Goal: Transaction & Acquisition: Purchase product/service

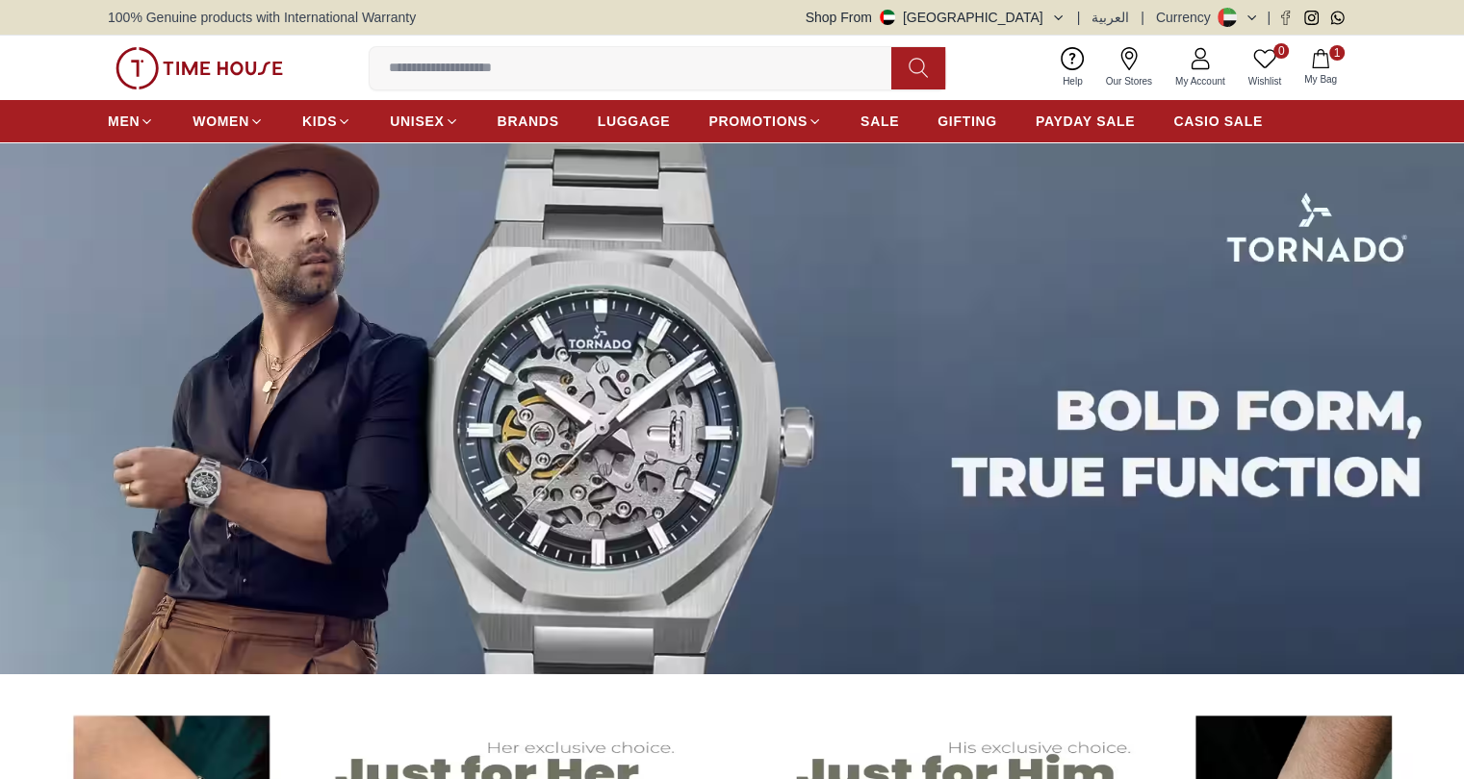
click at [568, 53] on input at bounding box center [638, 68] width 537 height 38
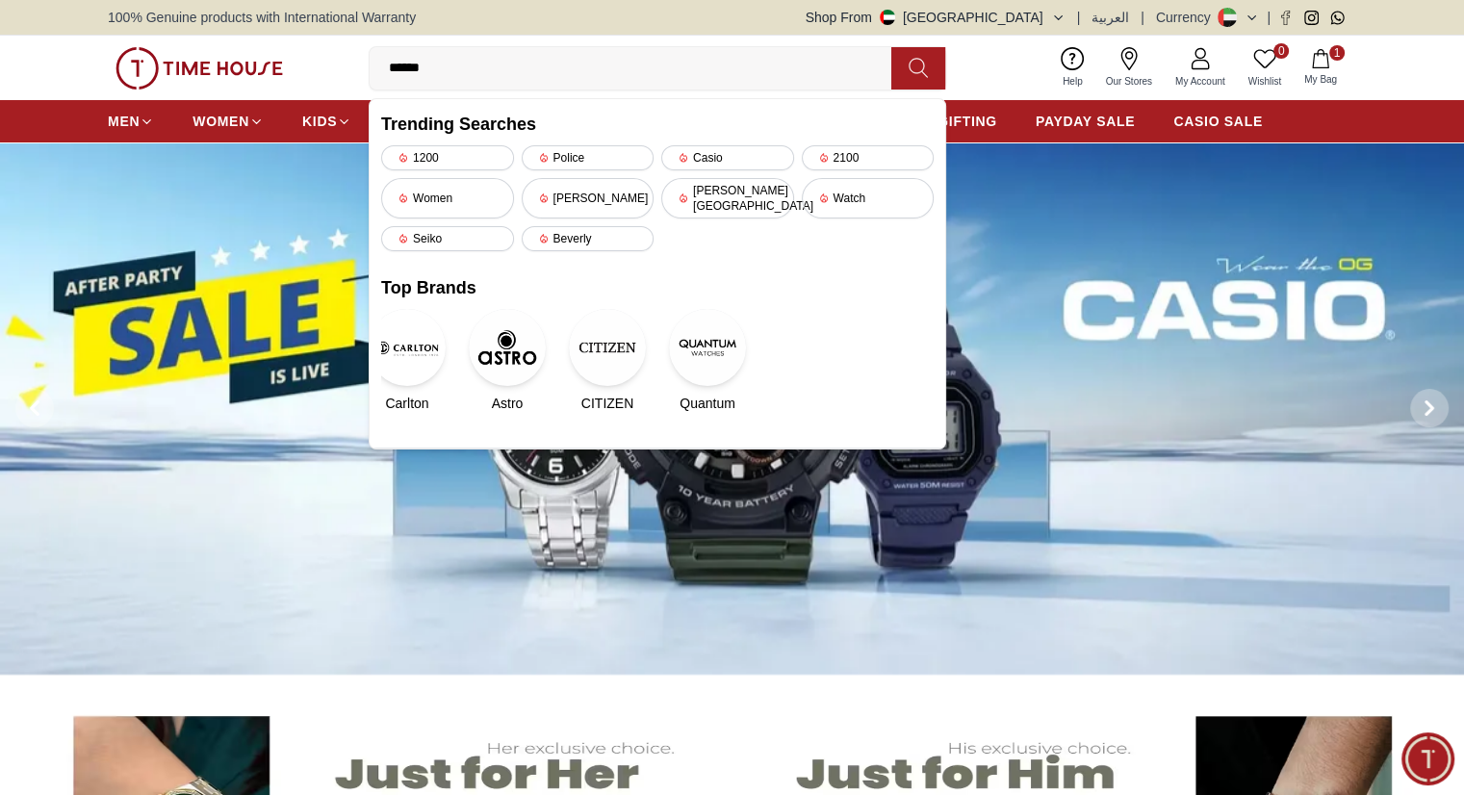
type input "*******"
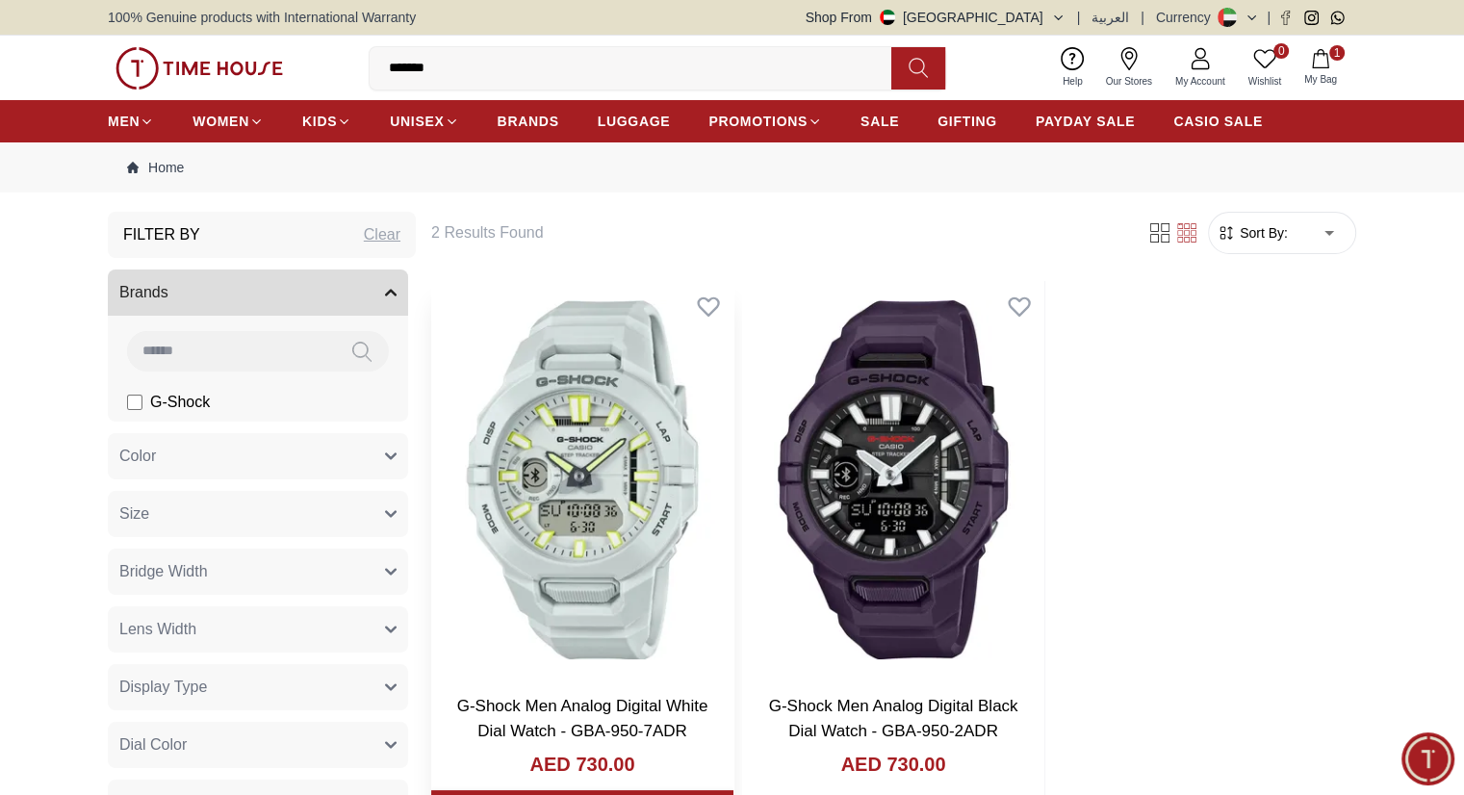
click at [546, 340] on img at bounding box center [582, 479] width 302 height 397
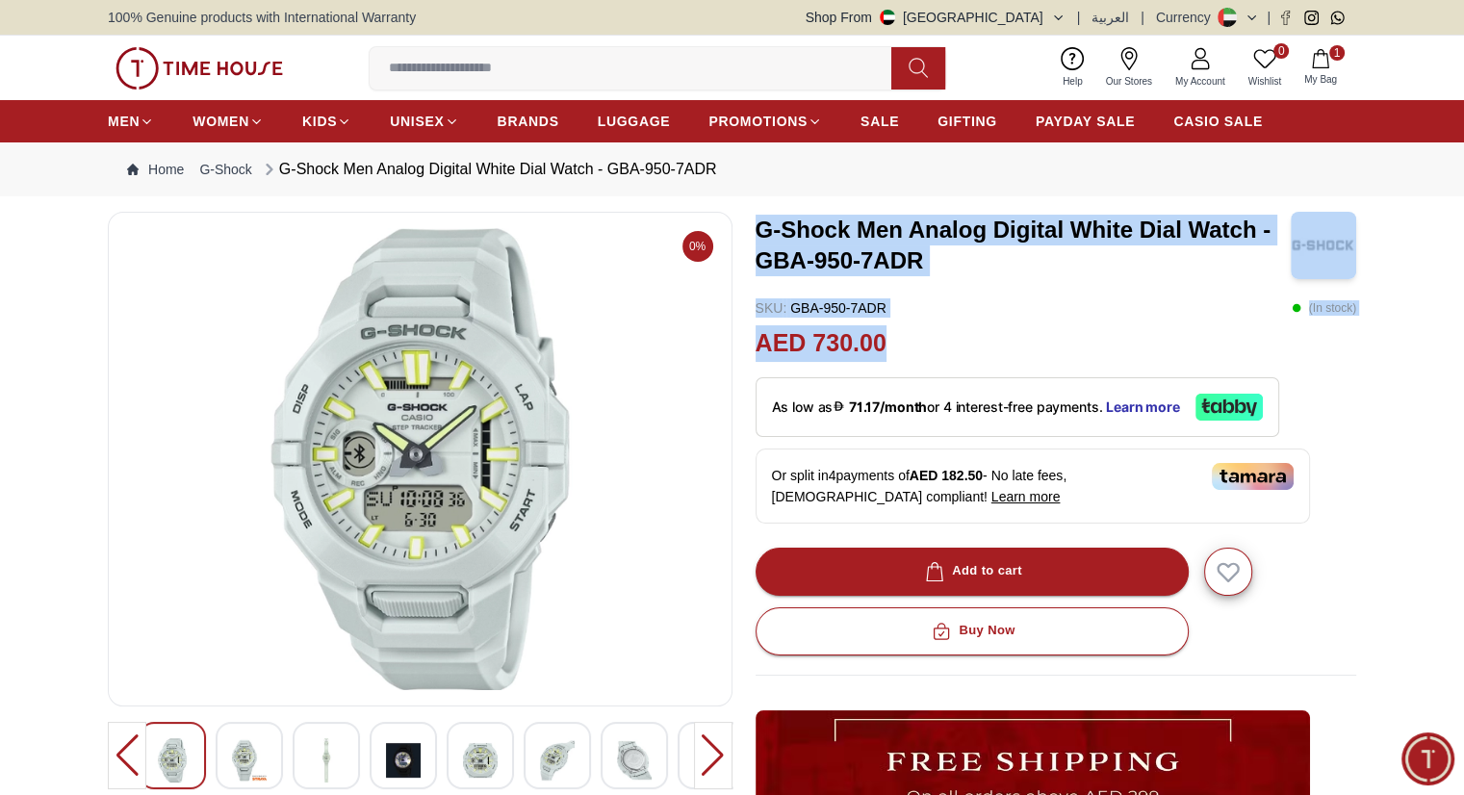
drag, startPoint x: 758, startPoint y: 230, endPoint x: 892, endPoint y: 332, distance: 168.2
copy div "G-Shock Men Analog Digital White Dial Watch - GBA-950-7ADR SKU : GBA-950-7ADR (…"
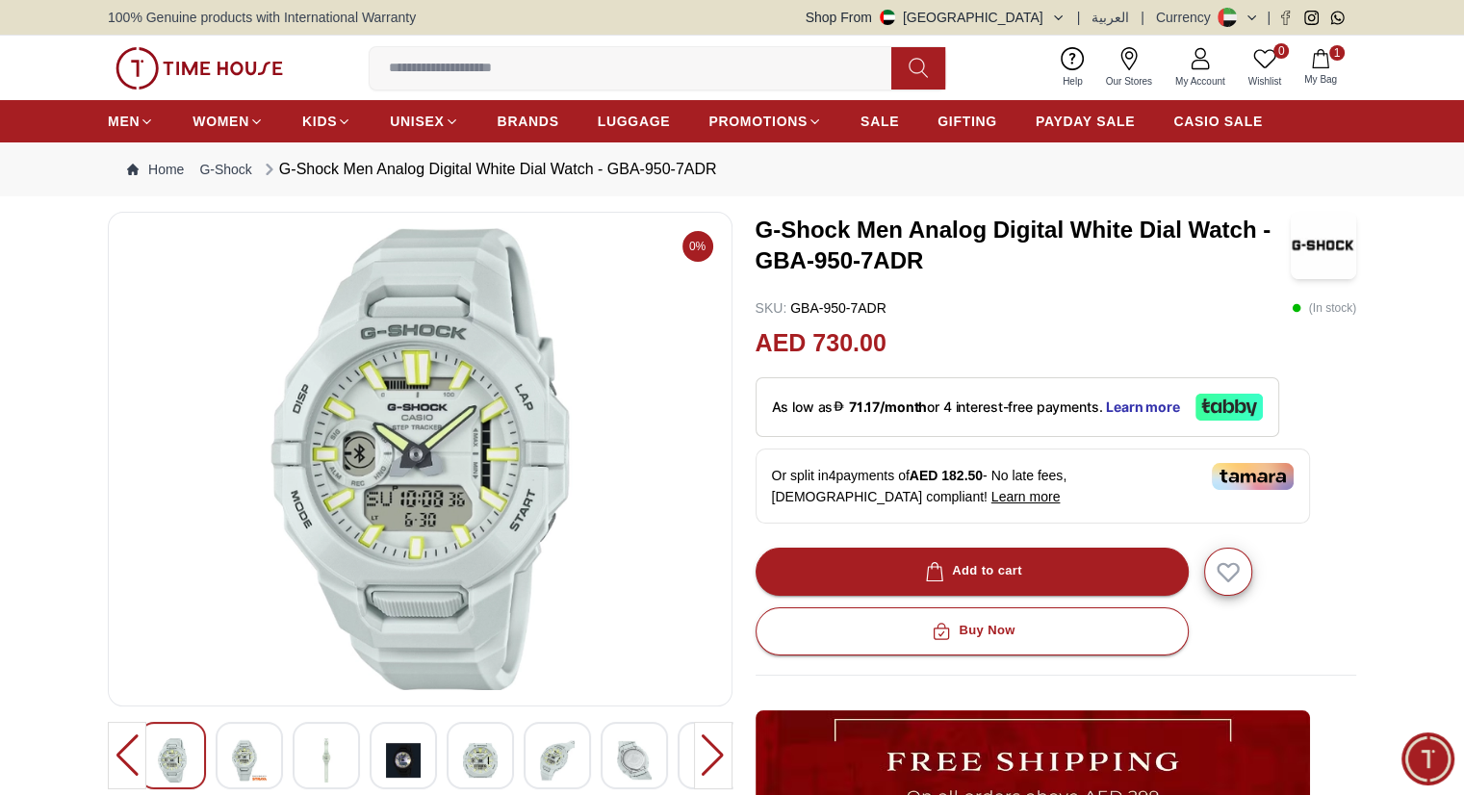
click at [554, 65] on input at bounding box center [638, 68] width 537 height 38
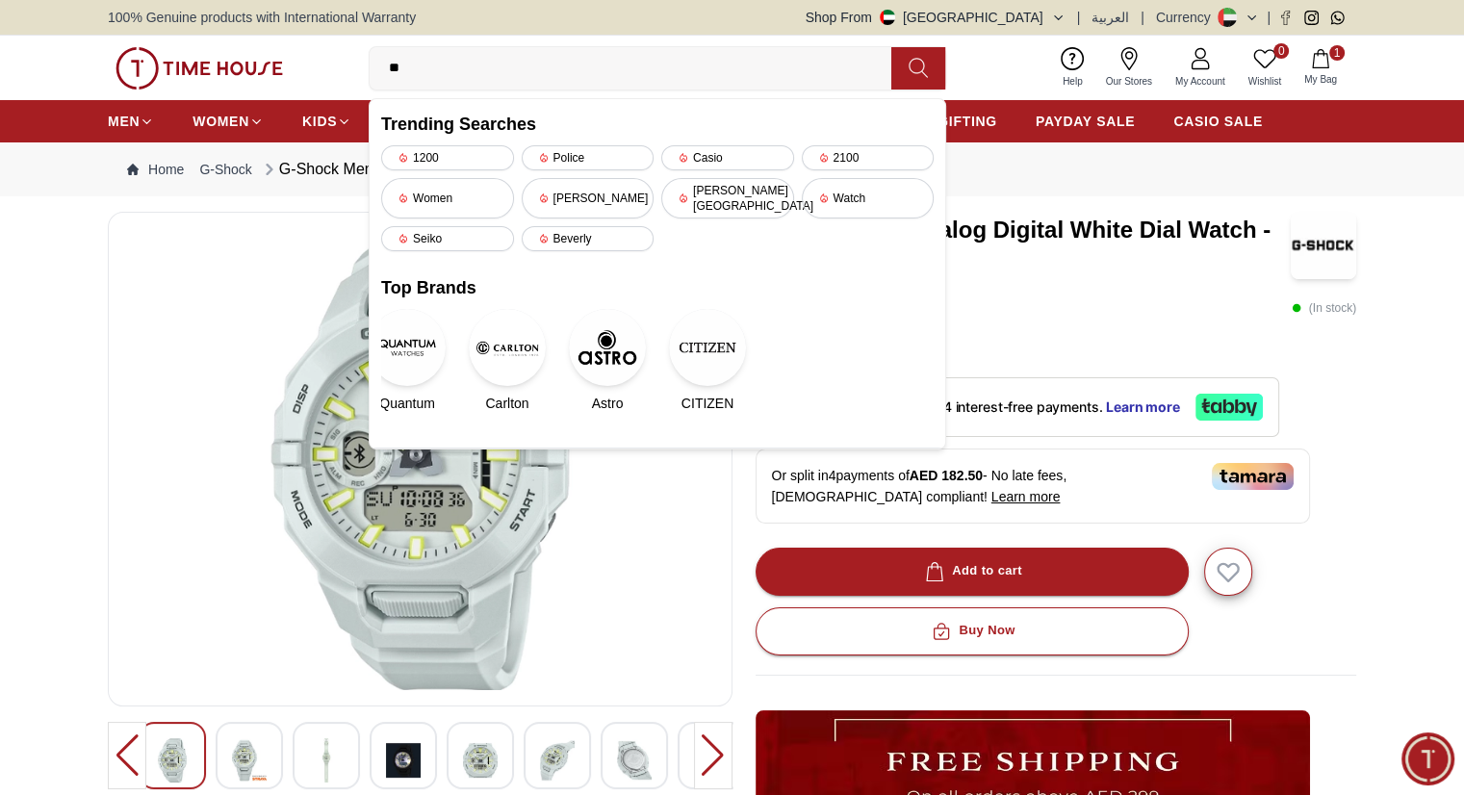
type input "*"
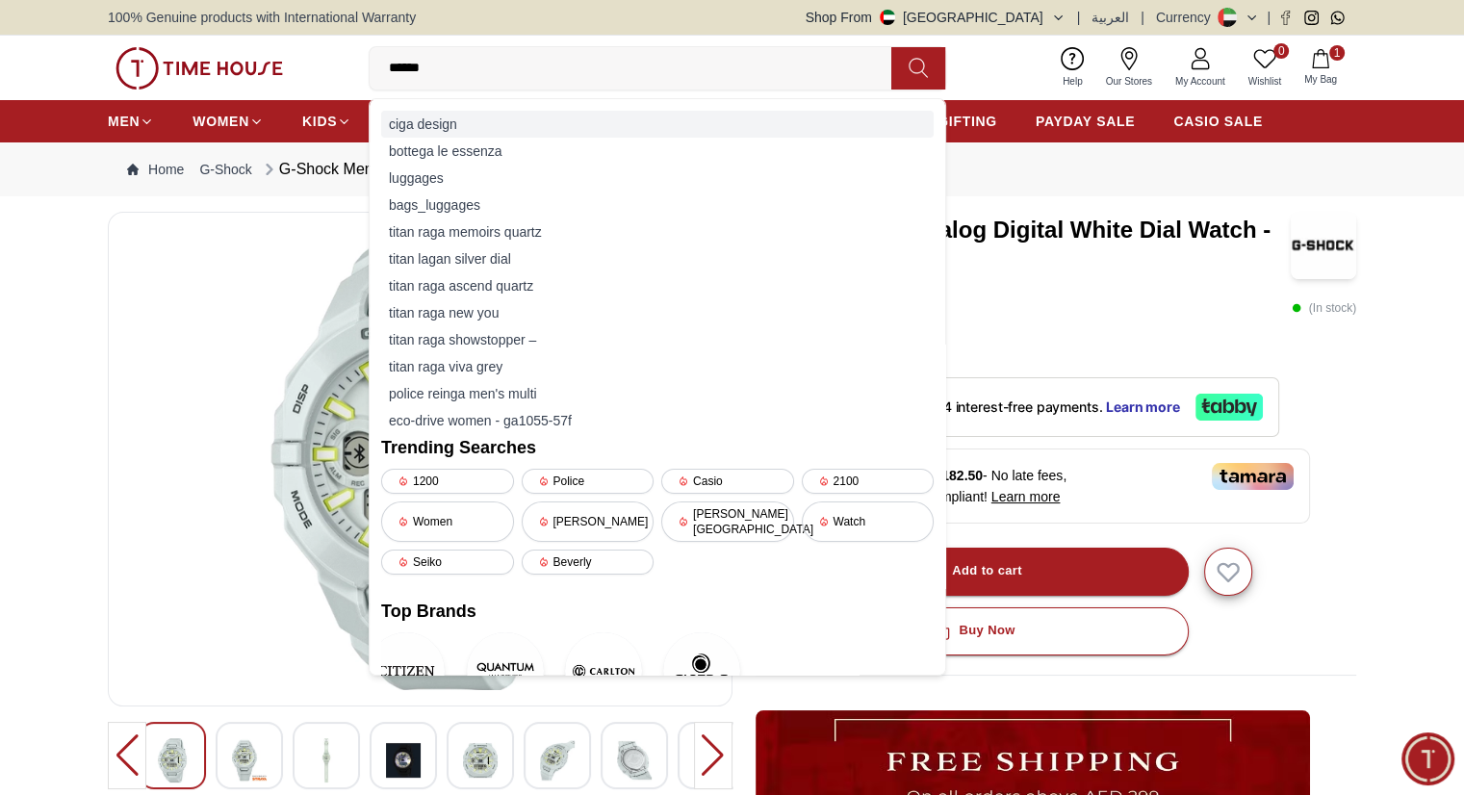
type input "*******"
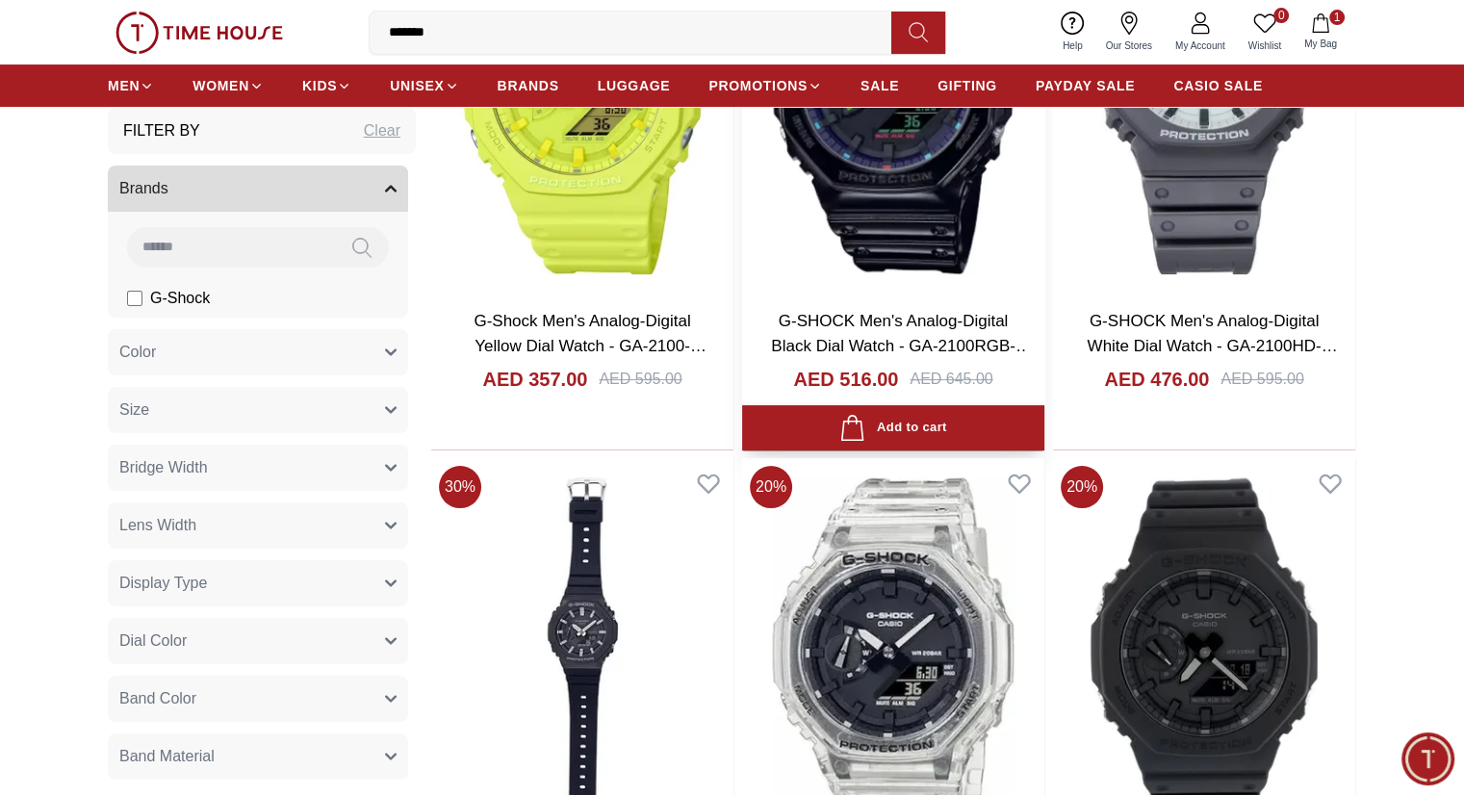
scroll to position [462, 0]
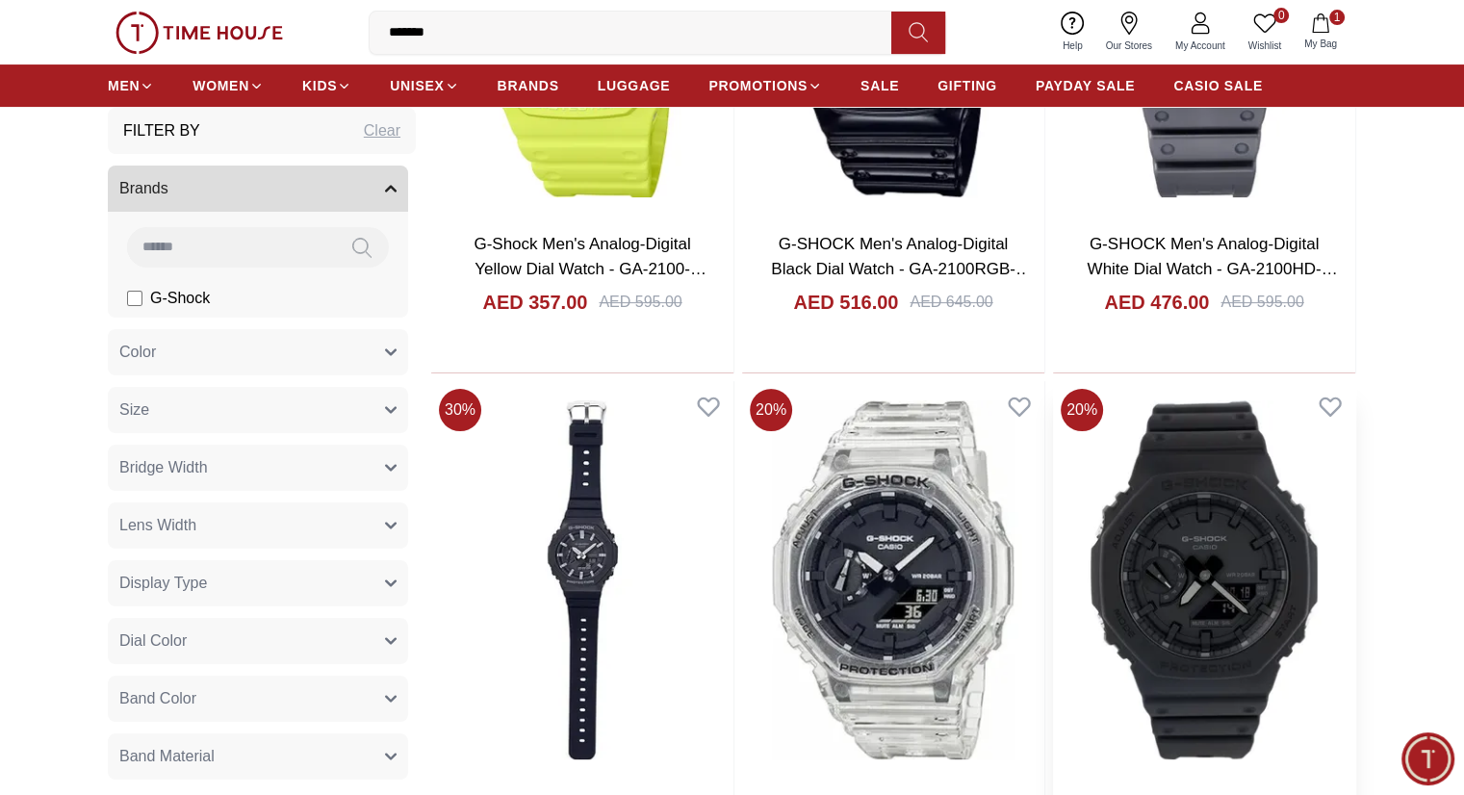
click at [1053, 495] on img at bounding box center [1204, 579] width 302 height 397
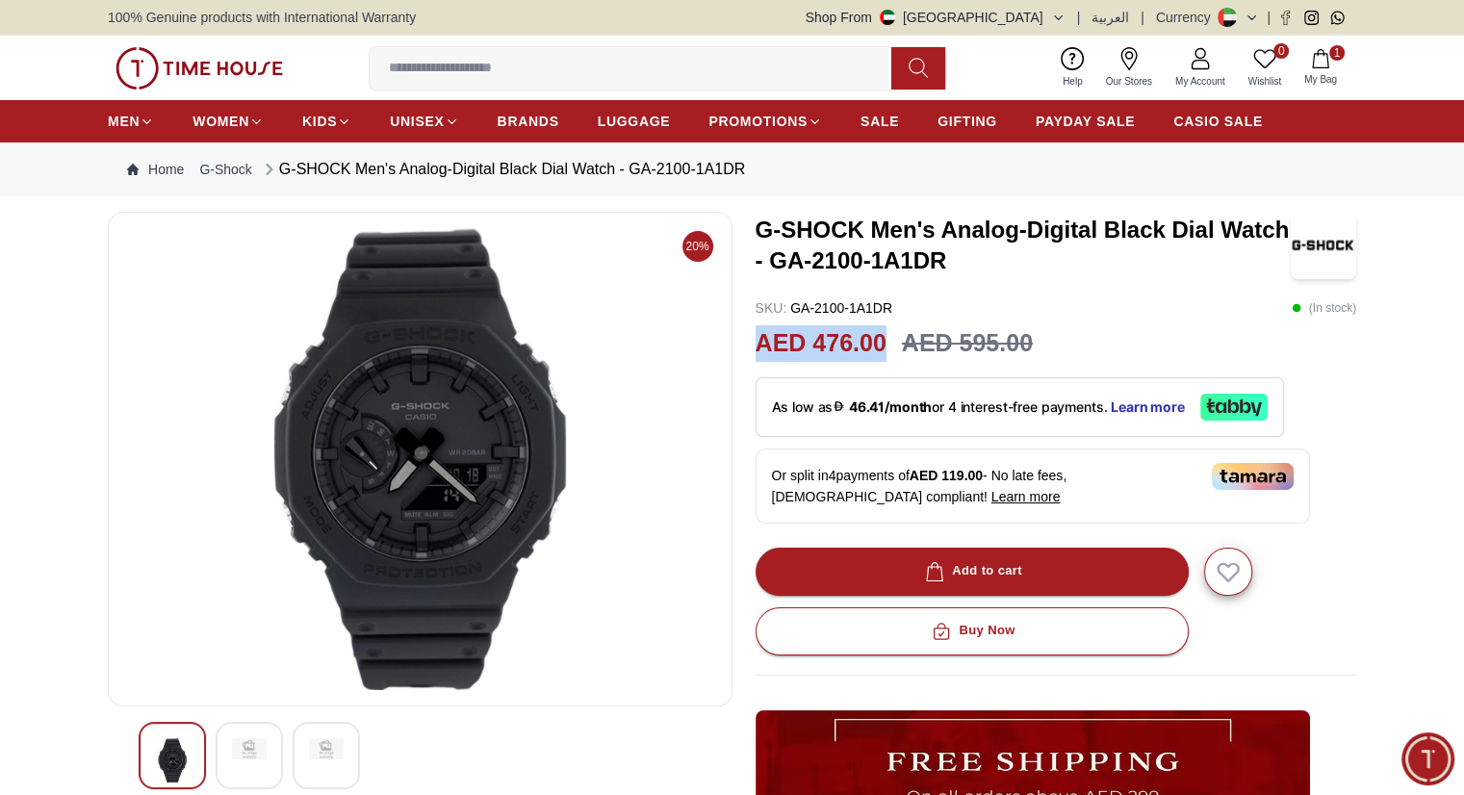
drag, startPoint x: 756, startPoint y: 336, endPoint x: 887, endPoint y: 338, distance: 130.9
click at [887, 338] on div "AED 476.00 AED 595.00" at bounding box center [1055, 343] width 601 height 37
copy h2 "AED 476.00"
click at [556, 73] on input at bounding box center [638, 68] width 537 height 38
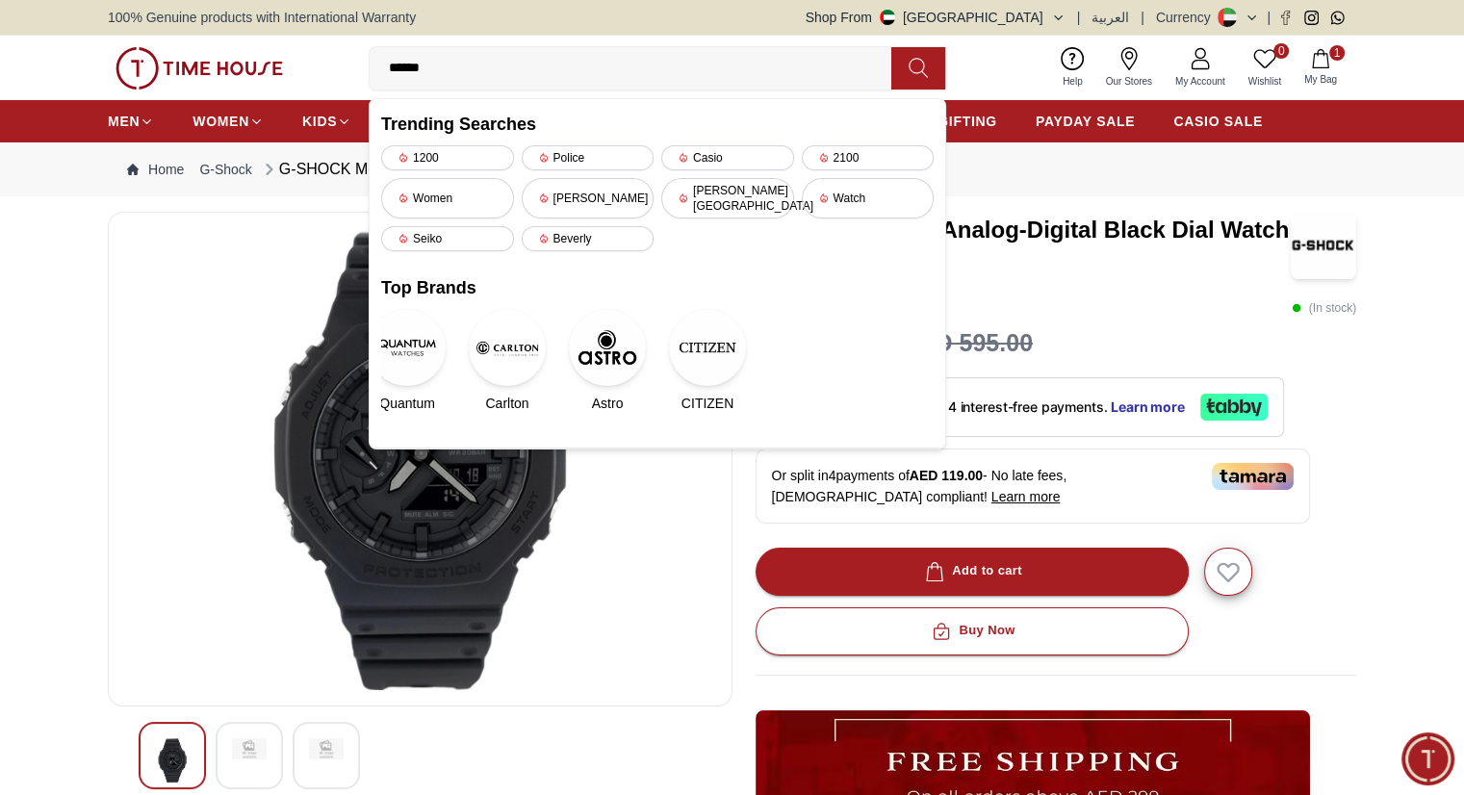
type input "*******"
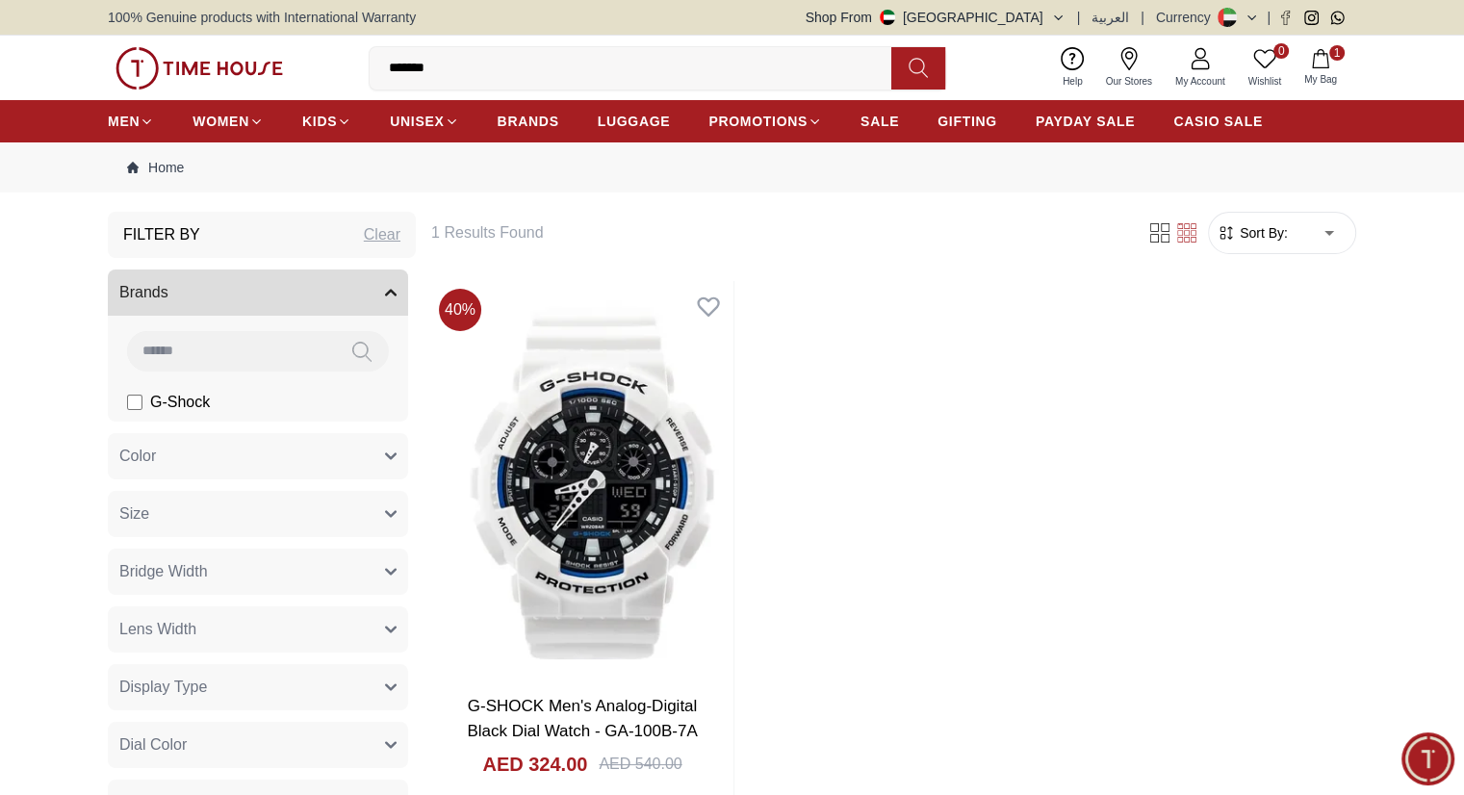
click at [540, 72] on input "*******" at bounding box center [638, 68] width 537 height 38
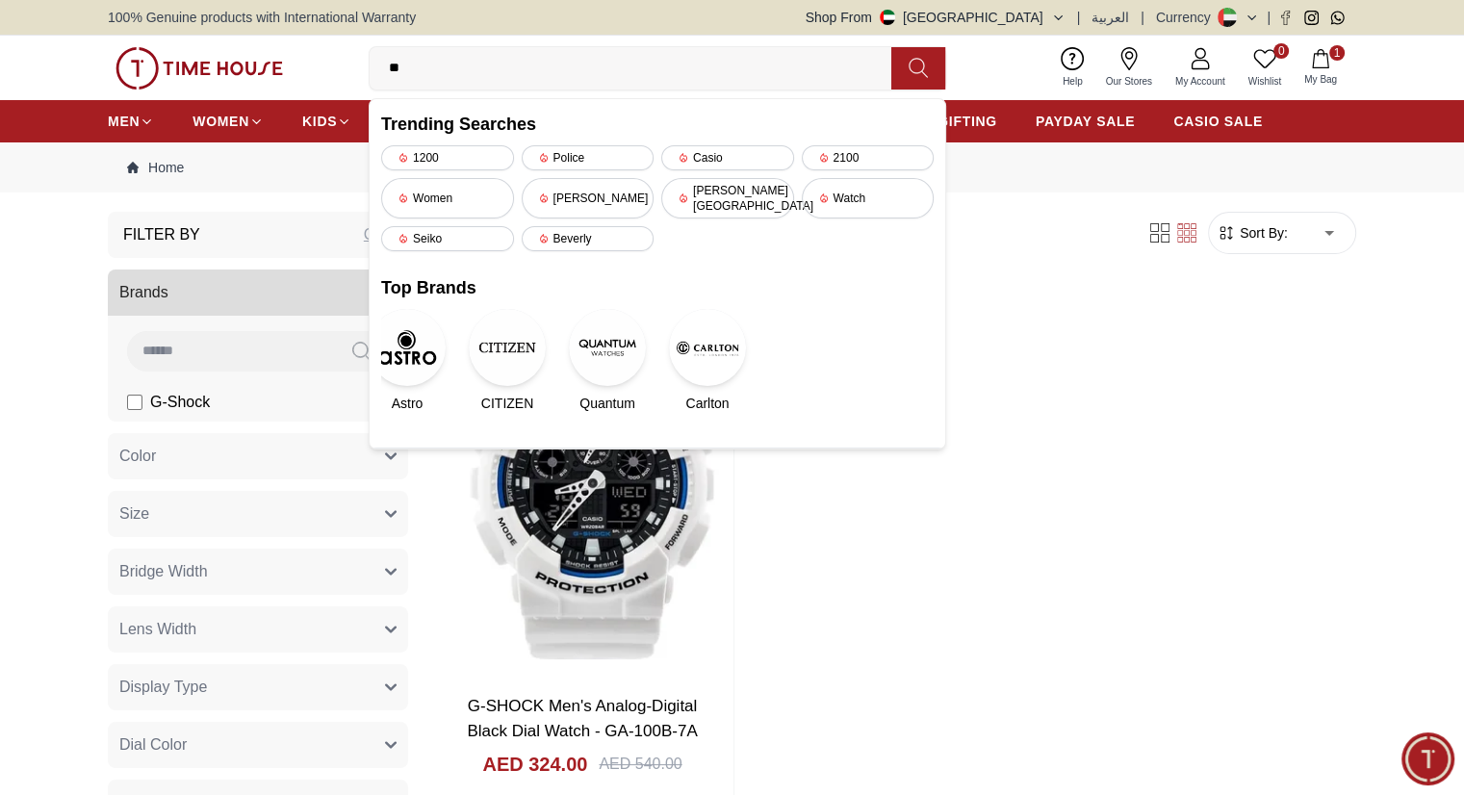
type input "*"
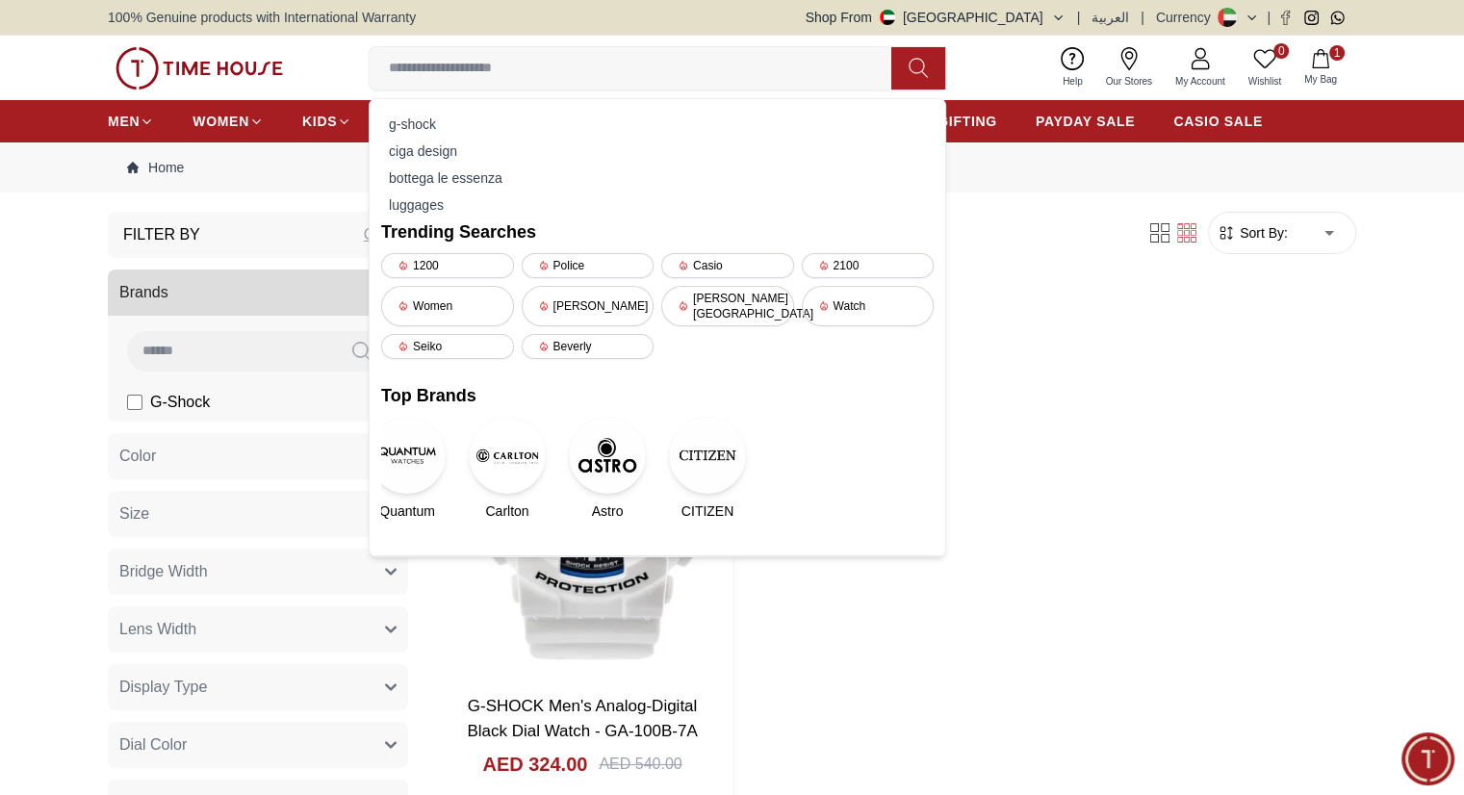
click at [1030, 278] on div "Filter 1 Results Found Sort By: ​ ****** ​ 40 % G-SHOCK Men's Analog-Digital Bl…" at bounding box center [893, 548] width 925 height 672
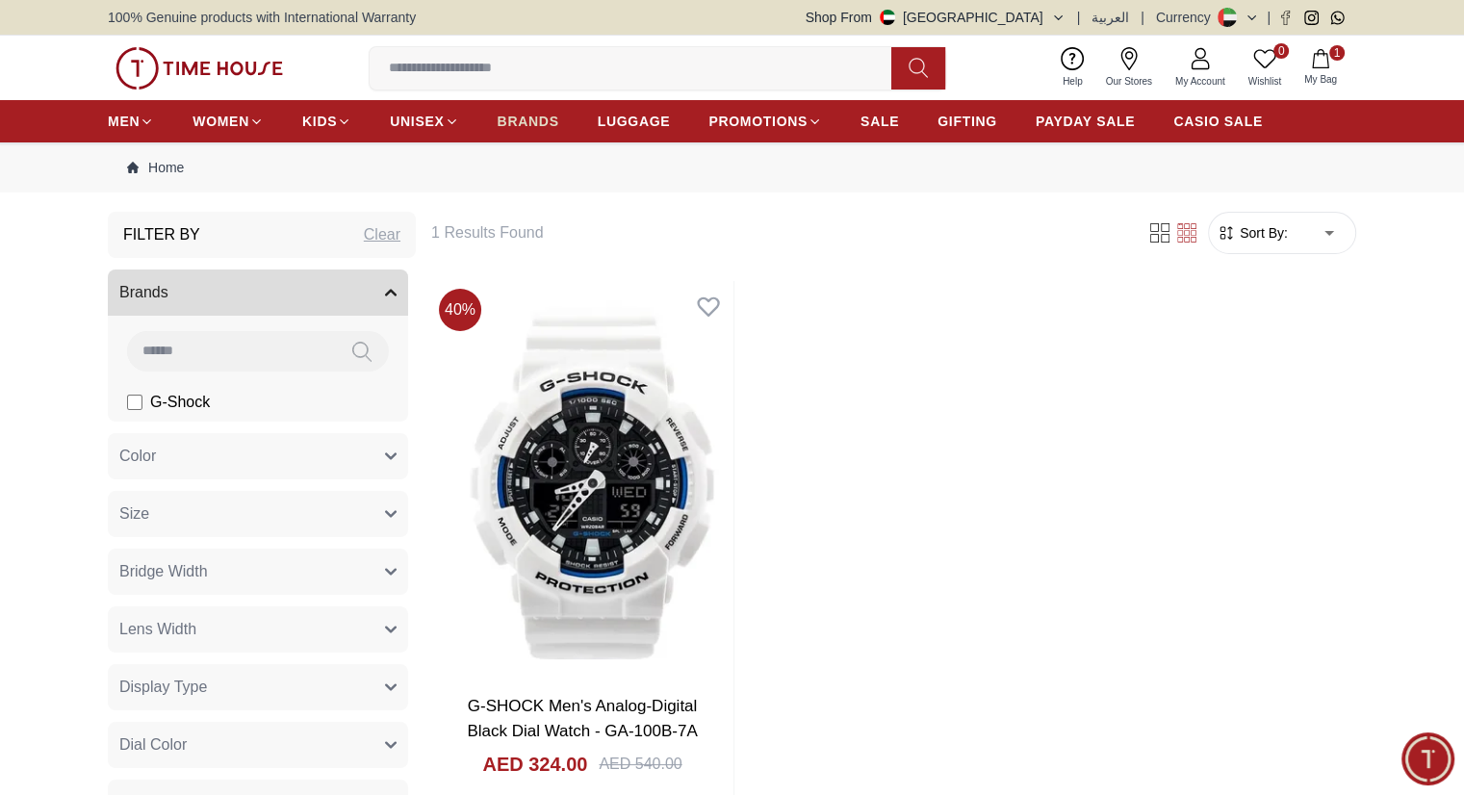
click at [541, 128] on span "BRANDS" at bounding box center [528, 121] width 62 height 19
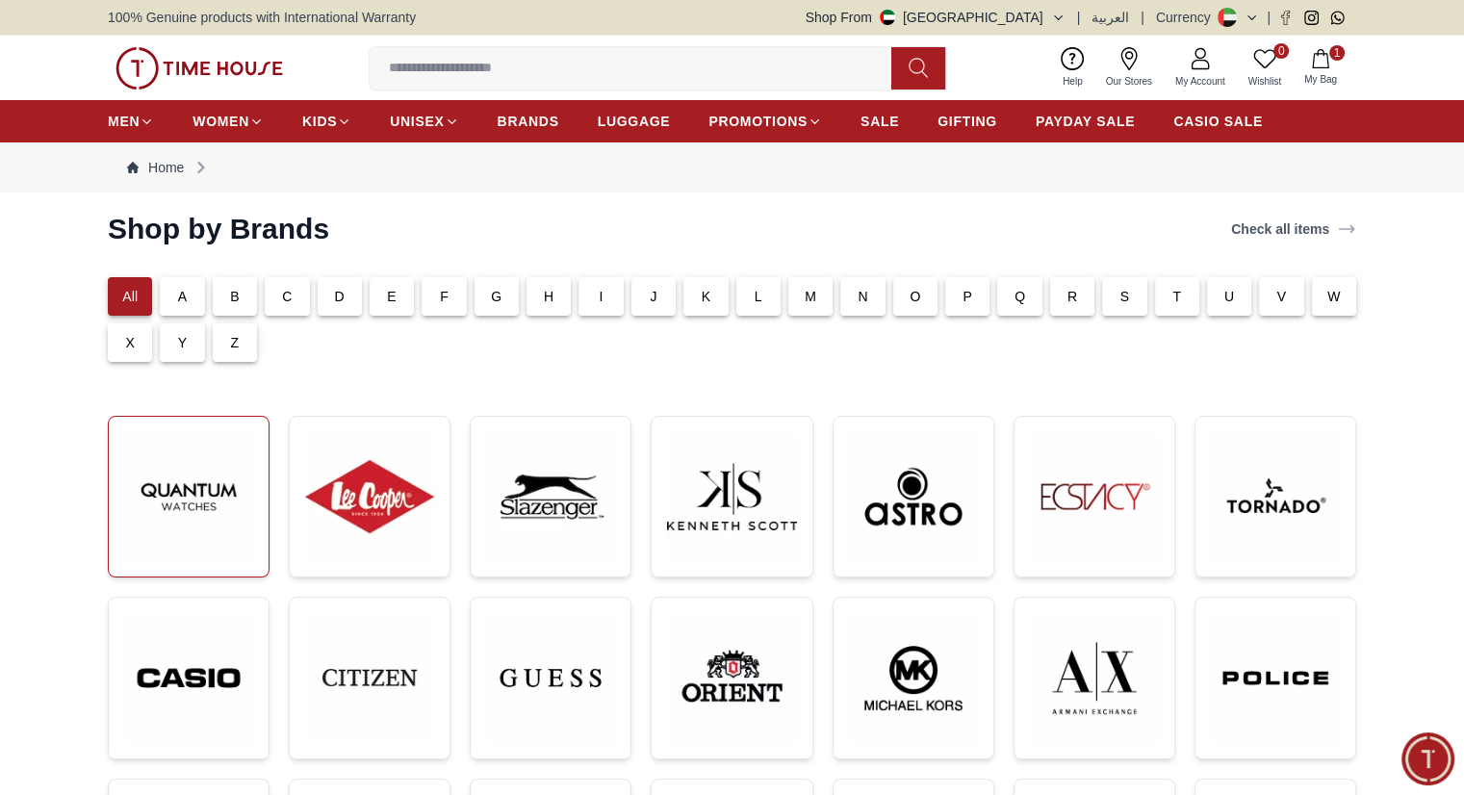
click at [202, 433] on img at bounding box center [188, 496] width 129 height 129
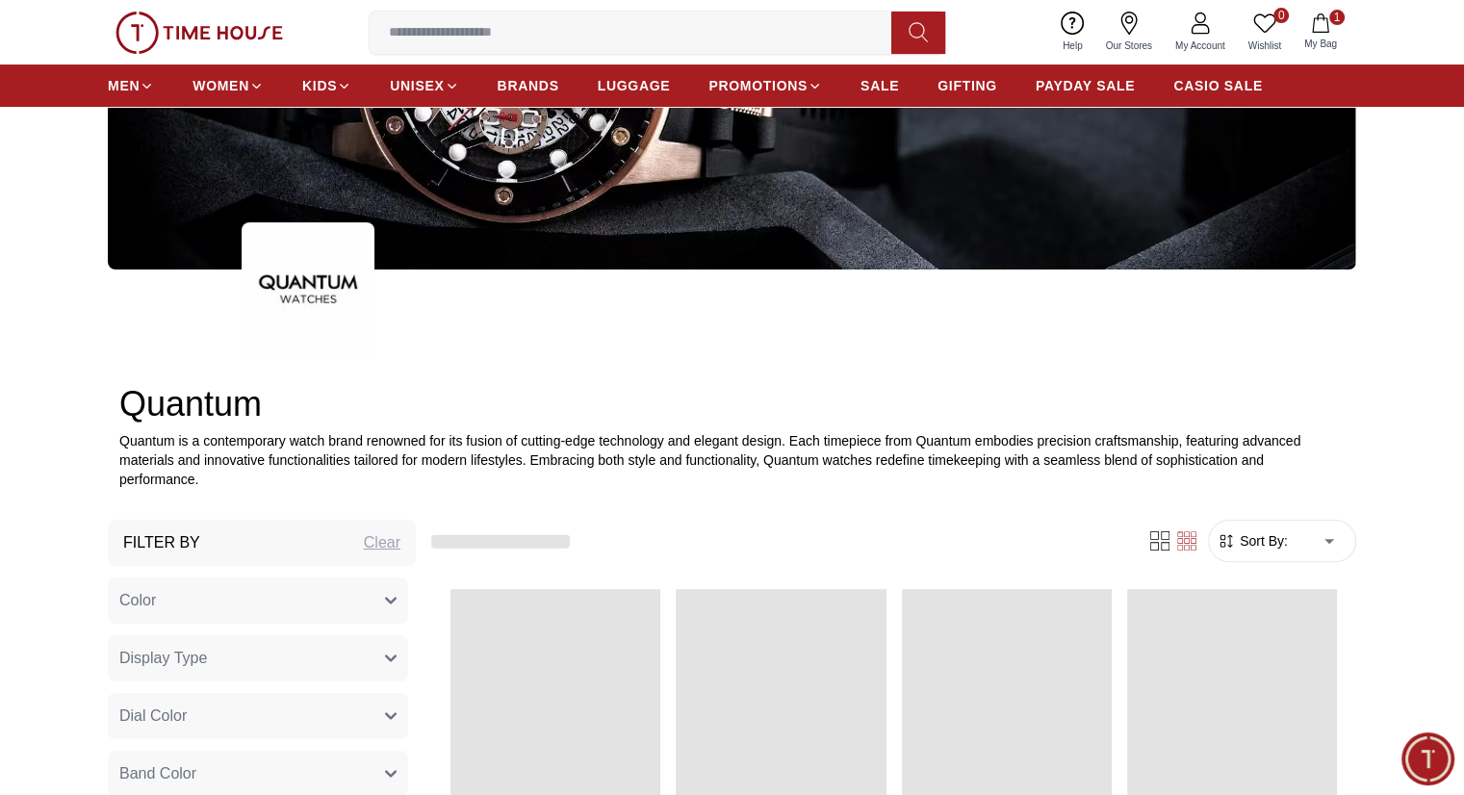
scroll to position [385, 0]
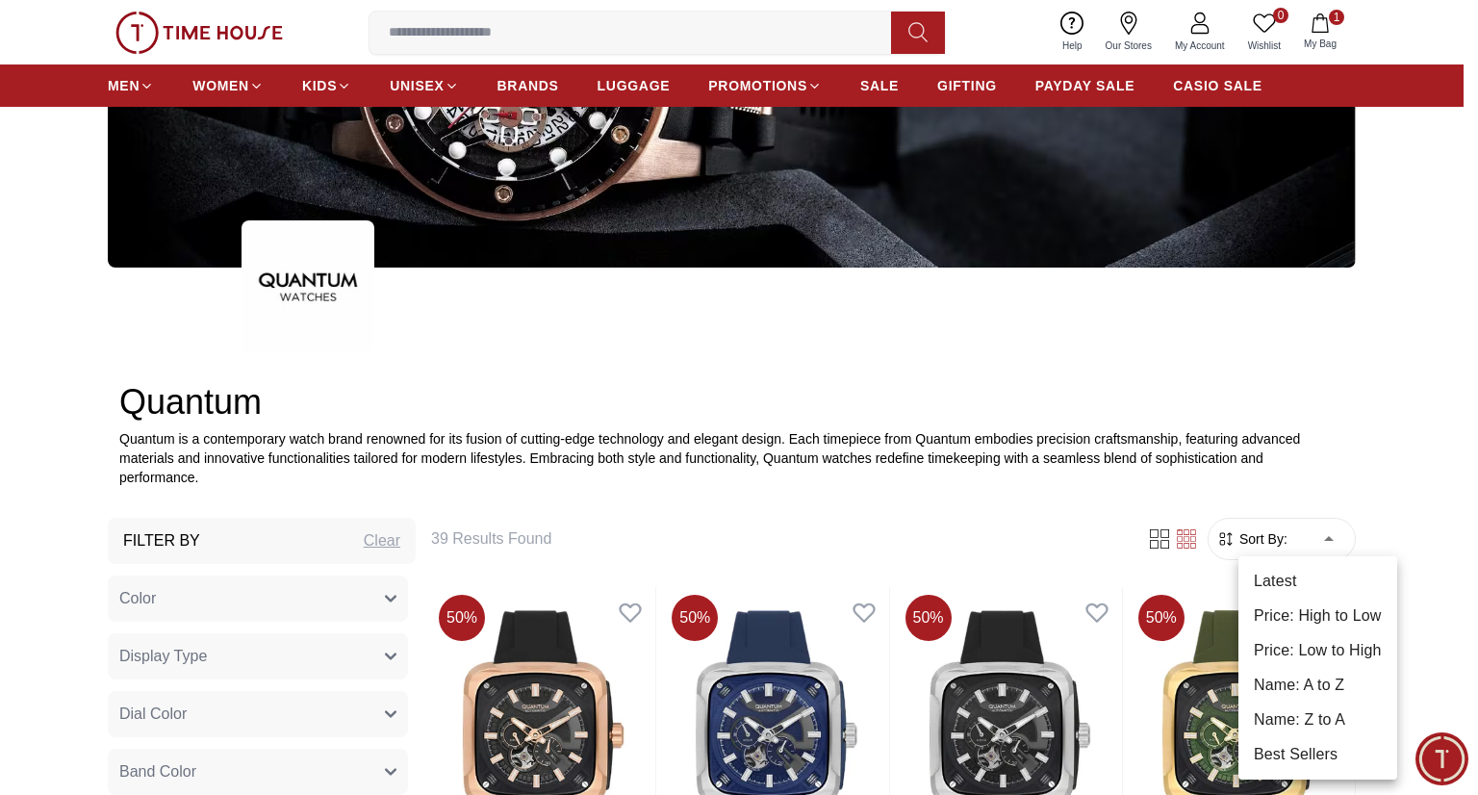
click at [1324, 646] on li "Price: Low to High" at bounding box center [1317, 650] width 159 height 35
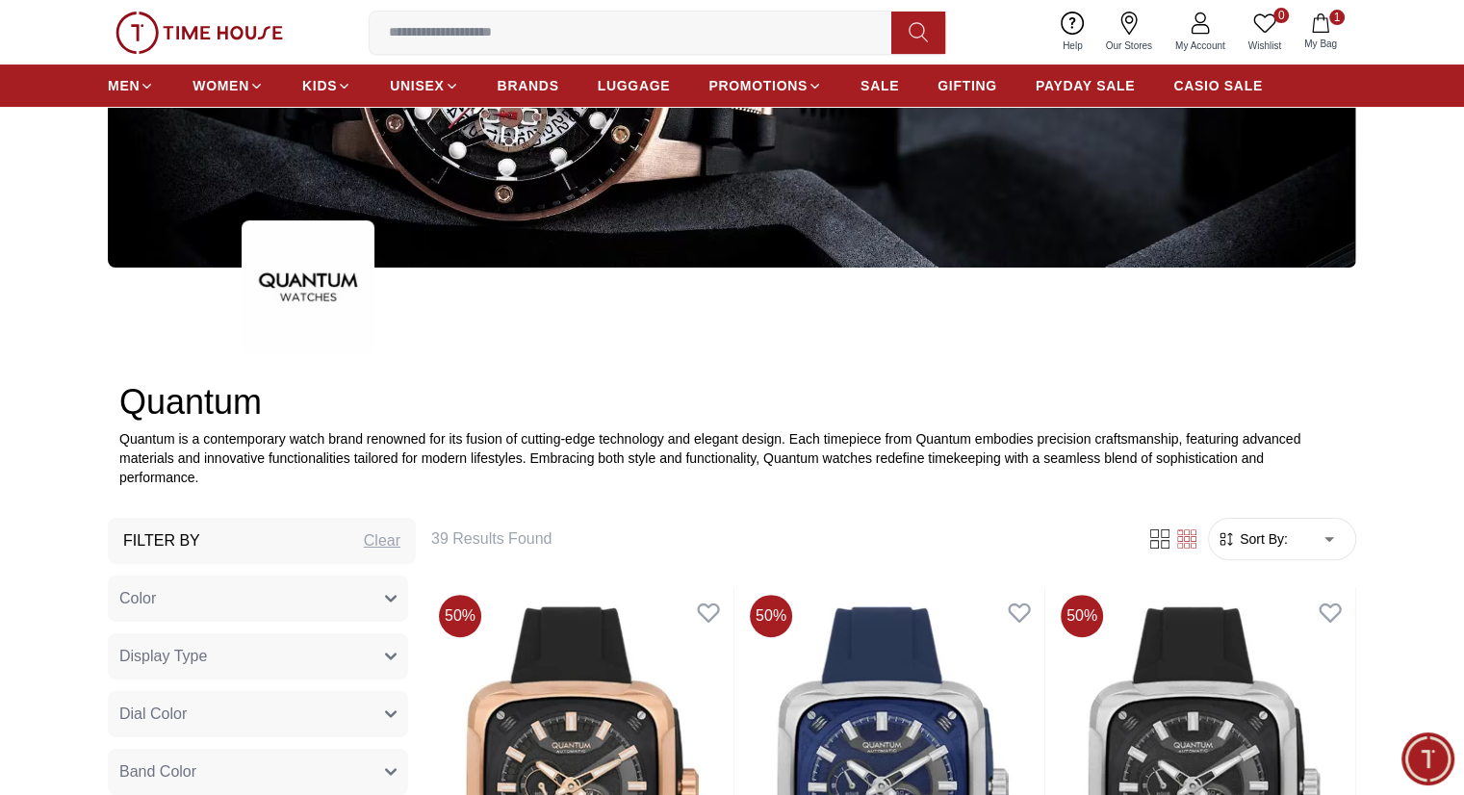
type input "*"
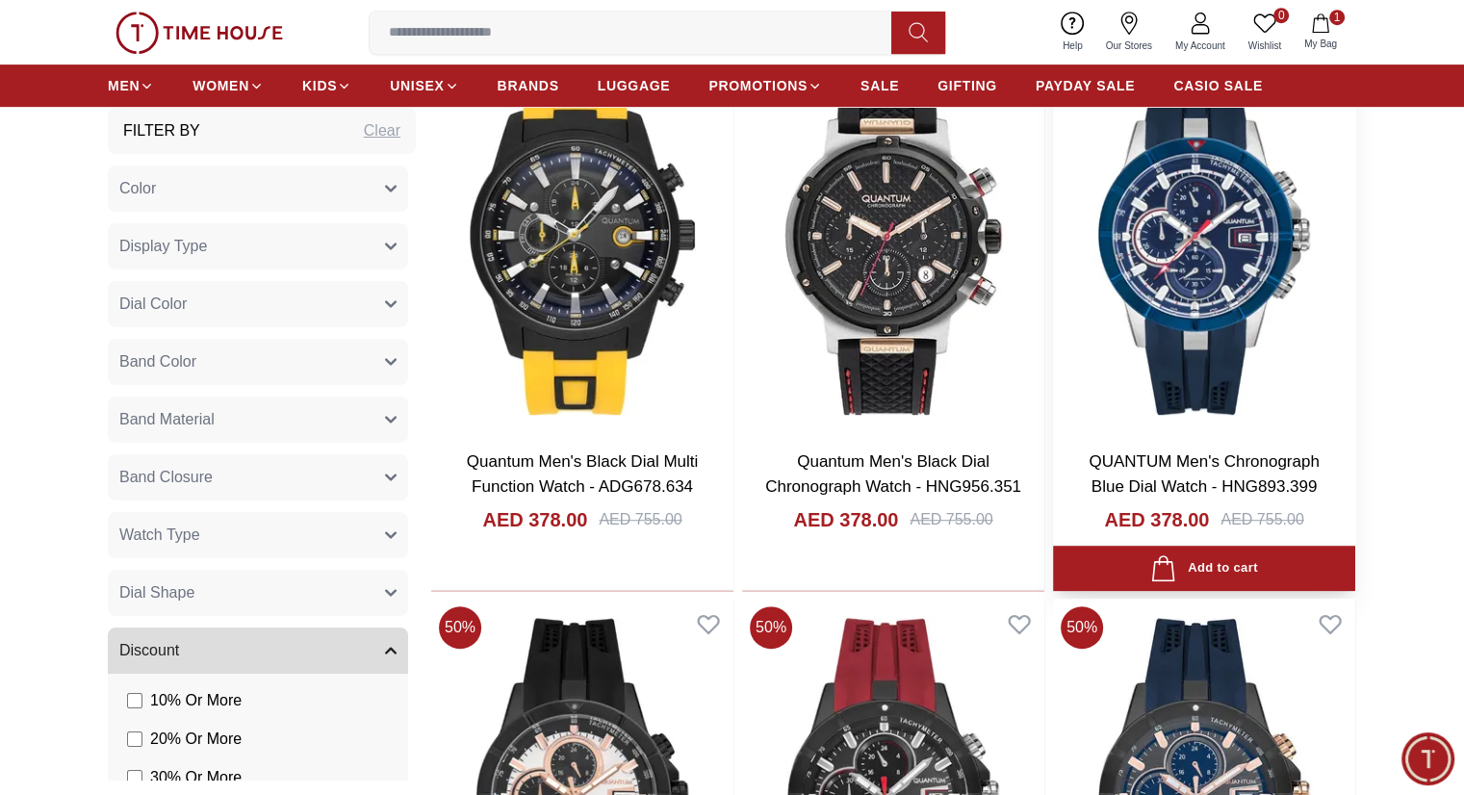
scroll to position [1058, 0]
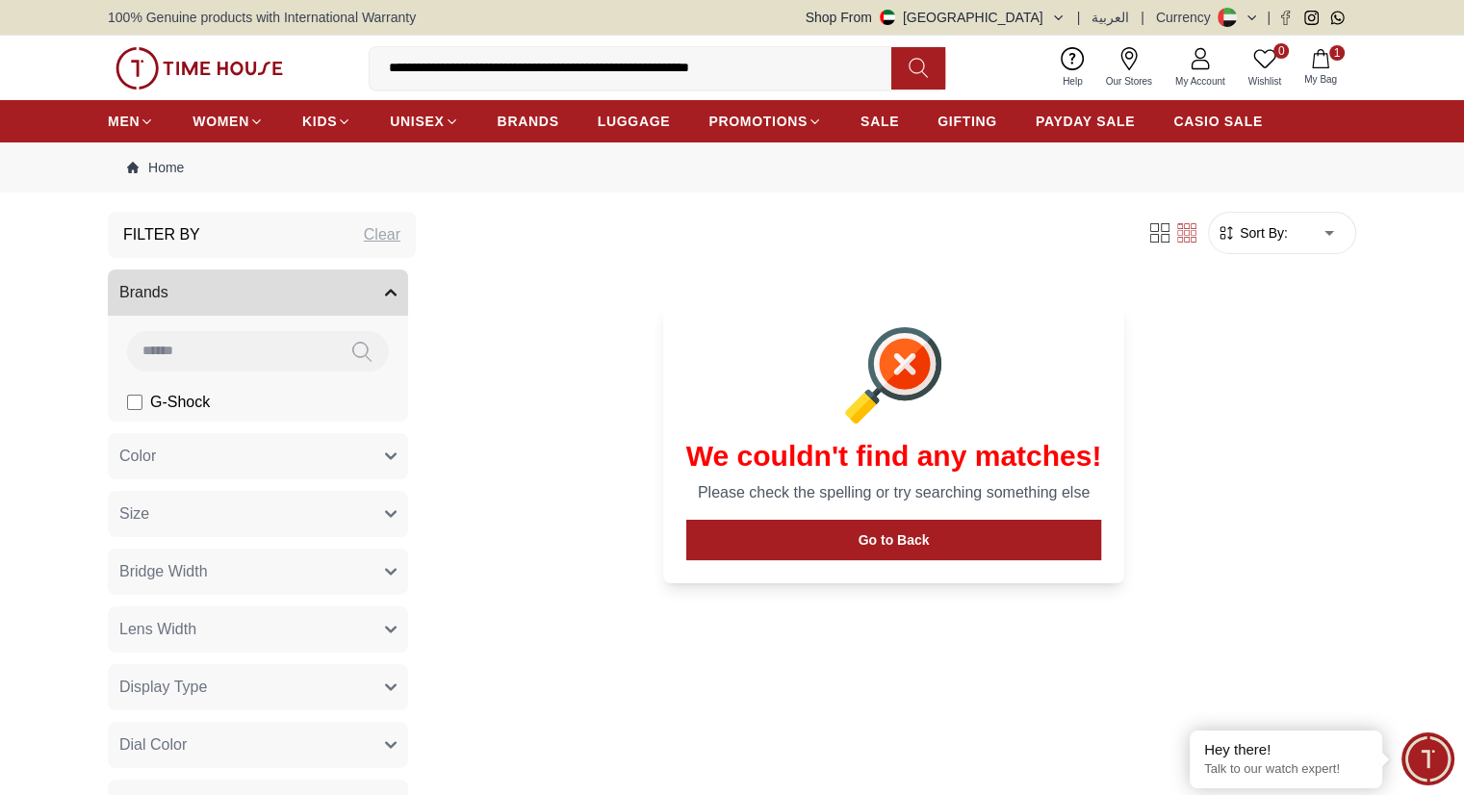
drag, startPoint x: 531, startPoint y: 67, endPoint x: 877, endPoint y: 85, distance: 345.9
click at [877, 85] on input "**********" at bounding box center [638, 68] width 537 height 38
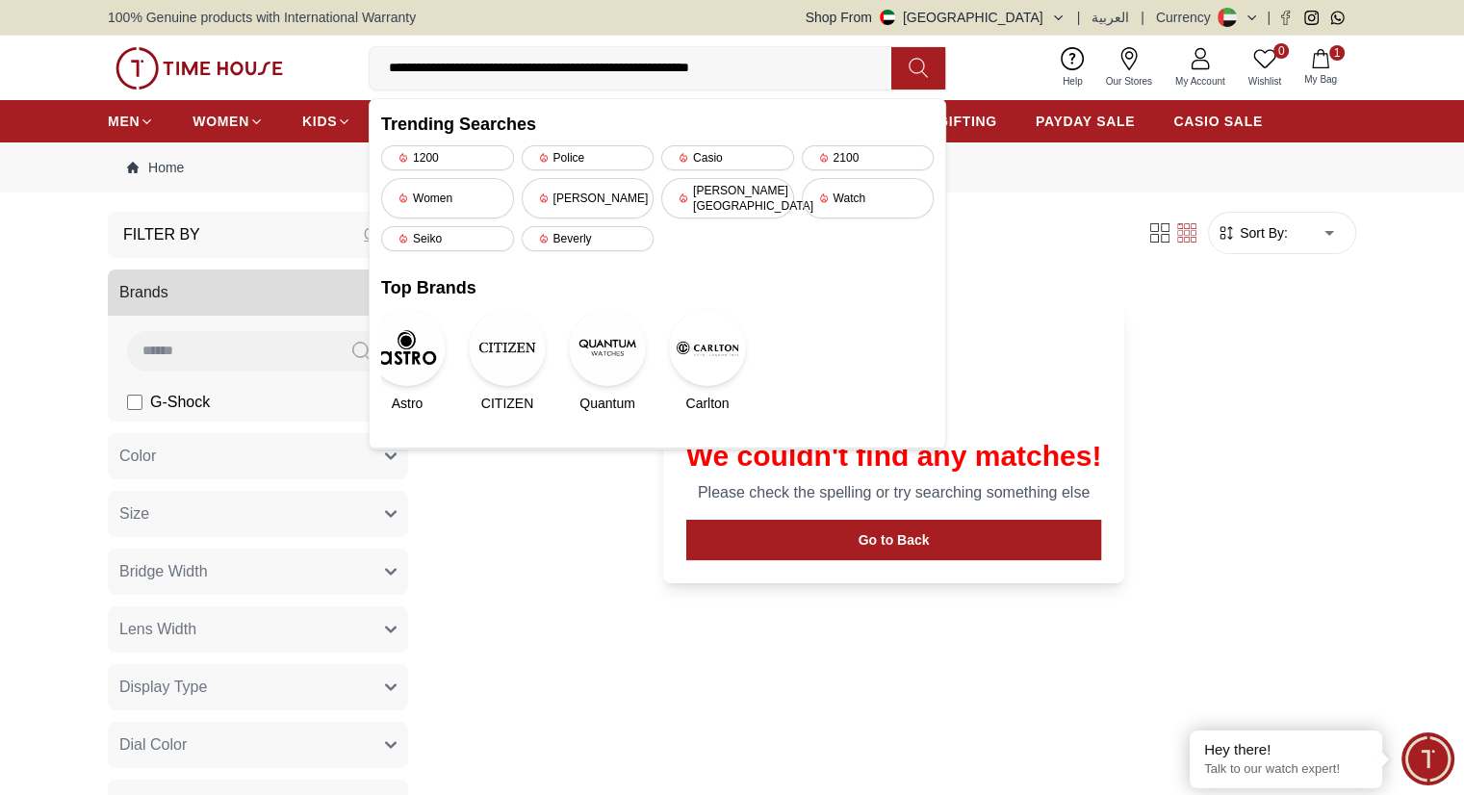
type input "**********"
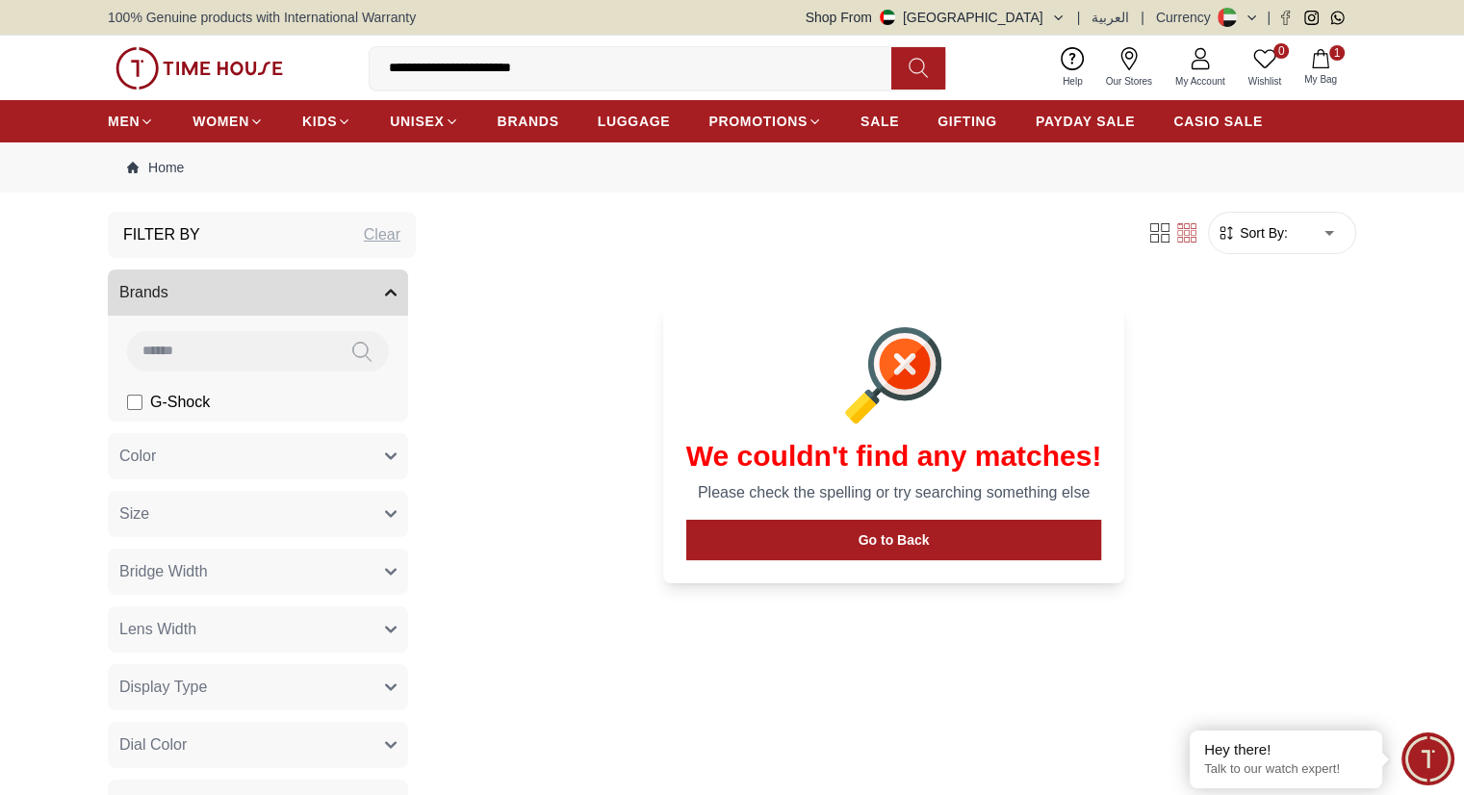
click at [497, 59] on input "**********" at bounding box center [638, 68] width 537 height 38
drag, startPoint x: 497, startPoint y: 59, endPoint x: 547, endPoint y: 65, distance: 50.5
click at [547, 65] on input "**********" at bounding box center [638, 68] width 537 height 38
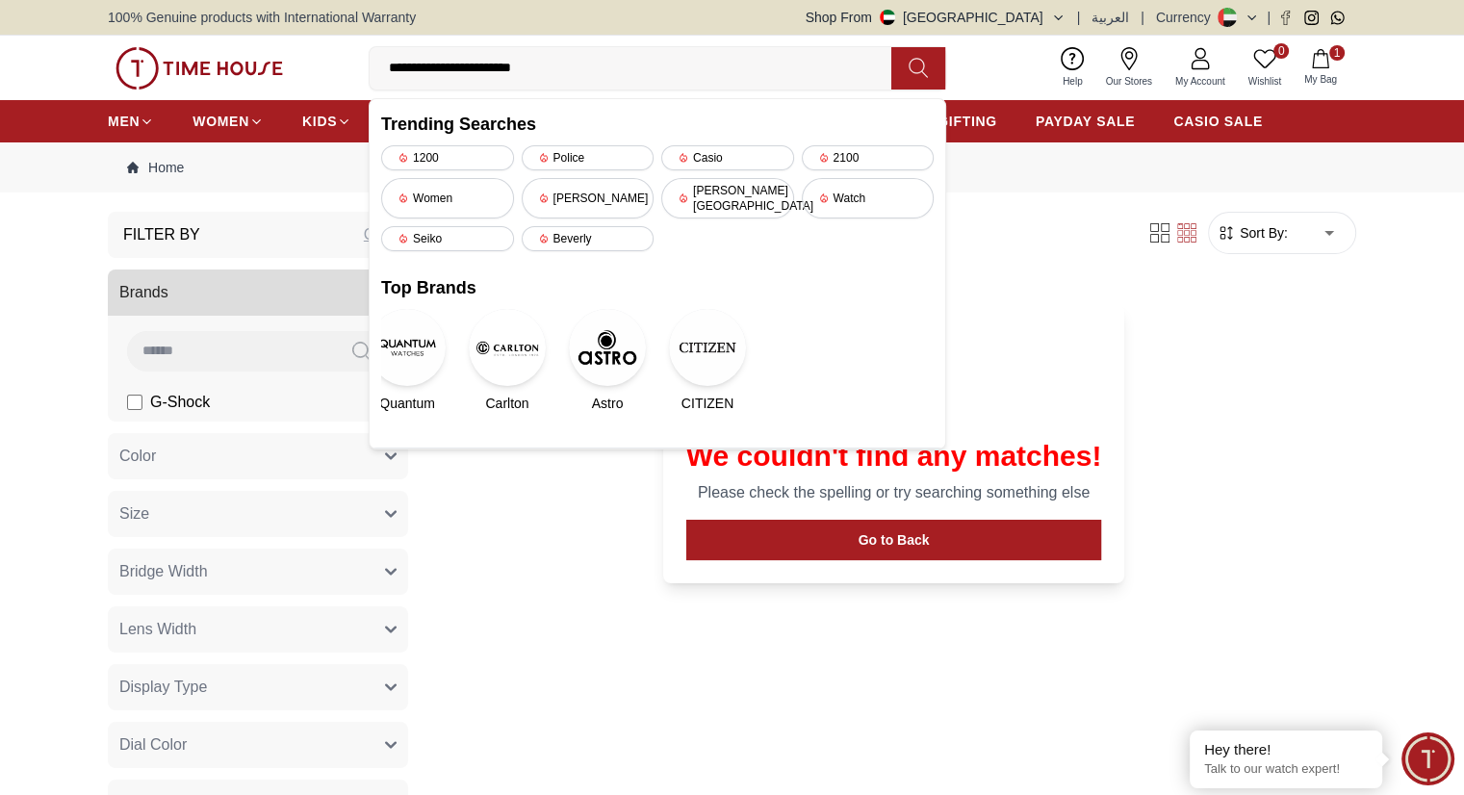
click at [547, 65] on input "**********" at bounding box center [638, 68] width 537 height 38
type input "**********"
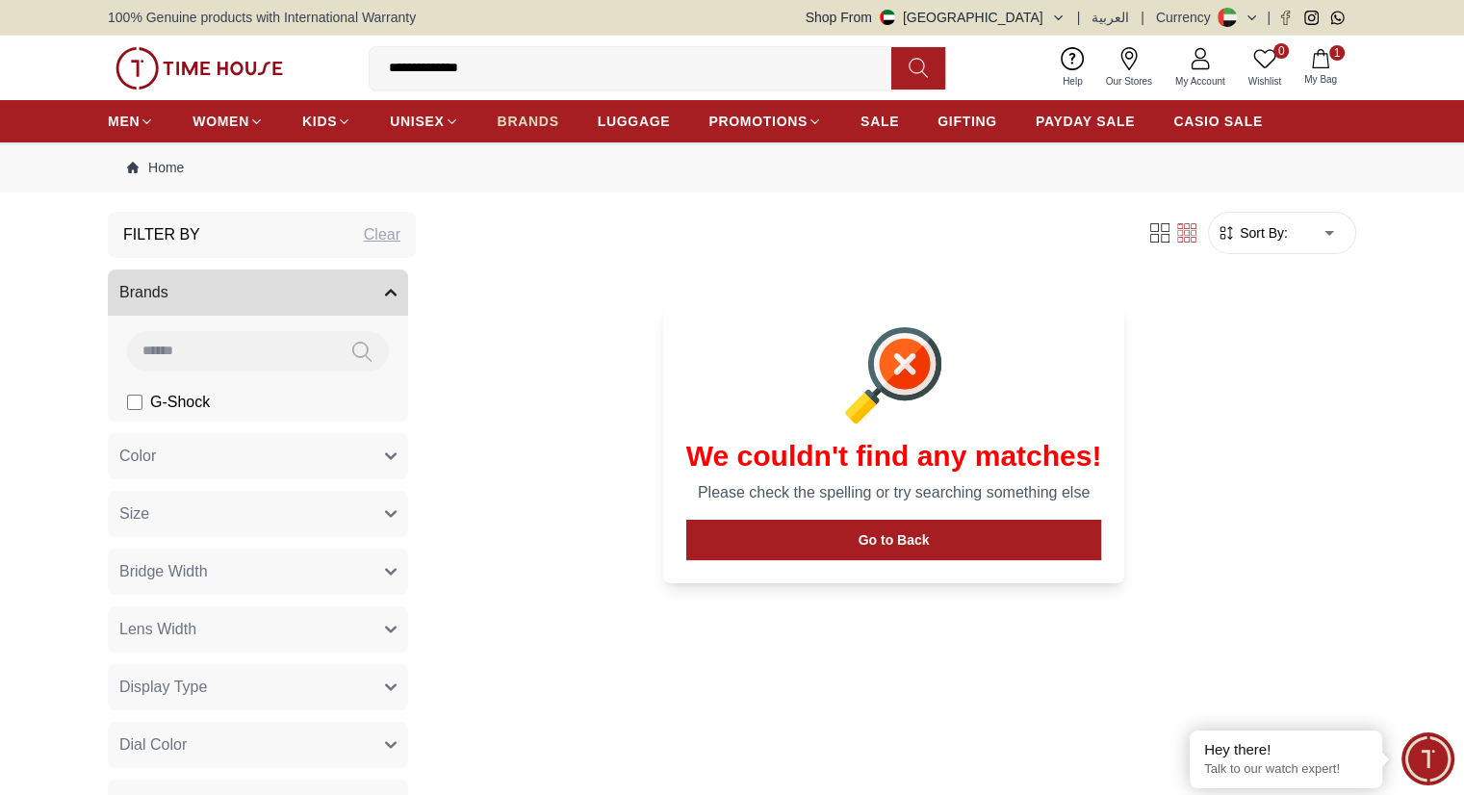
click at [558, 120] on span "BRANDS" at bounding box center [528, 121] width 62 height 19
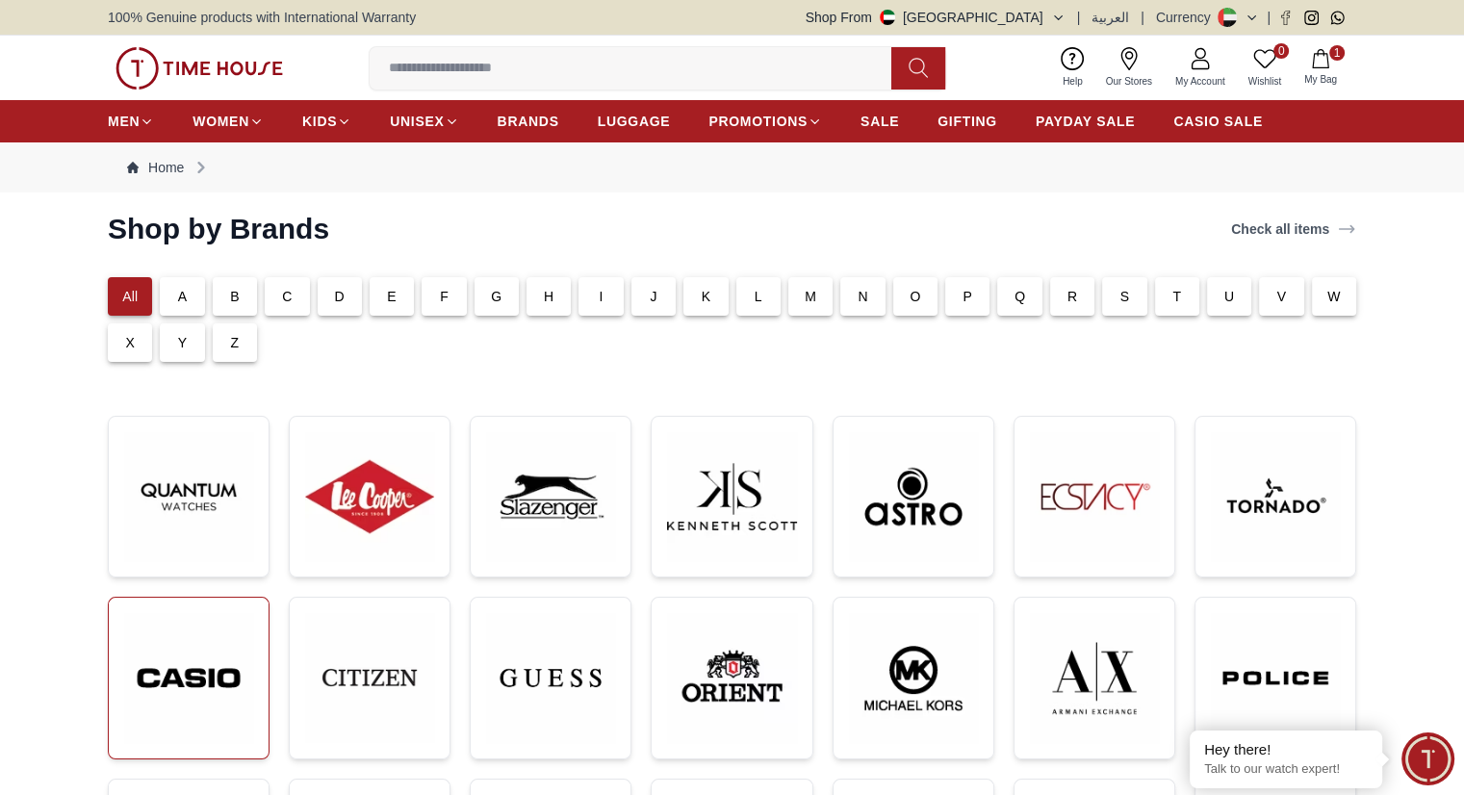
click at [162, 731] on img at bounding box center [188, 678] width 129 height 130
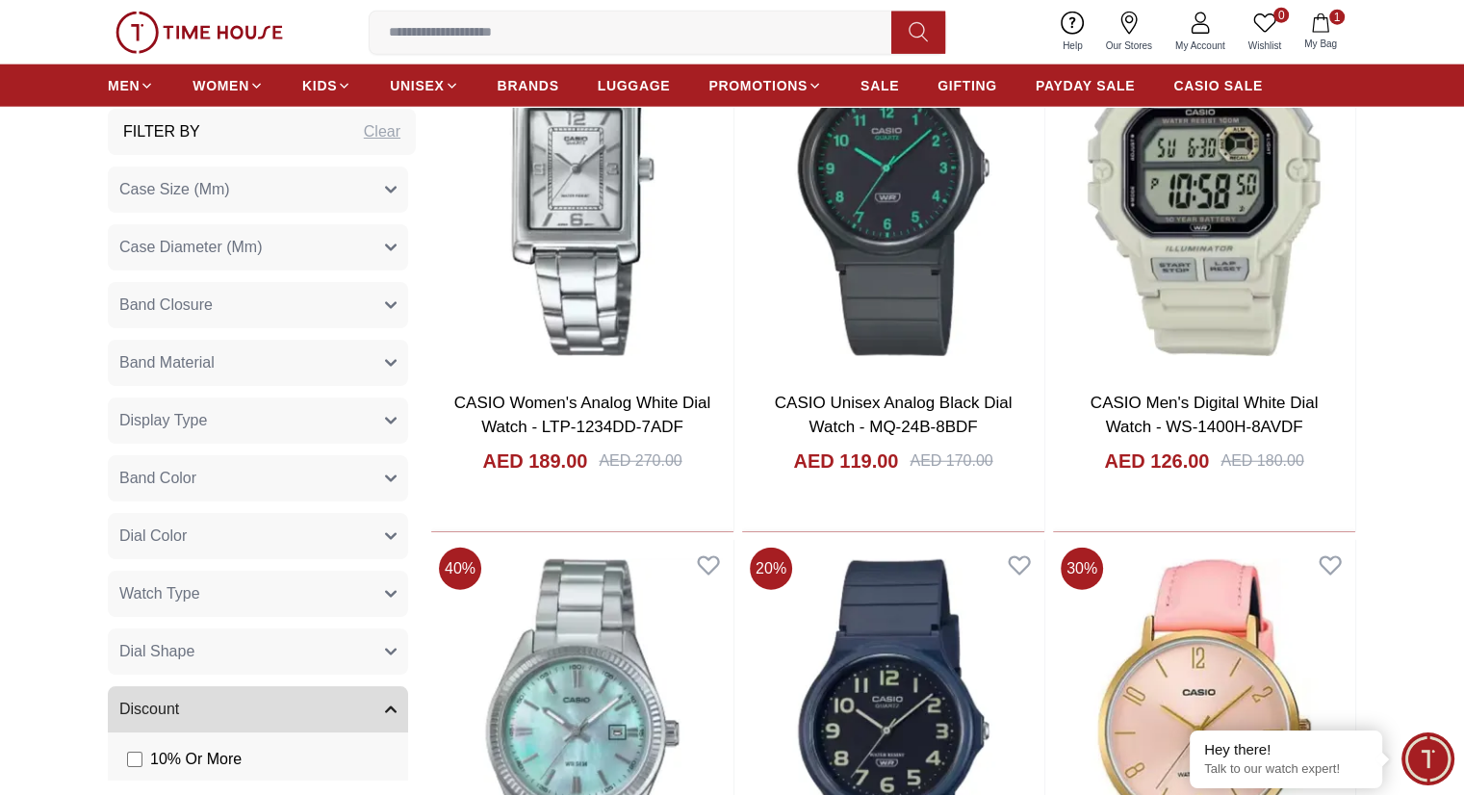
scroll to position [5227, 0]
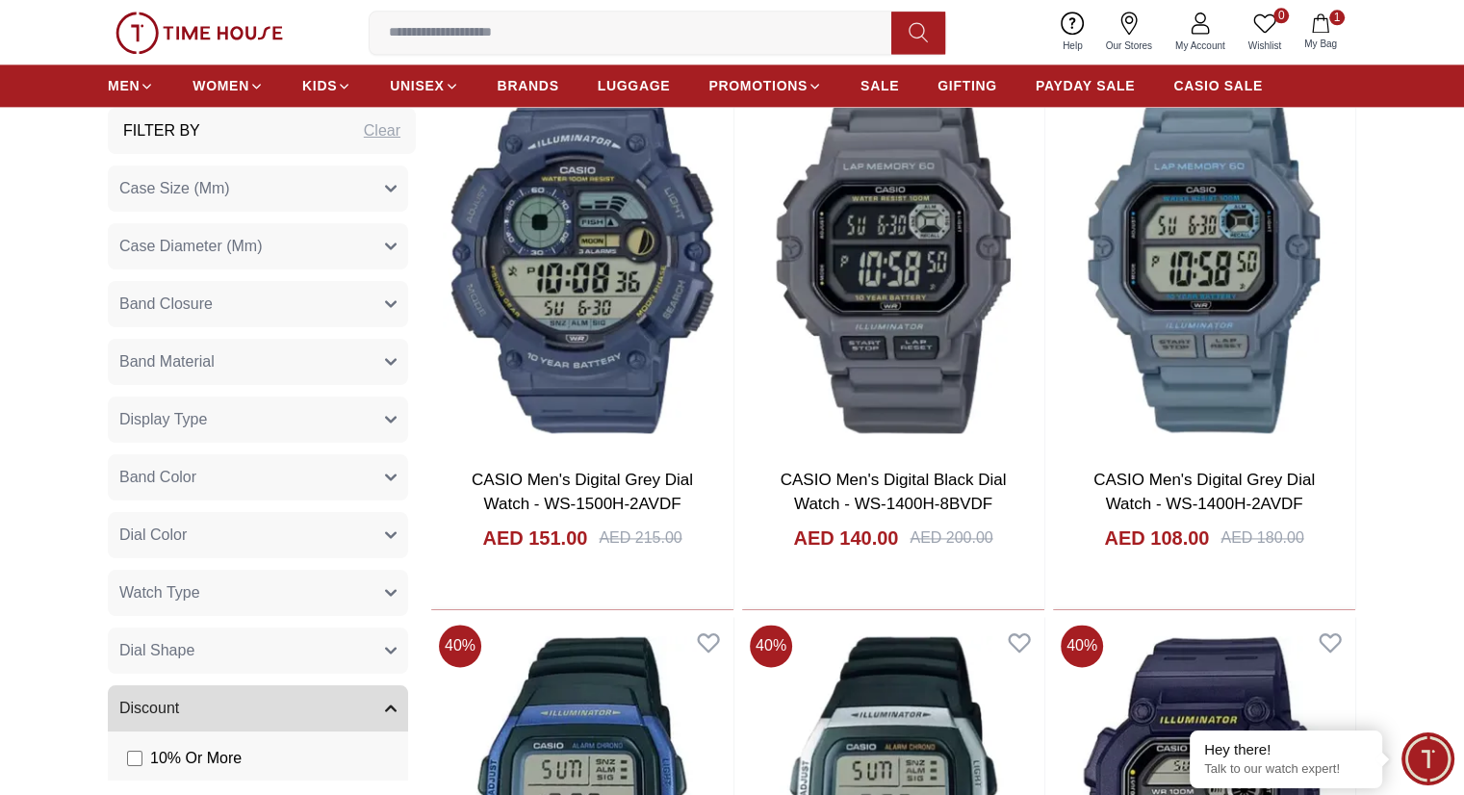
scroll to position [9927, 0]
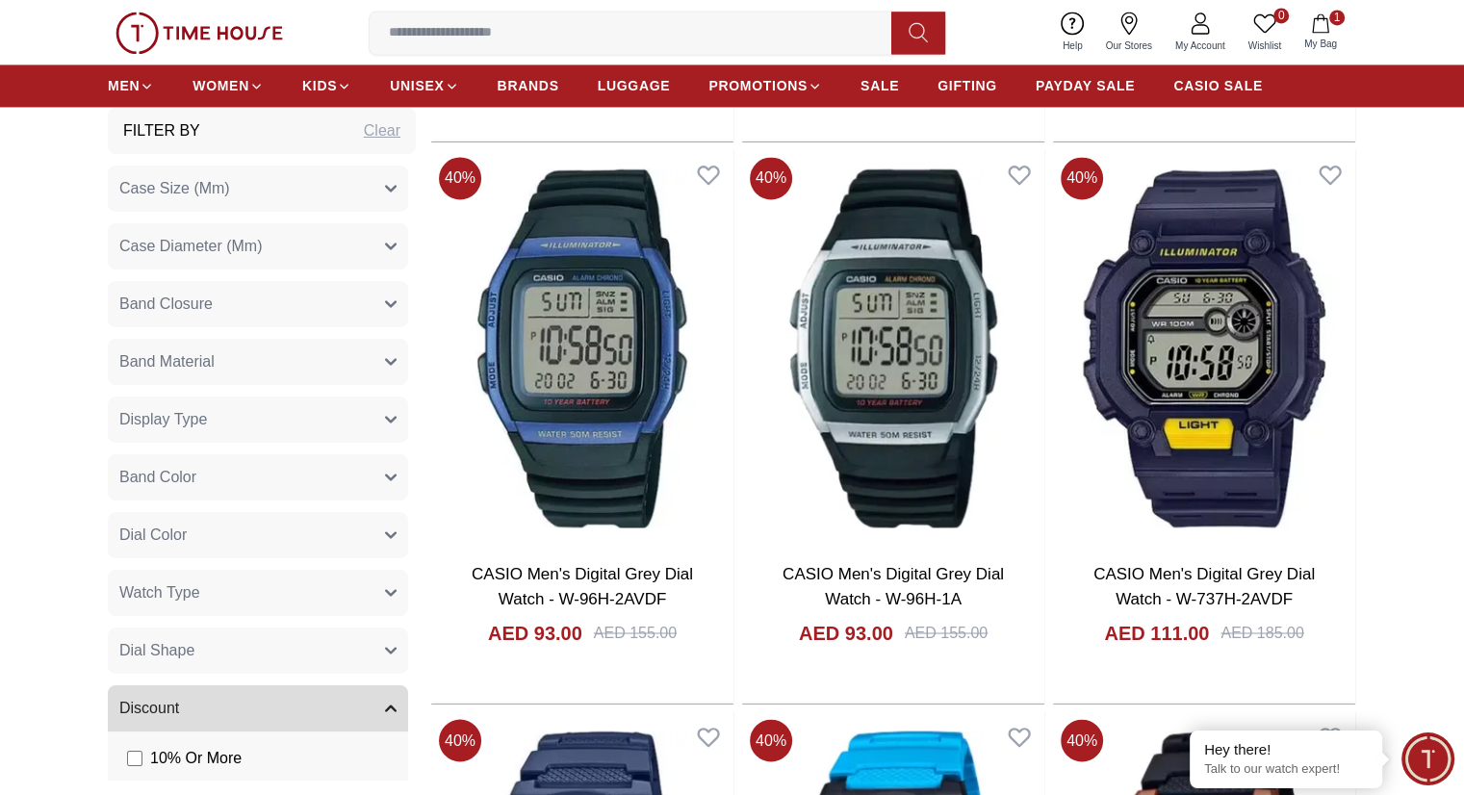
scroll to position [10392, 0]
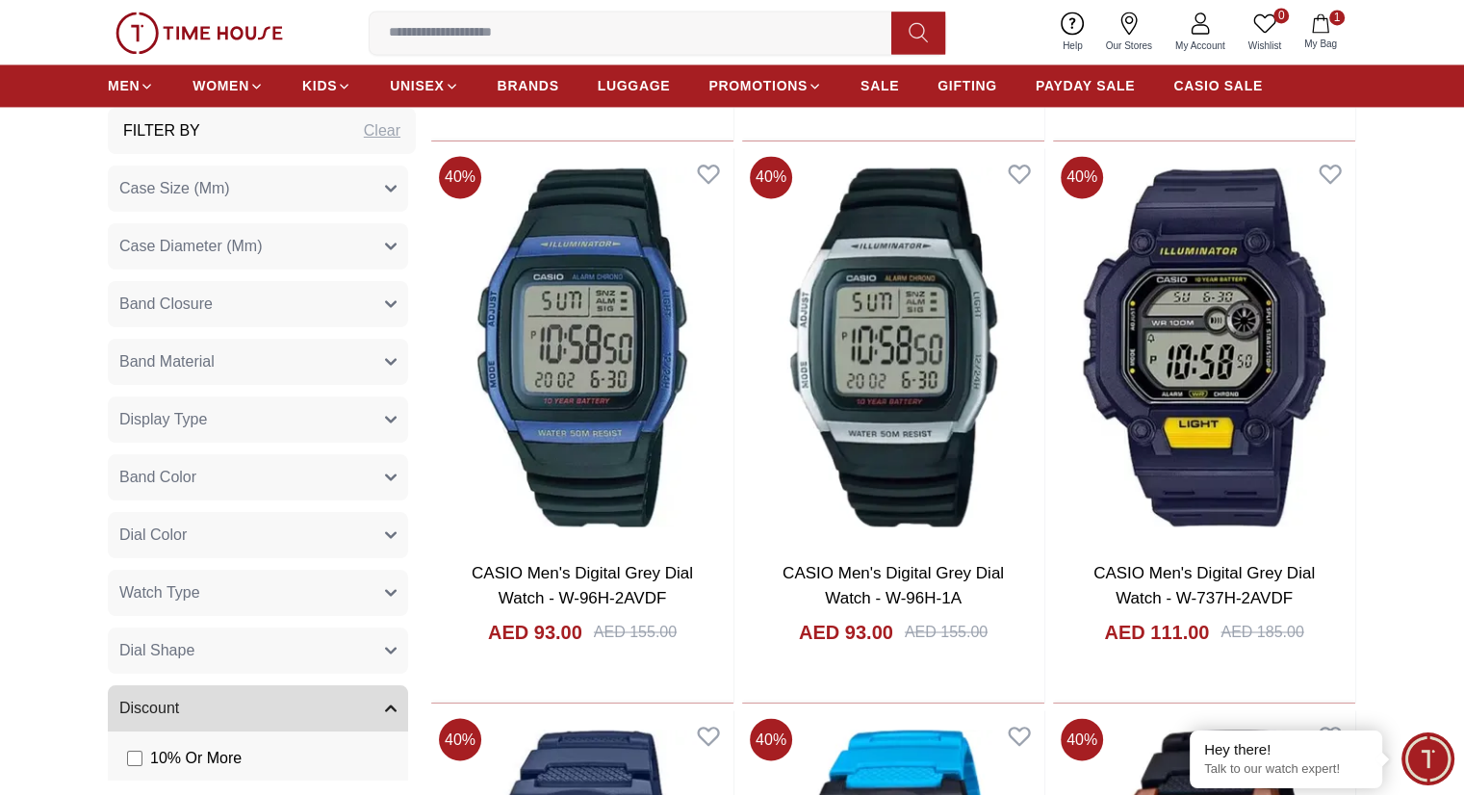
click at [385, 540] on icon "button" at bounding box center [391, 535] width 12 height 12
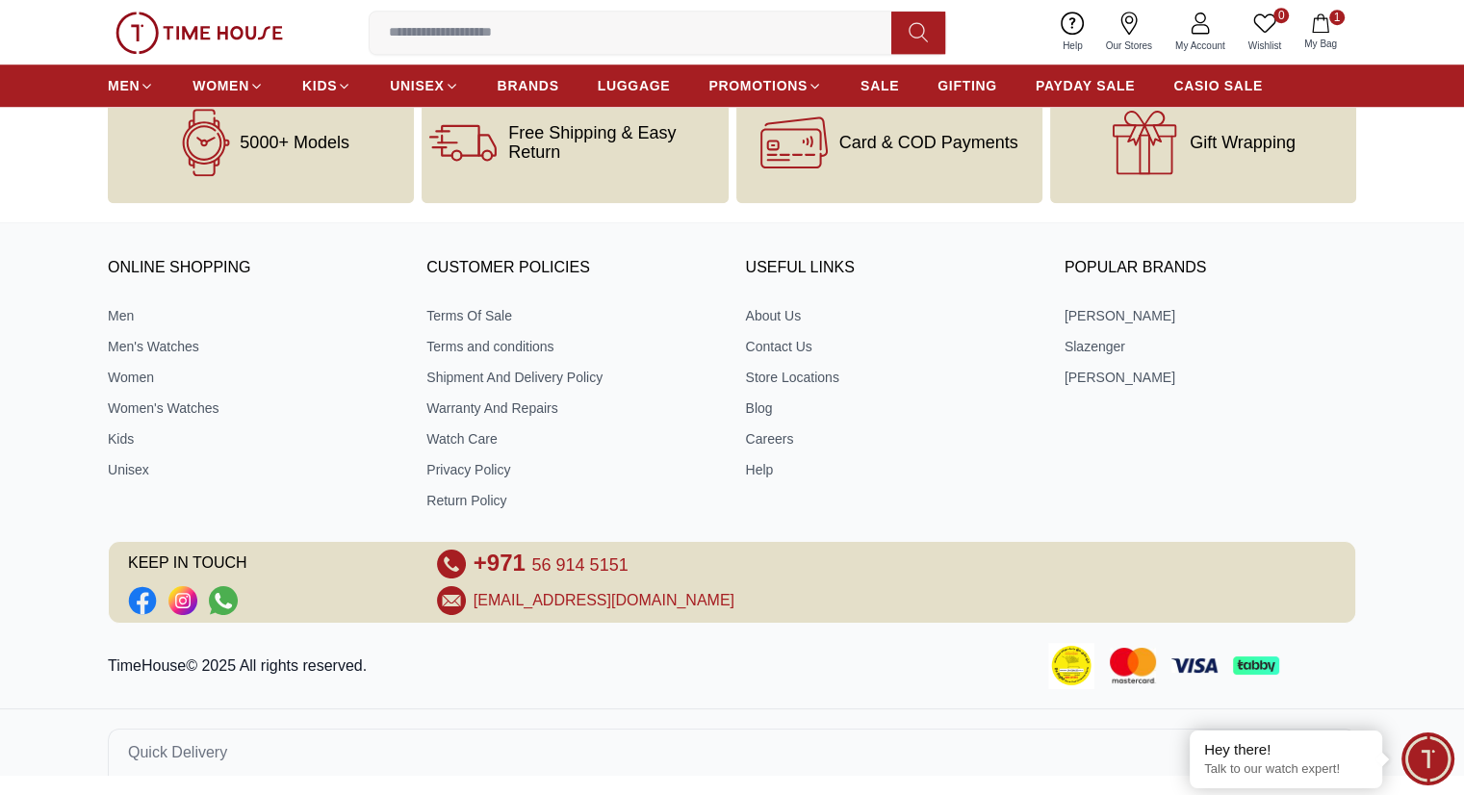
scroll to position [1527, 0]
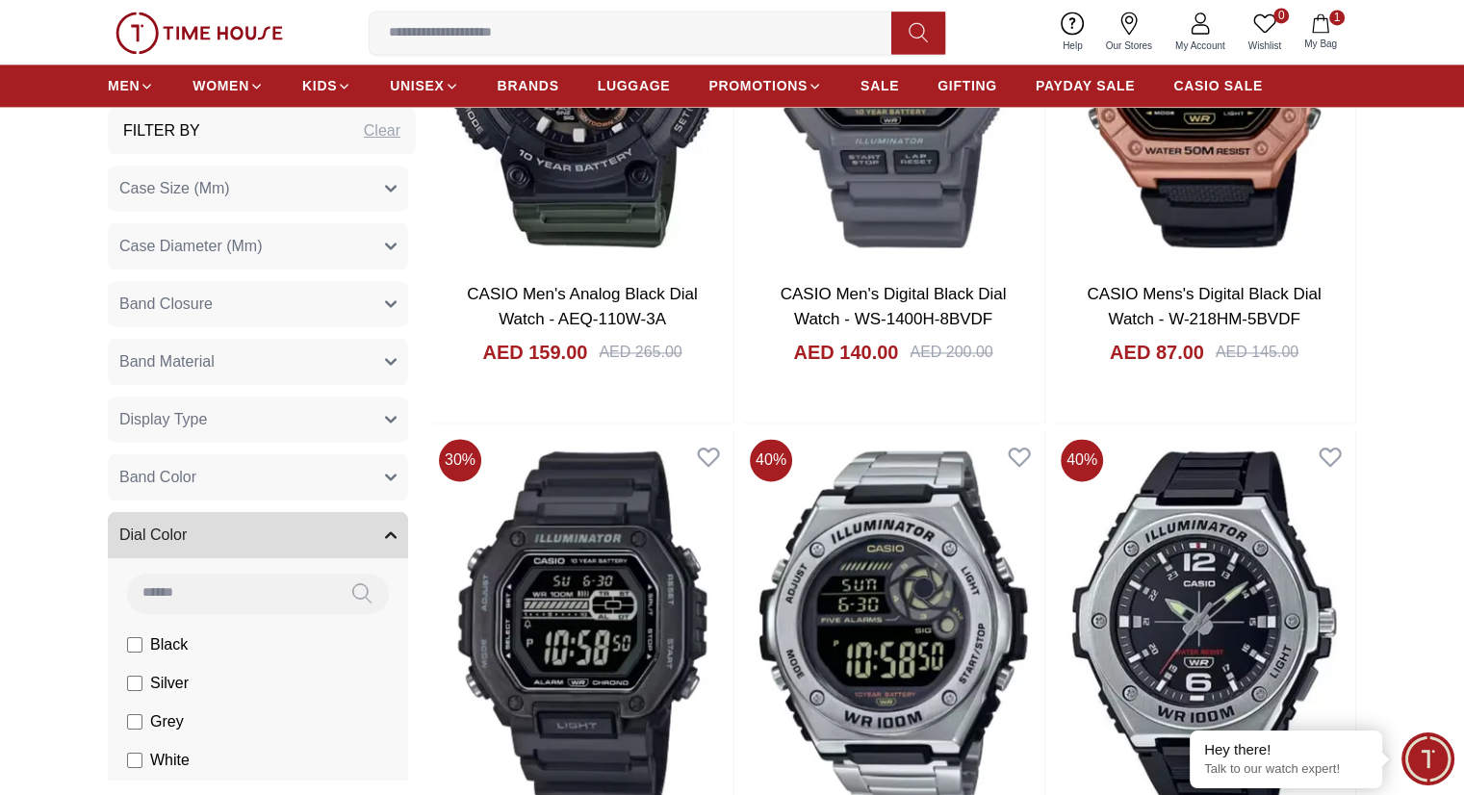
scroll to position [2959, 0]
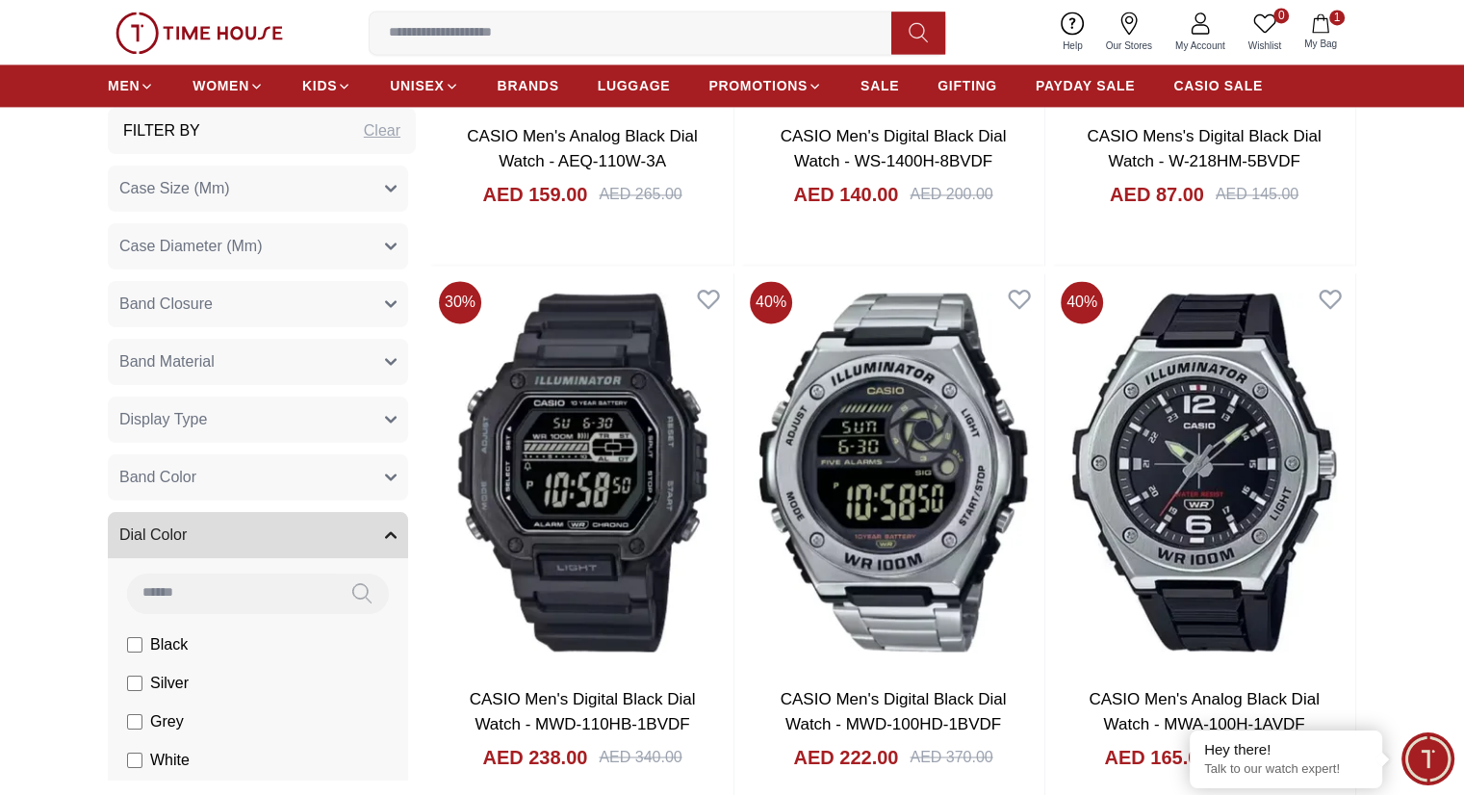
drag, startPoint x: 881, startPoint y: 414, endPoint x: 1135, endPoint y: 455, distance: 256.4
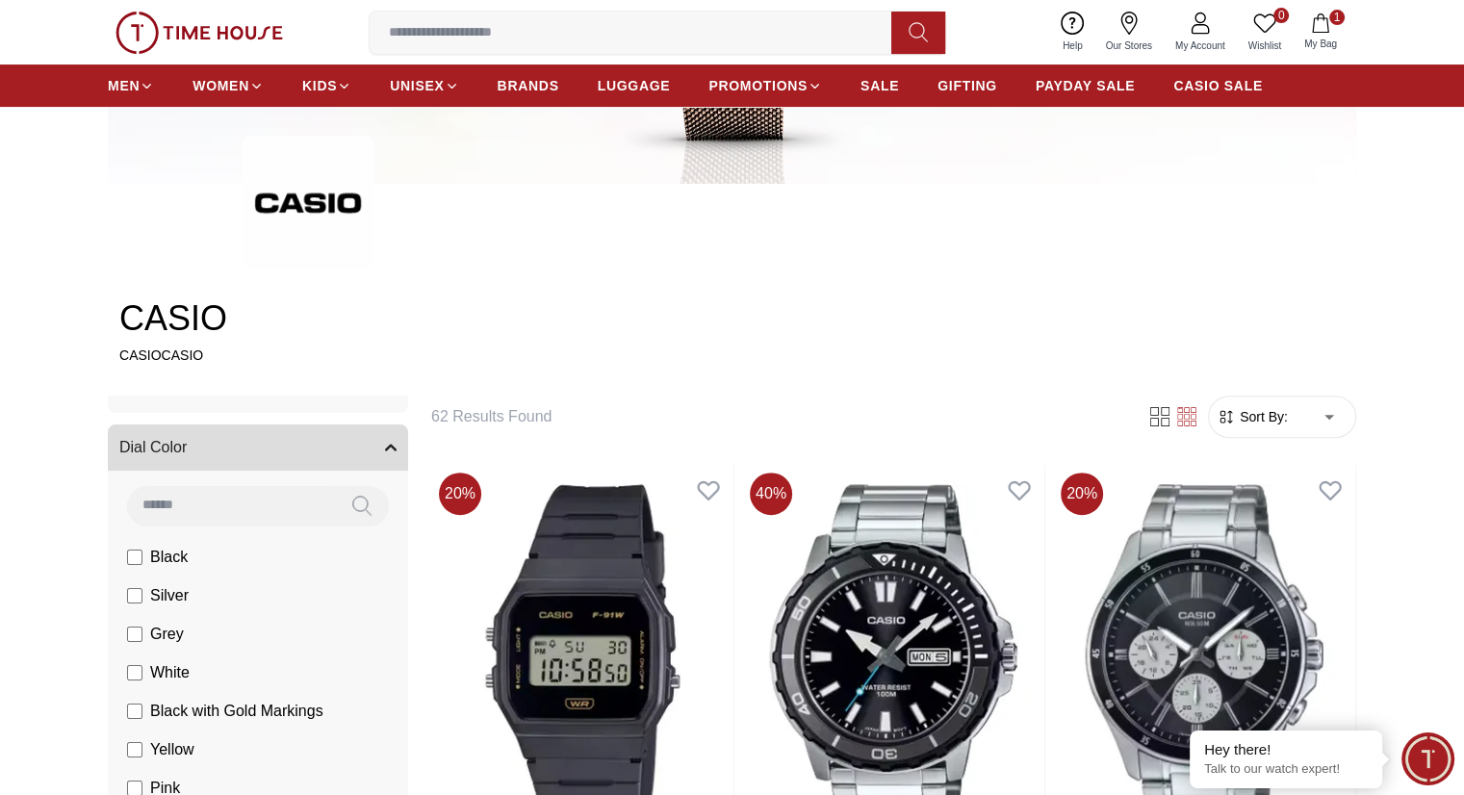
scroll to position [331, 0]
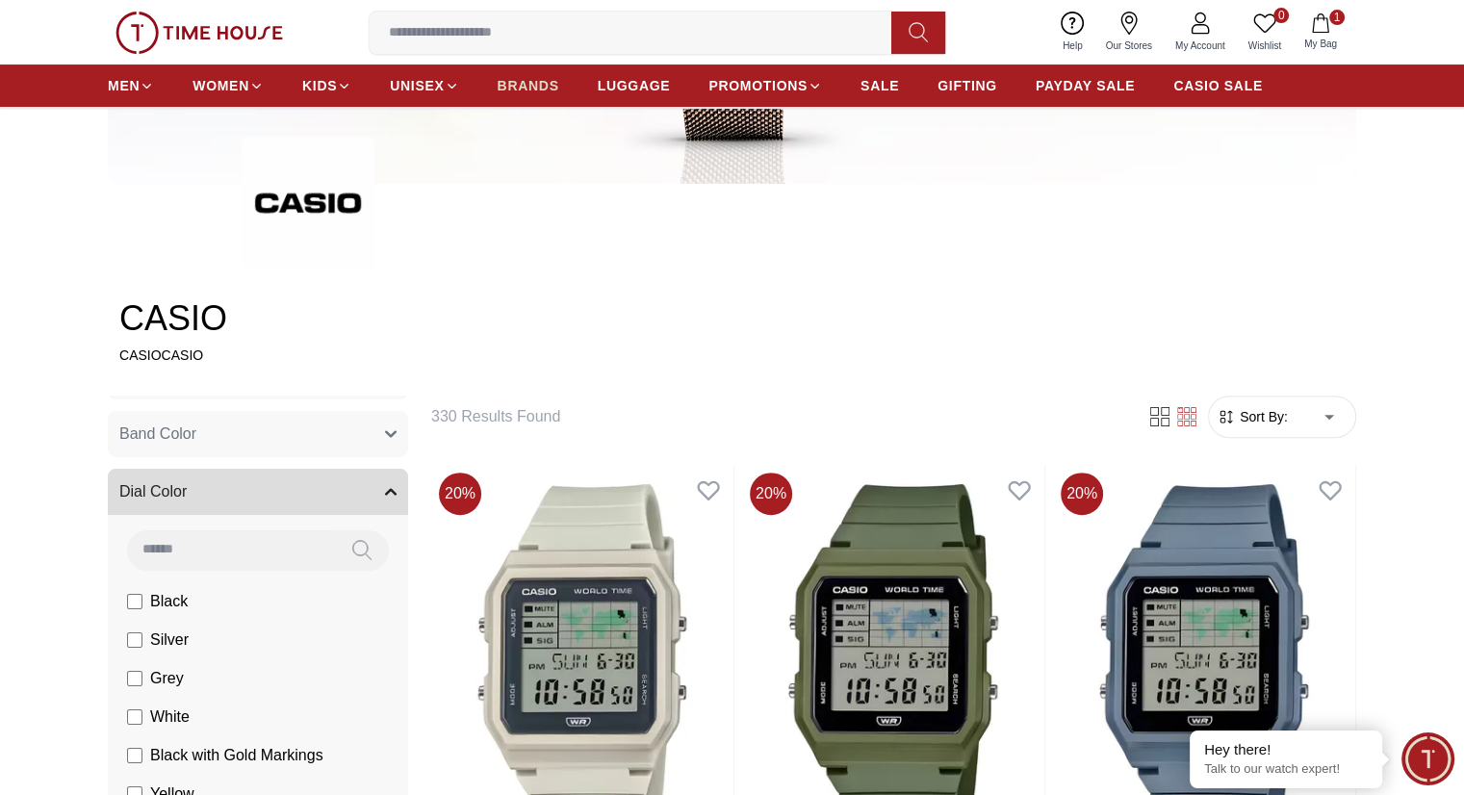
click at [520, 81] on span "BRANDS" at bounding box center [528, 85] width 62 height 19
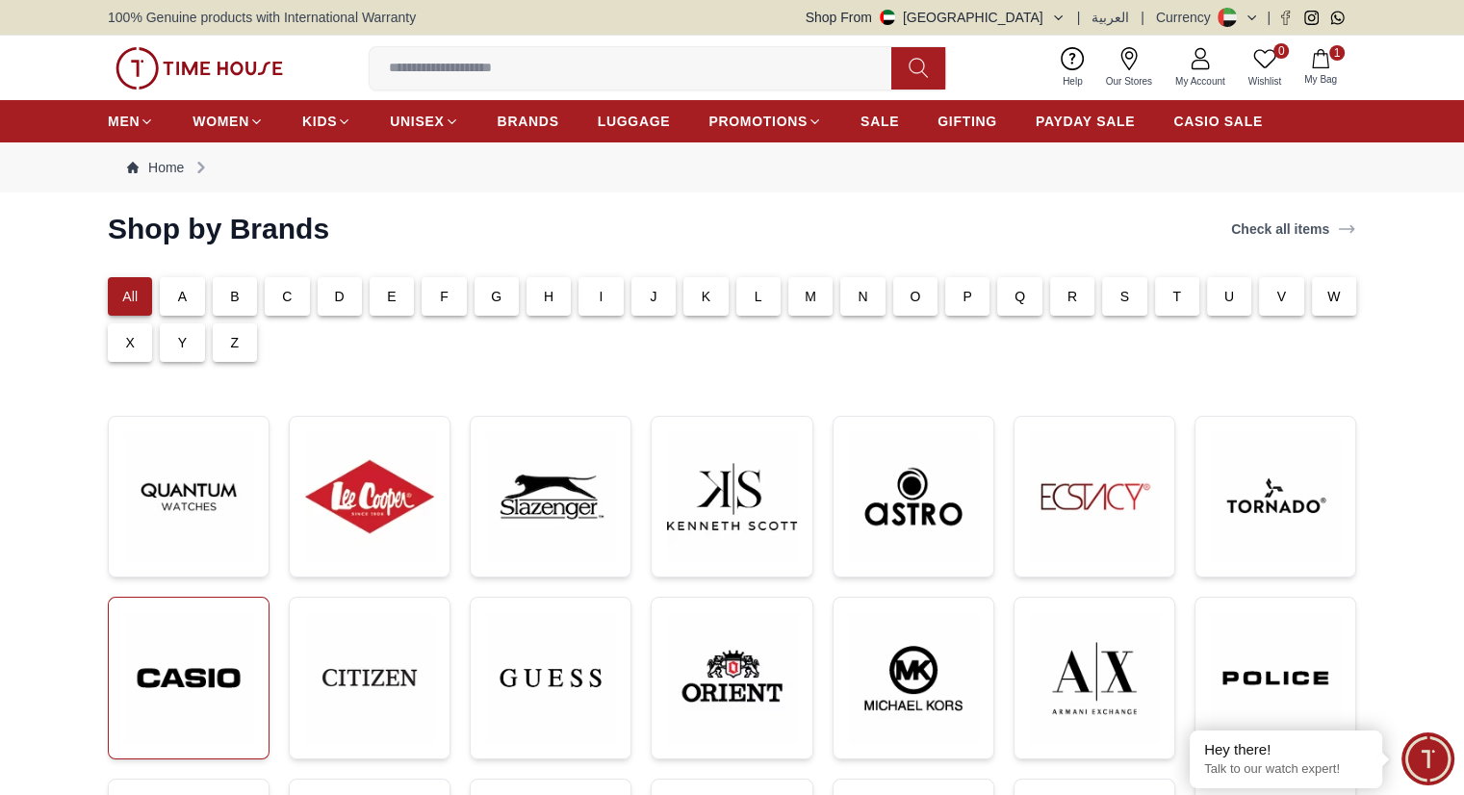
click at [191, 613] on img at bounding box center [188, 678] width 129 height 130
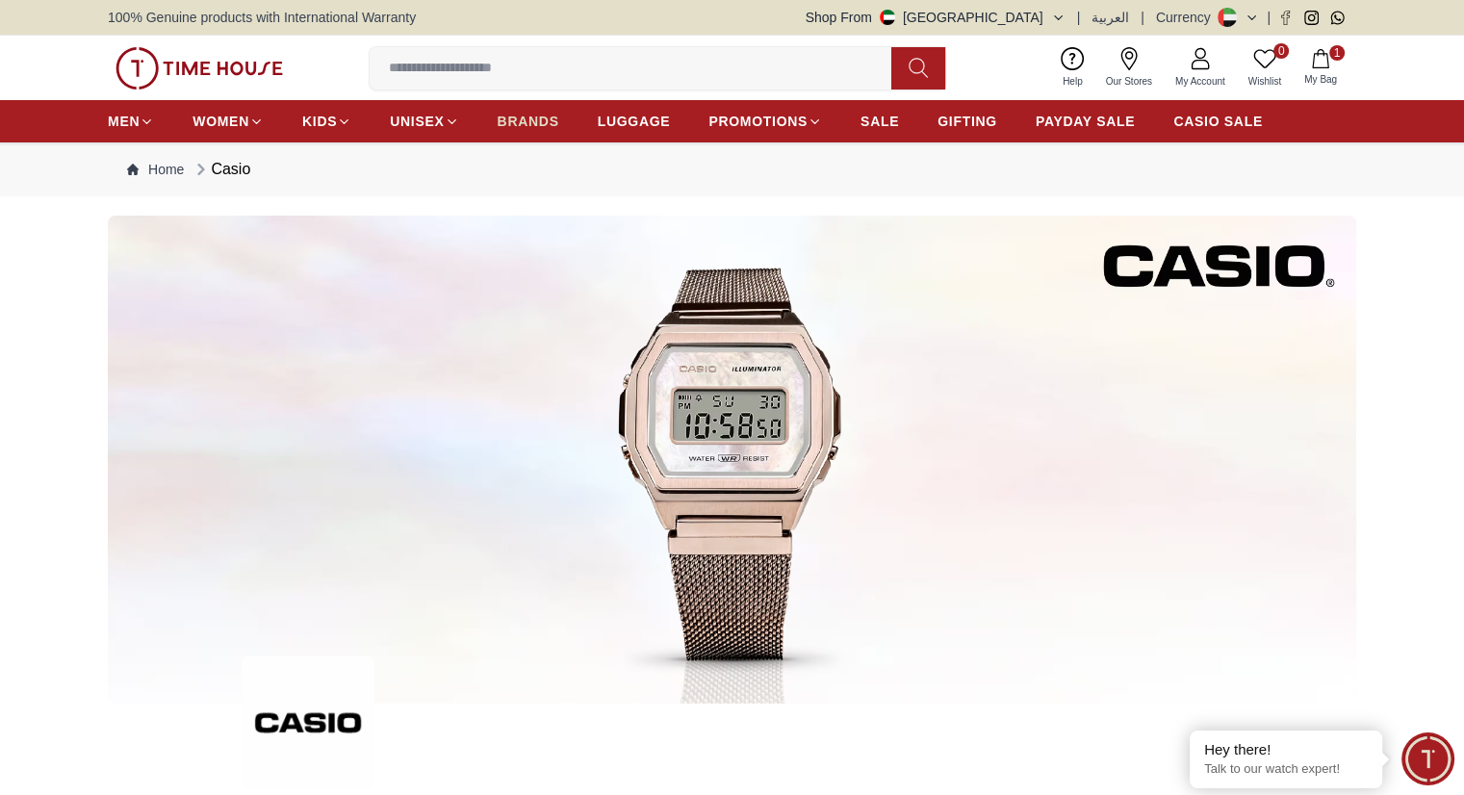
click at [527, 115] on span "BRANDS" at bounding box center [528, 121] width 62 height 19
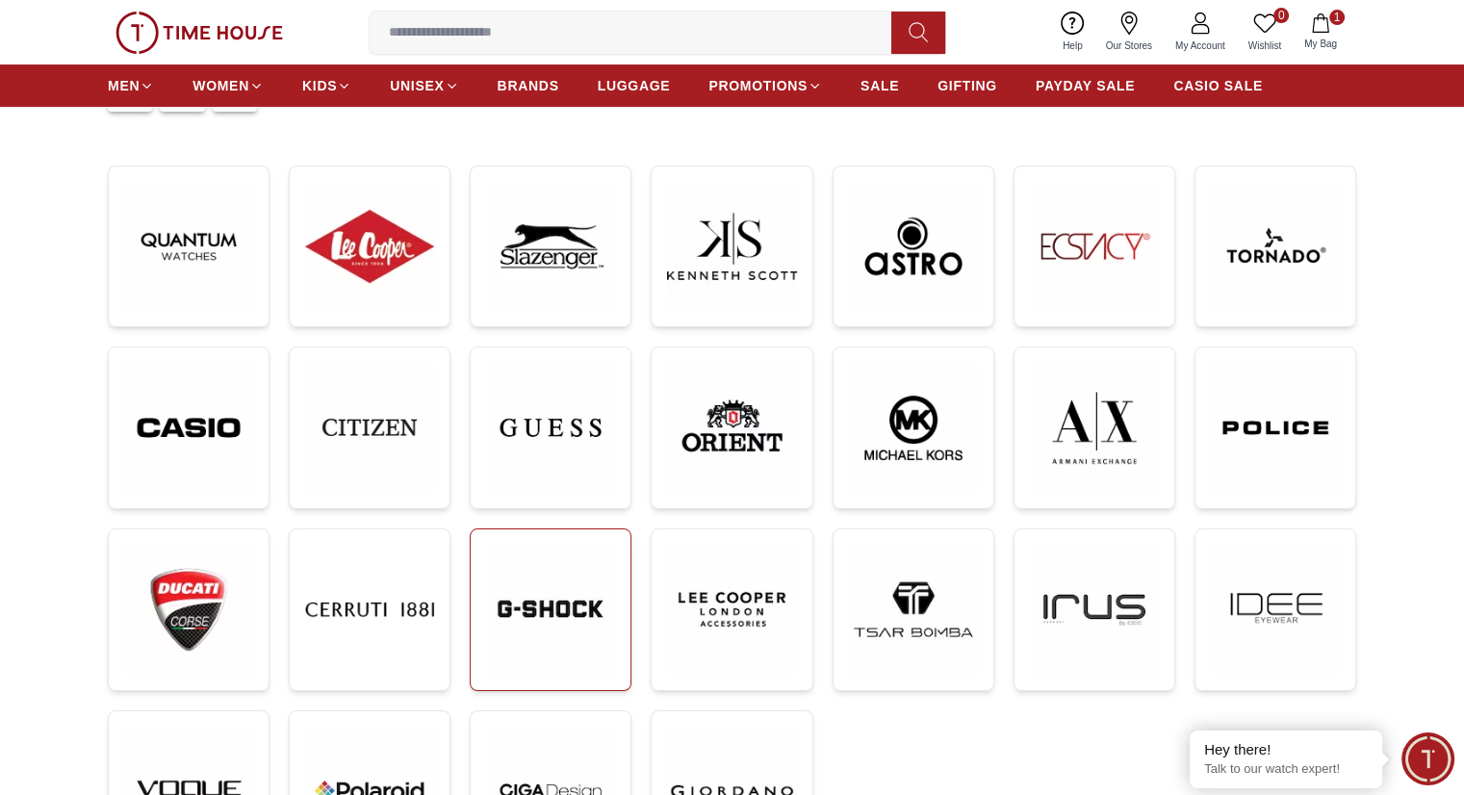
scroll to position [238, 0]
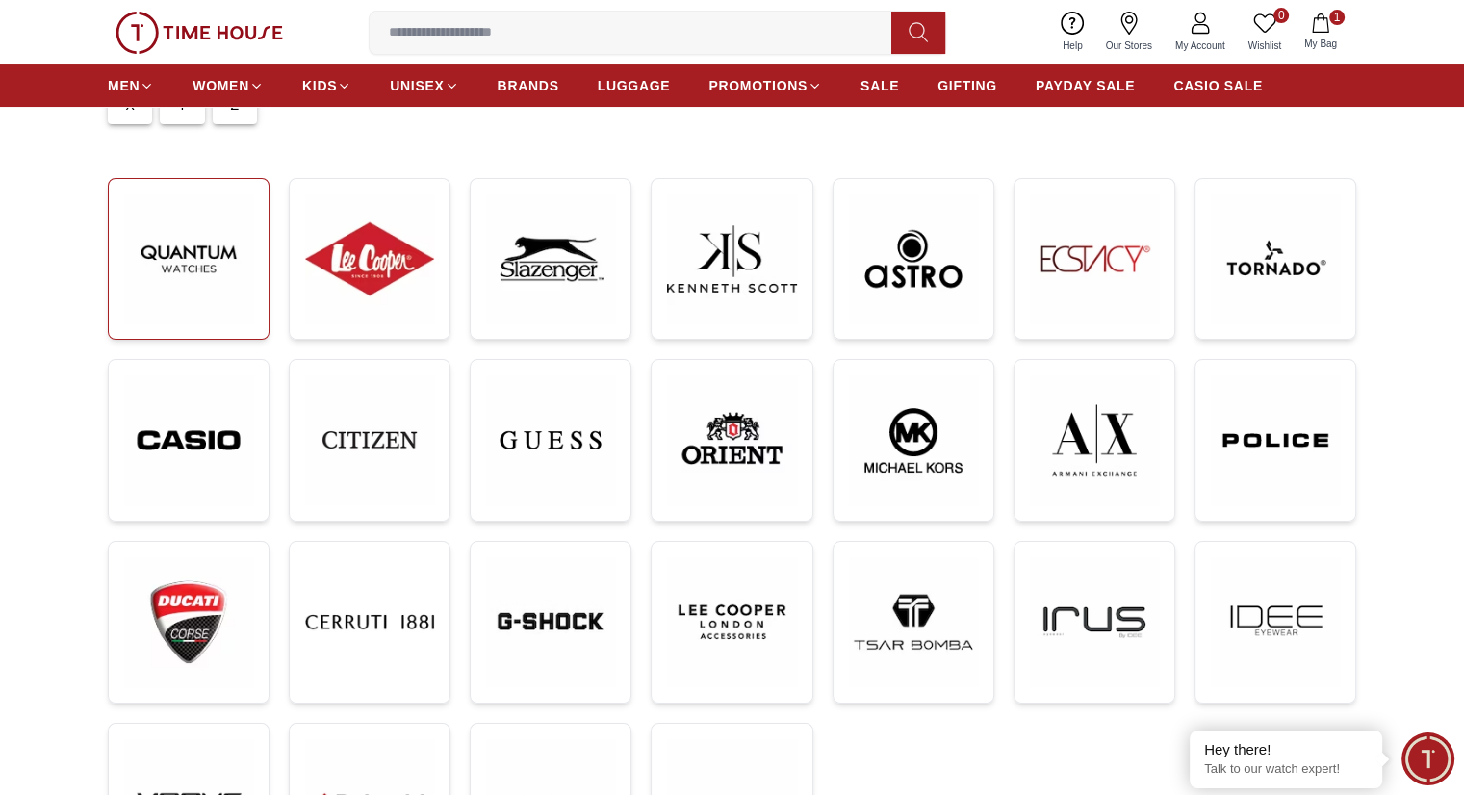
click at [204, 263] on img at bounding box center [188, 258] width 129 height 129
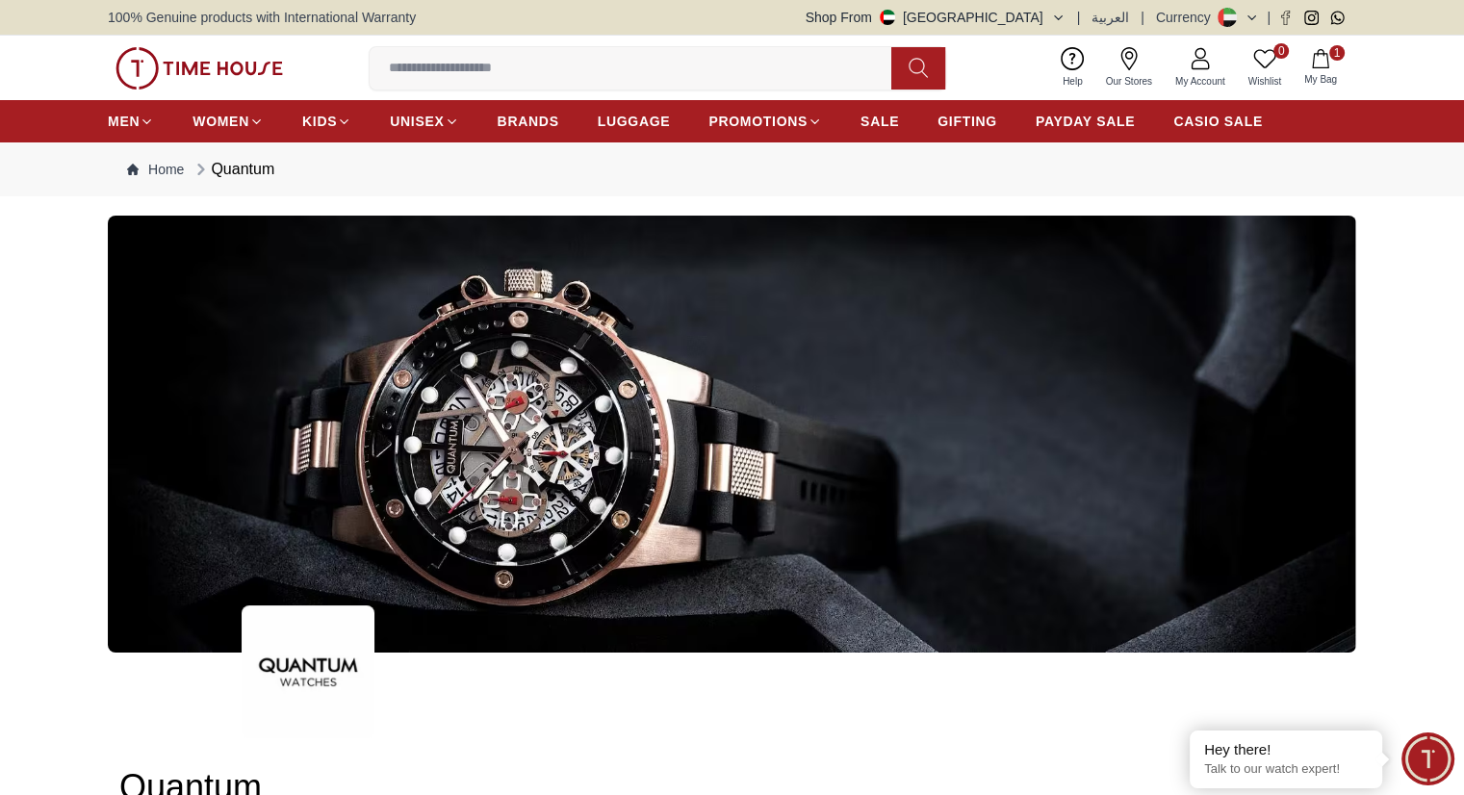
scroll to position [430, 0]
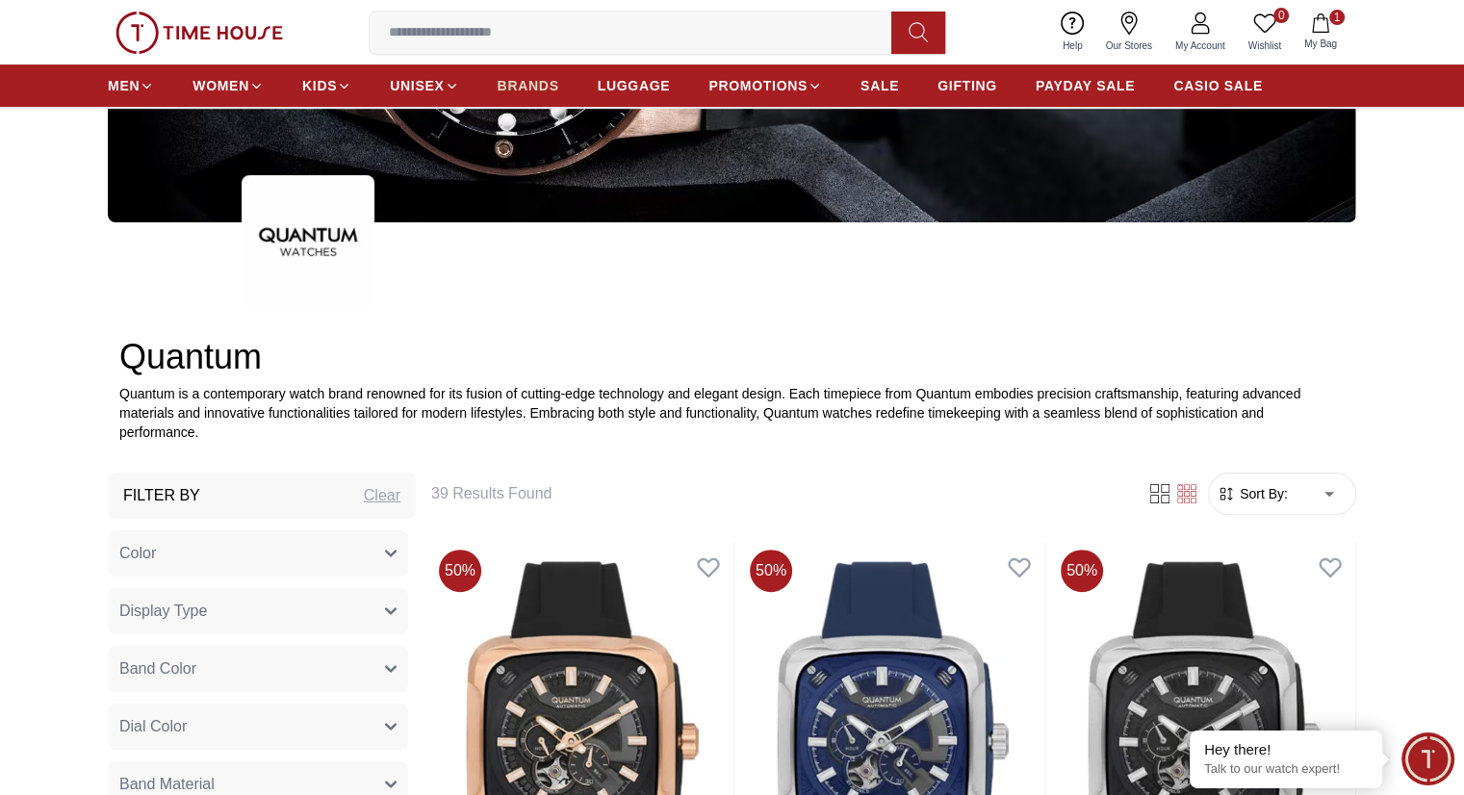
click at [531, 87] on span "BRANDS" at bounding box center [528, 85] width 62 height 19
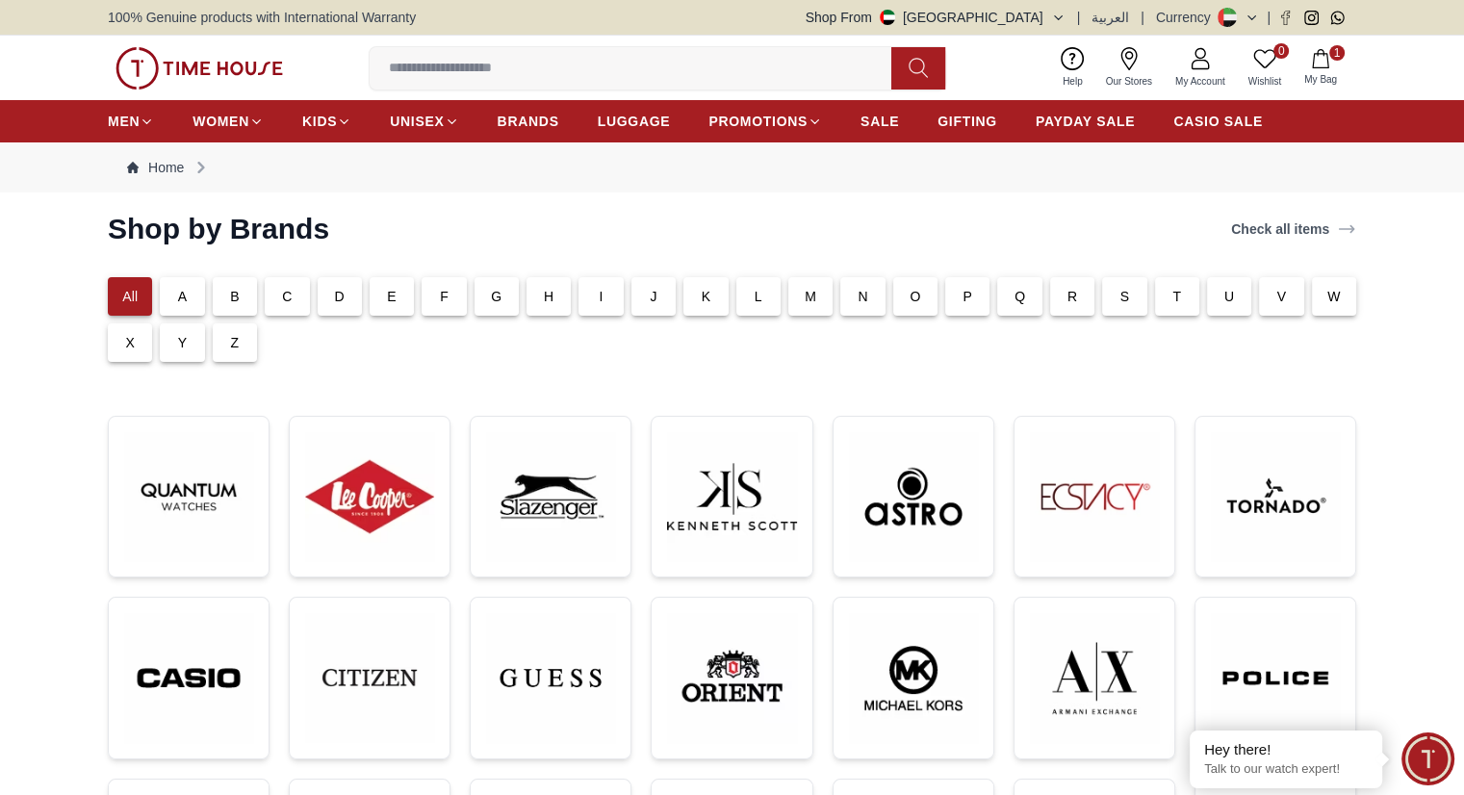
click at [354, 243] on div "Shop by Brands Check all items" at bounding box center [732, 229] width 1248 height 35
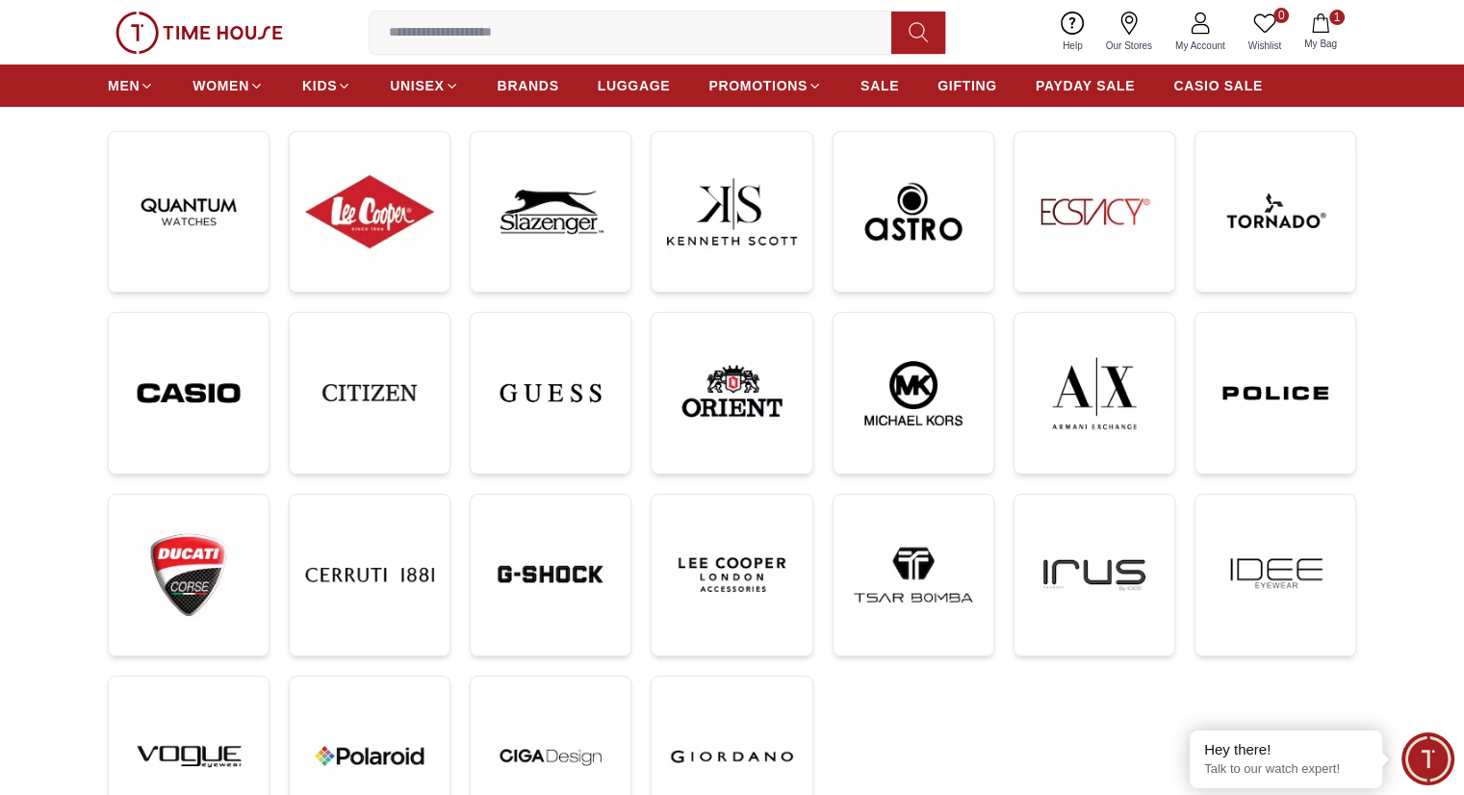
scroll to position [287, 0]
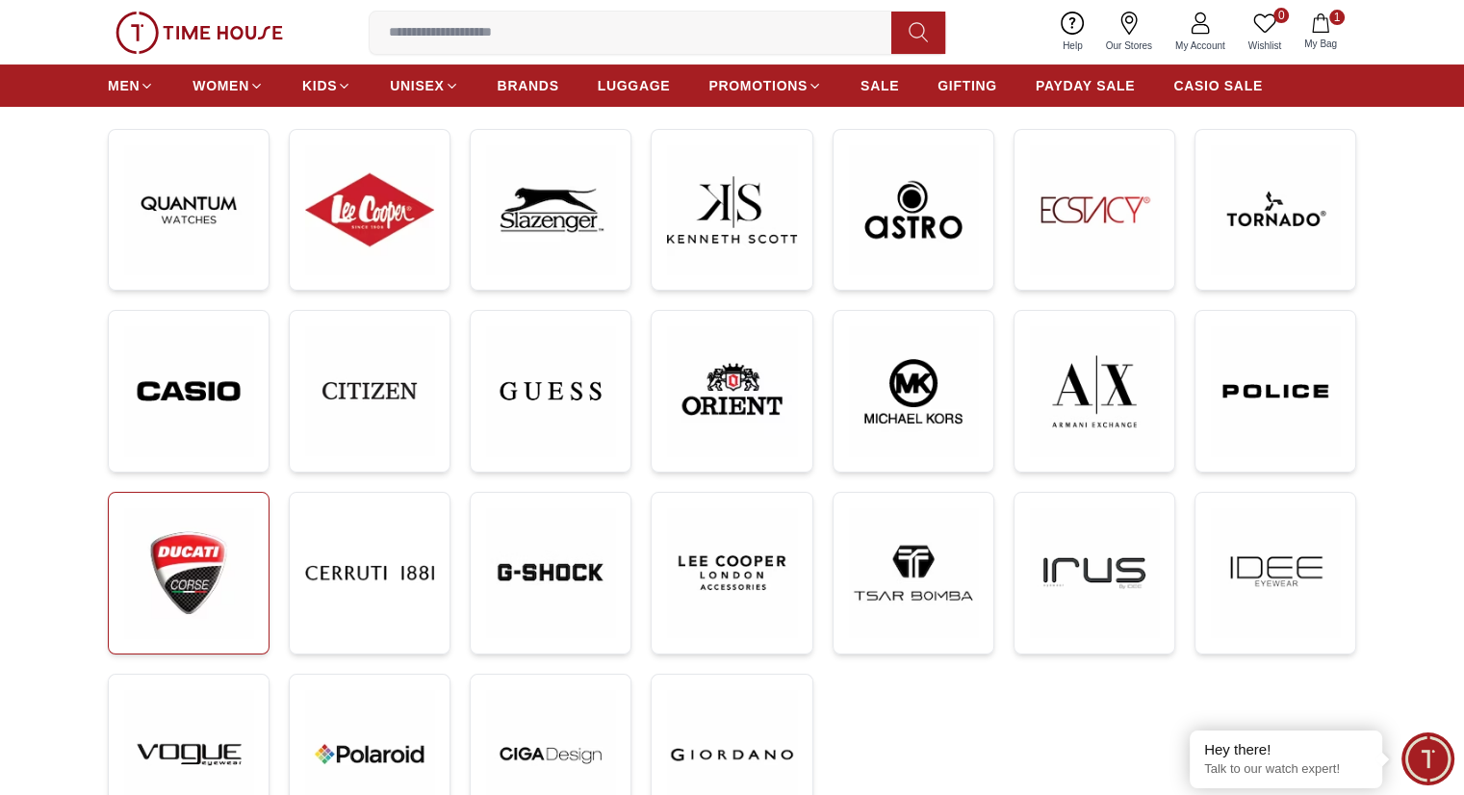
click at [229, 574] on img at bounding box center [188, 573] width 129 height 130
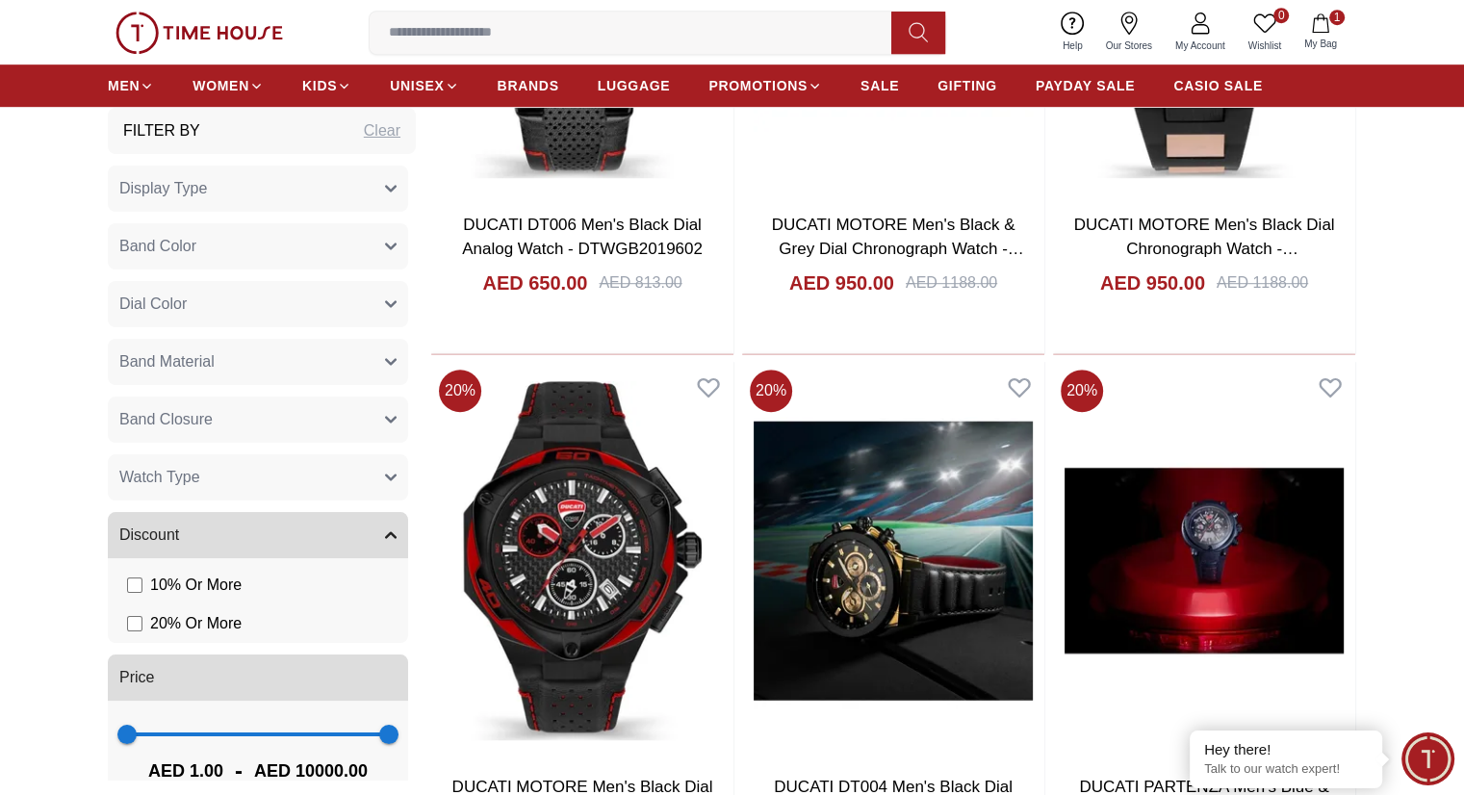
scroll to position [1155, 0]
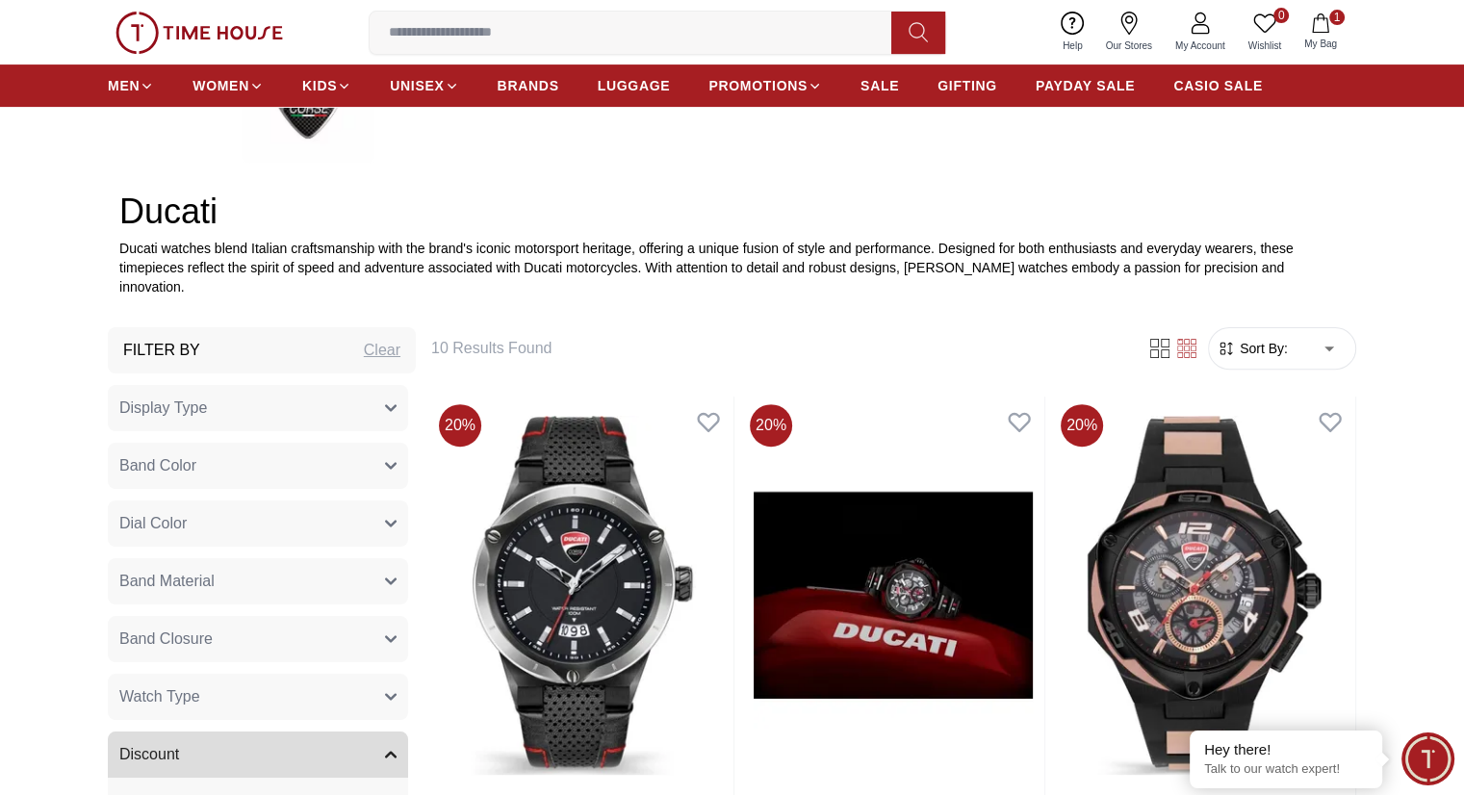
scroll to position [569, 0]
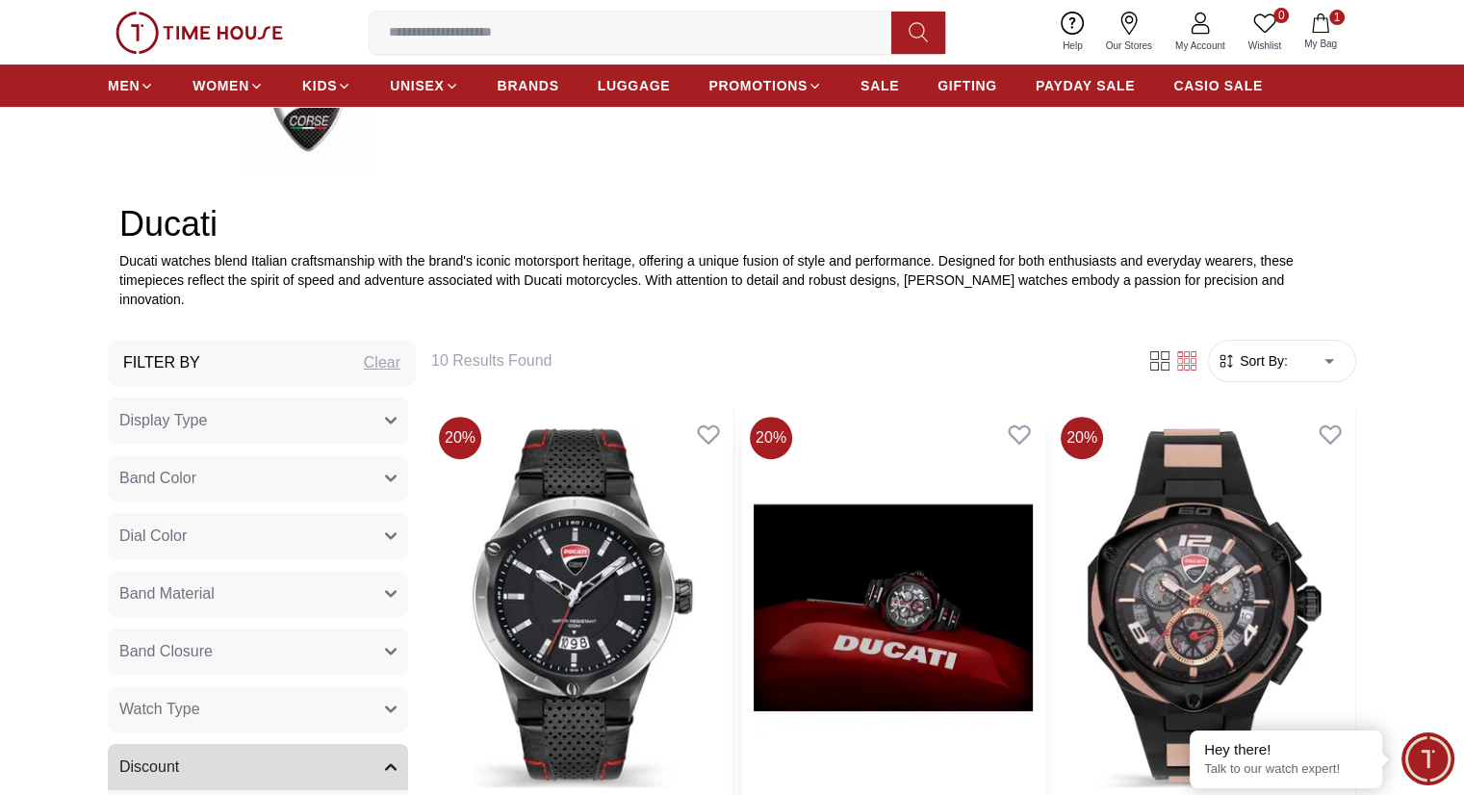
click at [781, 540] on img at bounding box center [893, 607] width 302 height 397
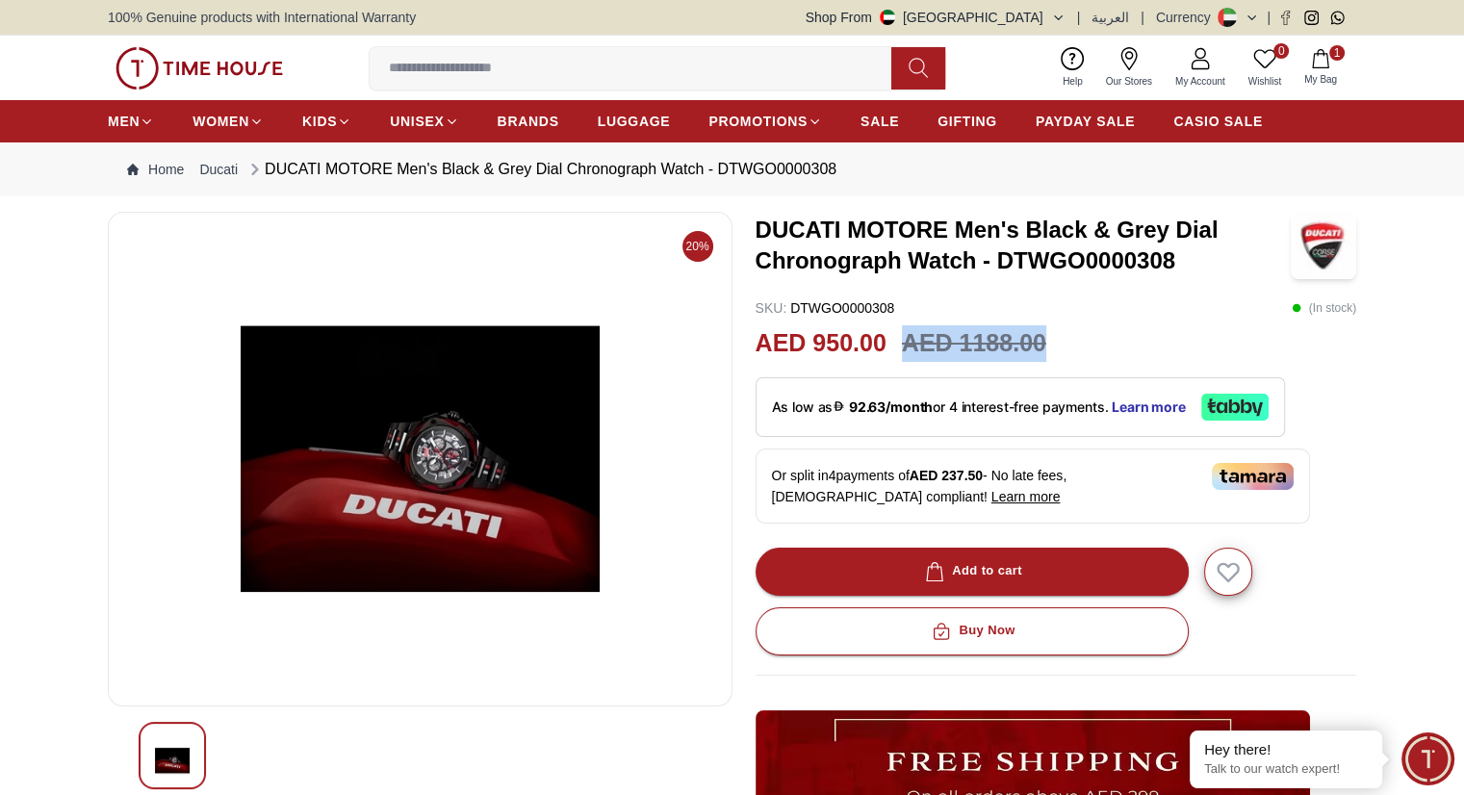
drag, startPoint x: 904, startPoint y: 344, endPoint x: 1047, endPoint y: 342, distance: 143.4
click at [1047, 342] on div "AED 950.00 AED 1188.00" at bounding box center [1055, 343] width 601 height 37
copy h3 "AED 1188.00"
drag, startPoint x: 756, startPoint y: 341, endPoint x: 885, endPoint y: 342, distance: 128.9
click at [885, 342] on h2 "AED 950.00" at bounding box center [820, 343] width 131 height 37
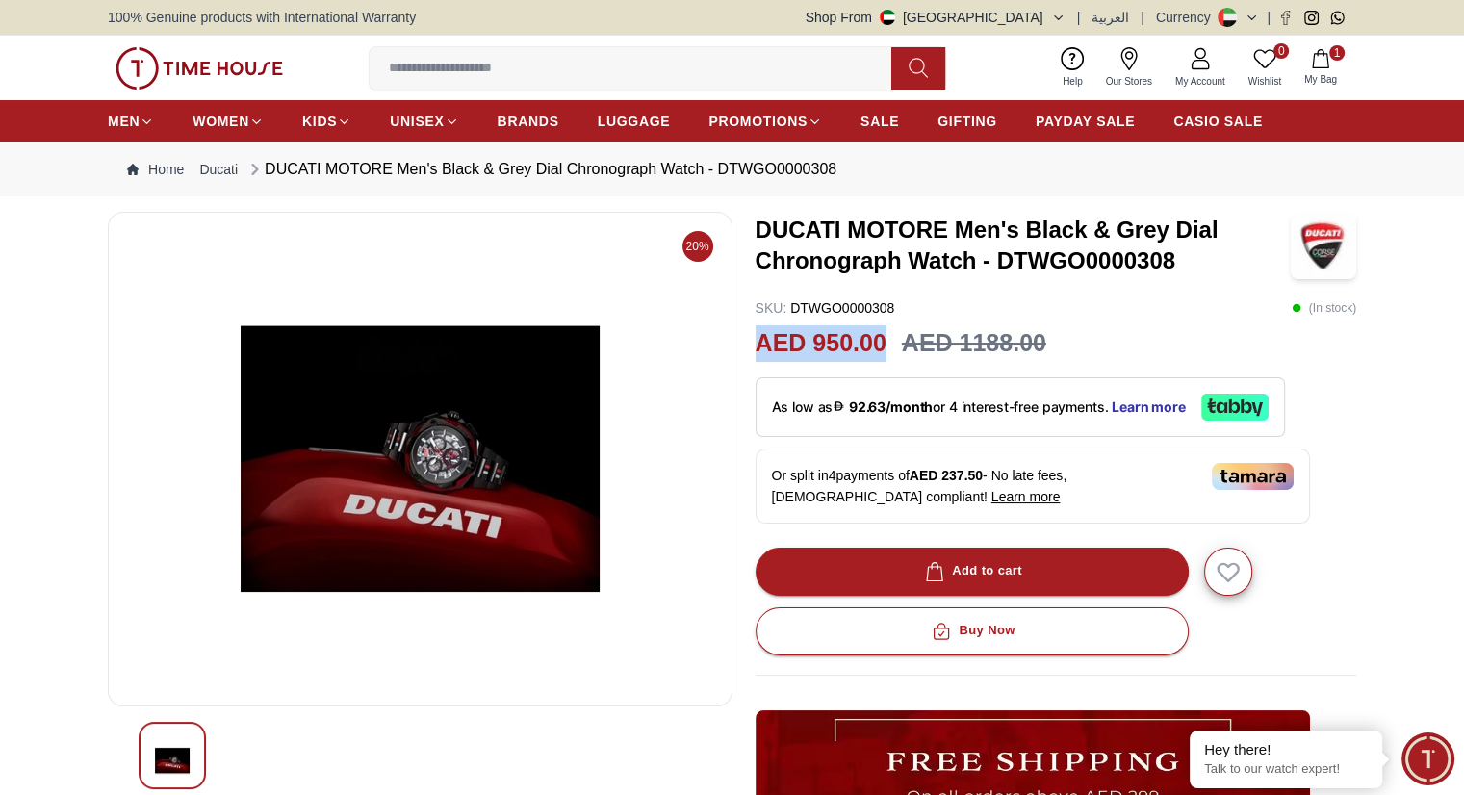
copy h2 "AED 950.00"
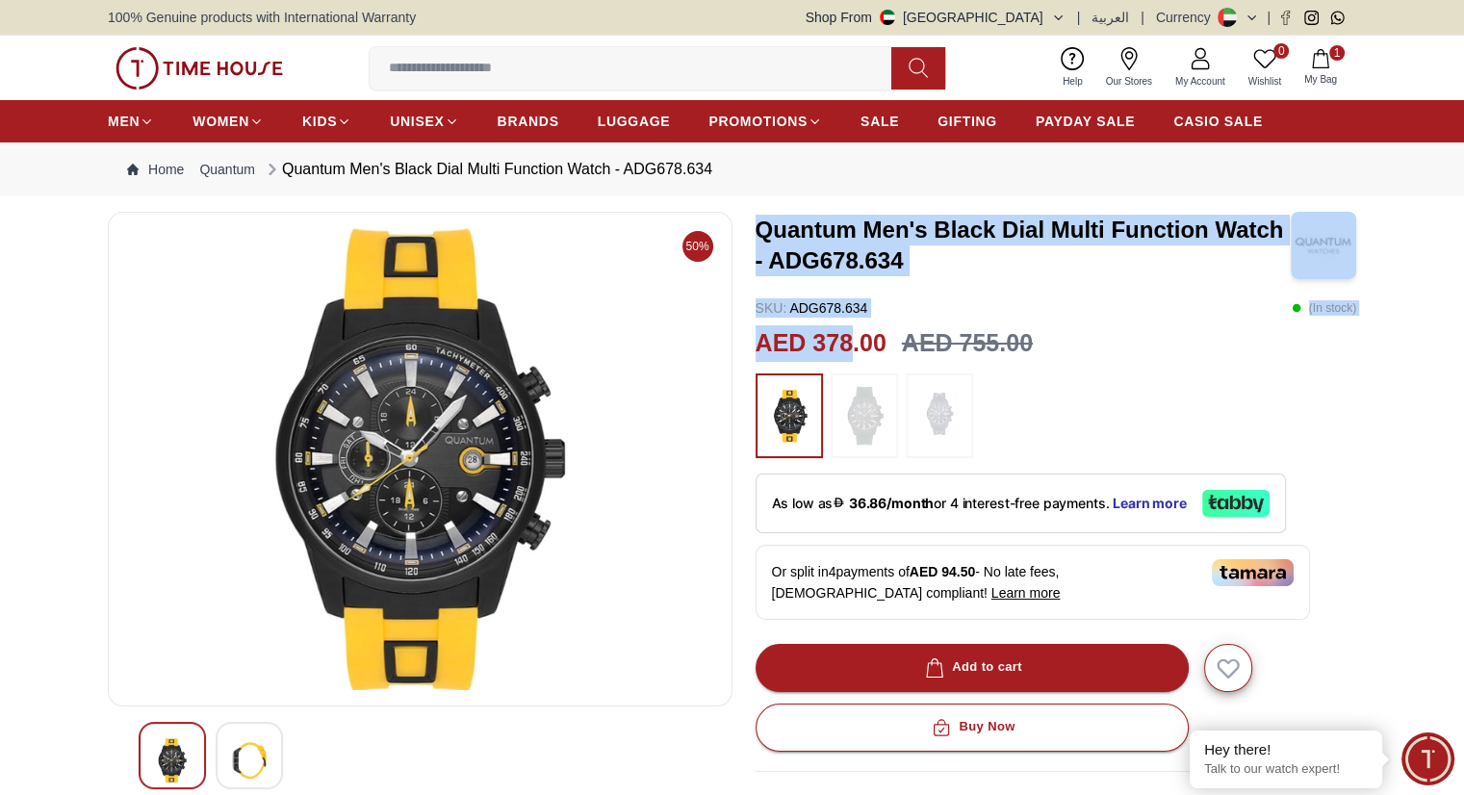
drag, startPoint x: 759, startPoint y: 224, endPoint x: 854, endPoint y: 330, distance: 141.8
click at [854, 330] on div "Quantum Men's Black Dial Multi Function Watch - ADG678.634 SKU : ADG678.634 ( I…" at bounding box center [1055, 702] width 601 height 981
copy div "Quantum Men's Black Dial Multi Function Watch - ADG678.634 SKU : ADG678.634 ( I…"
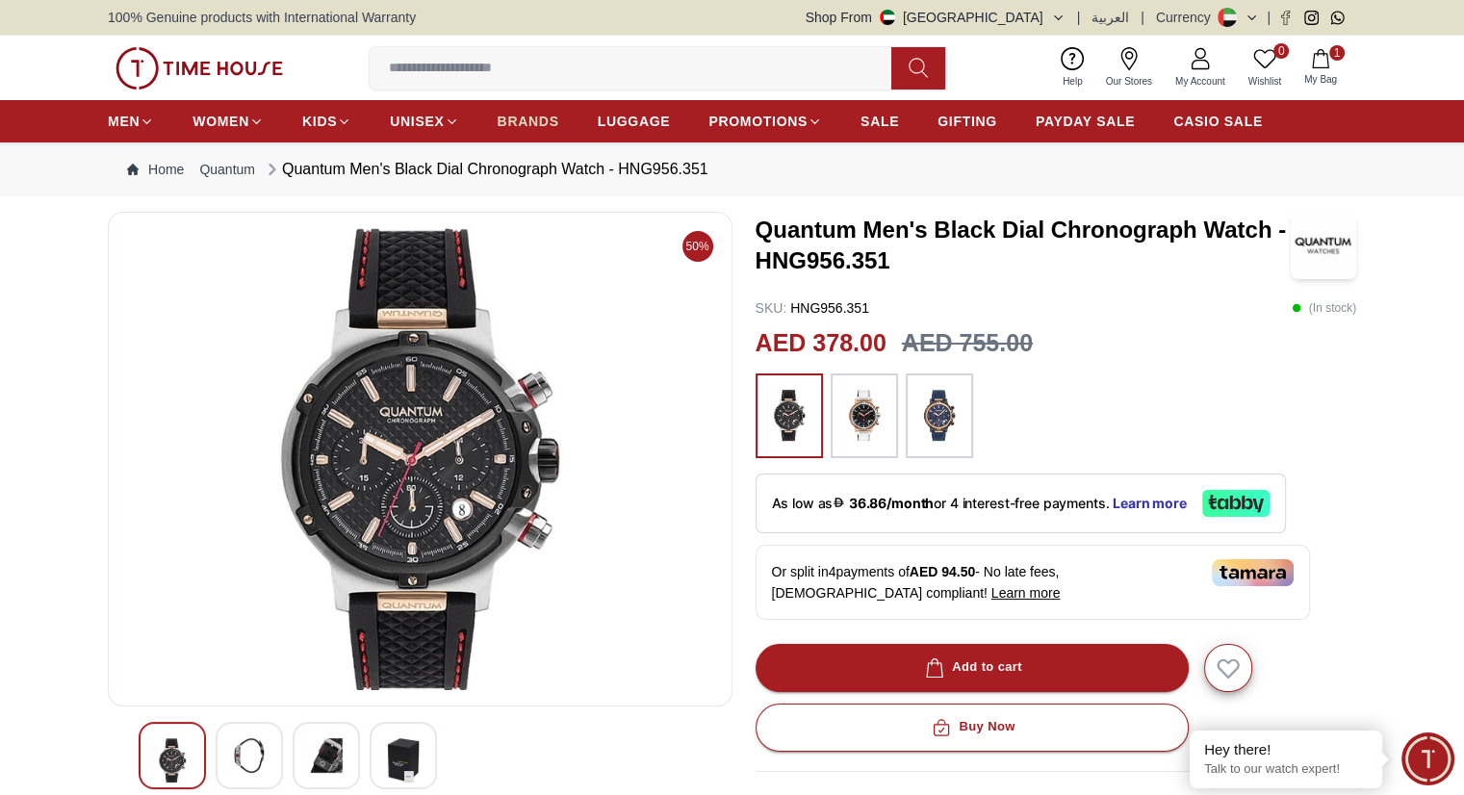
click at [535, 129] on span "BRANDS" at bounding box center [528, 121] width 62 height 19
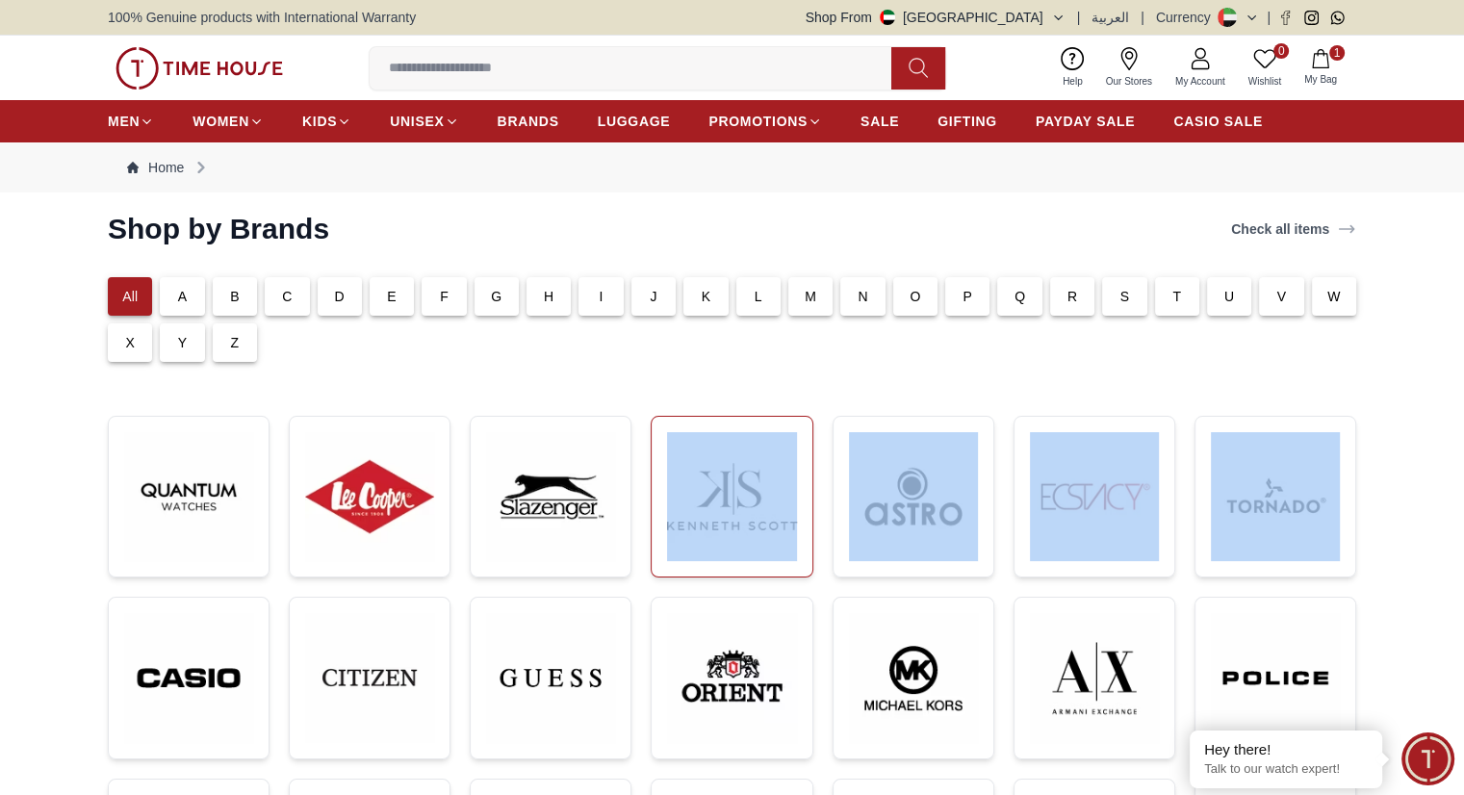
drag, startPoint x: 1416, startPoint y: 473, endPoint x: 688, endPoint y: 513, distance: 729.5
click at [688, 513] on section "Shop by Brands Check all items All A B C D E F G H I J K L M N O P Q R S T U V …" at bounding box center [732, 698] width 1464 height 972
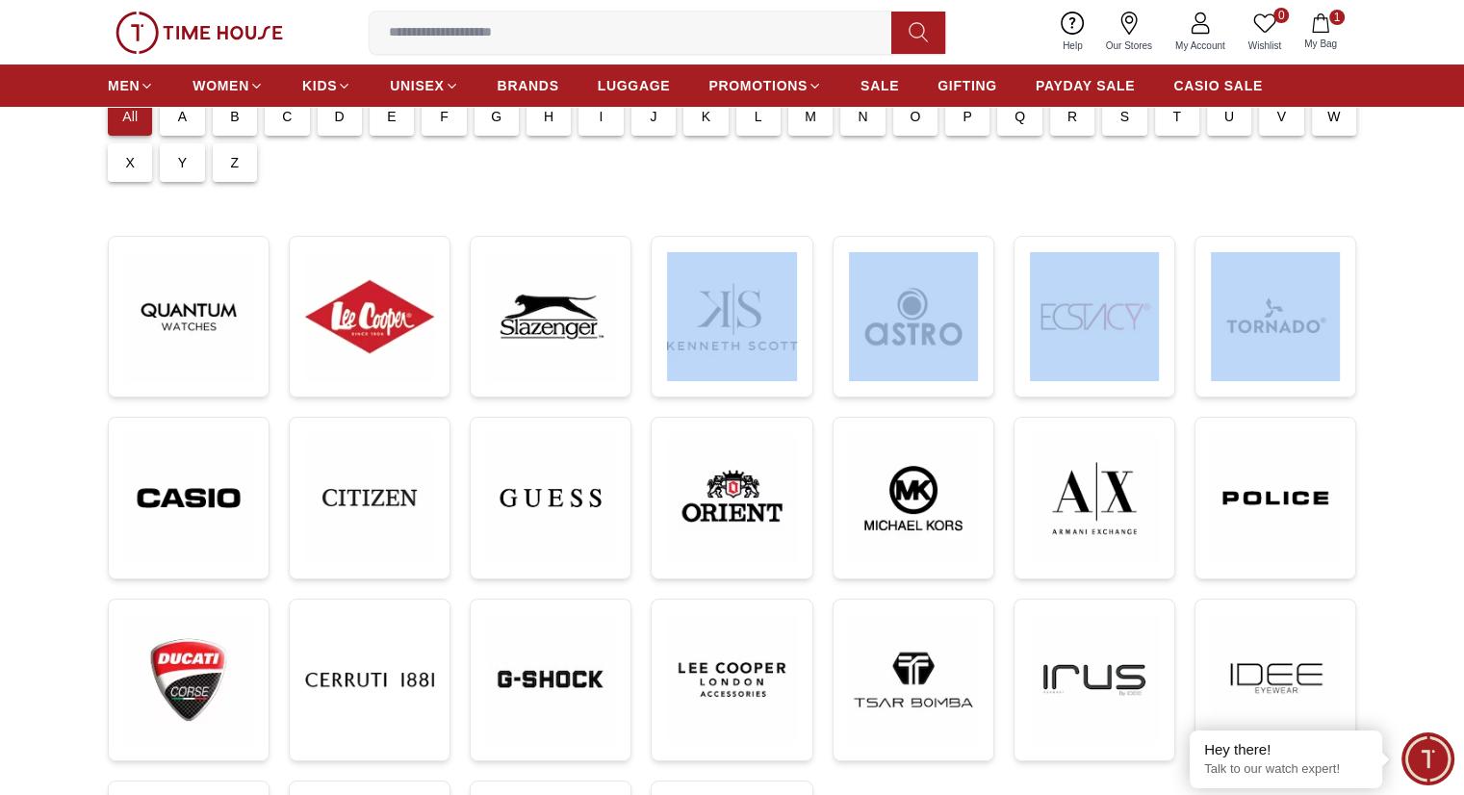
scroll to position [192, 0]
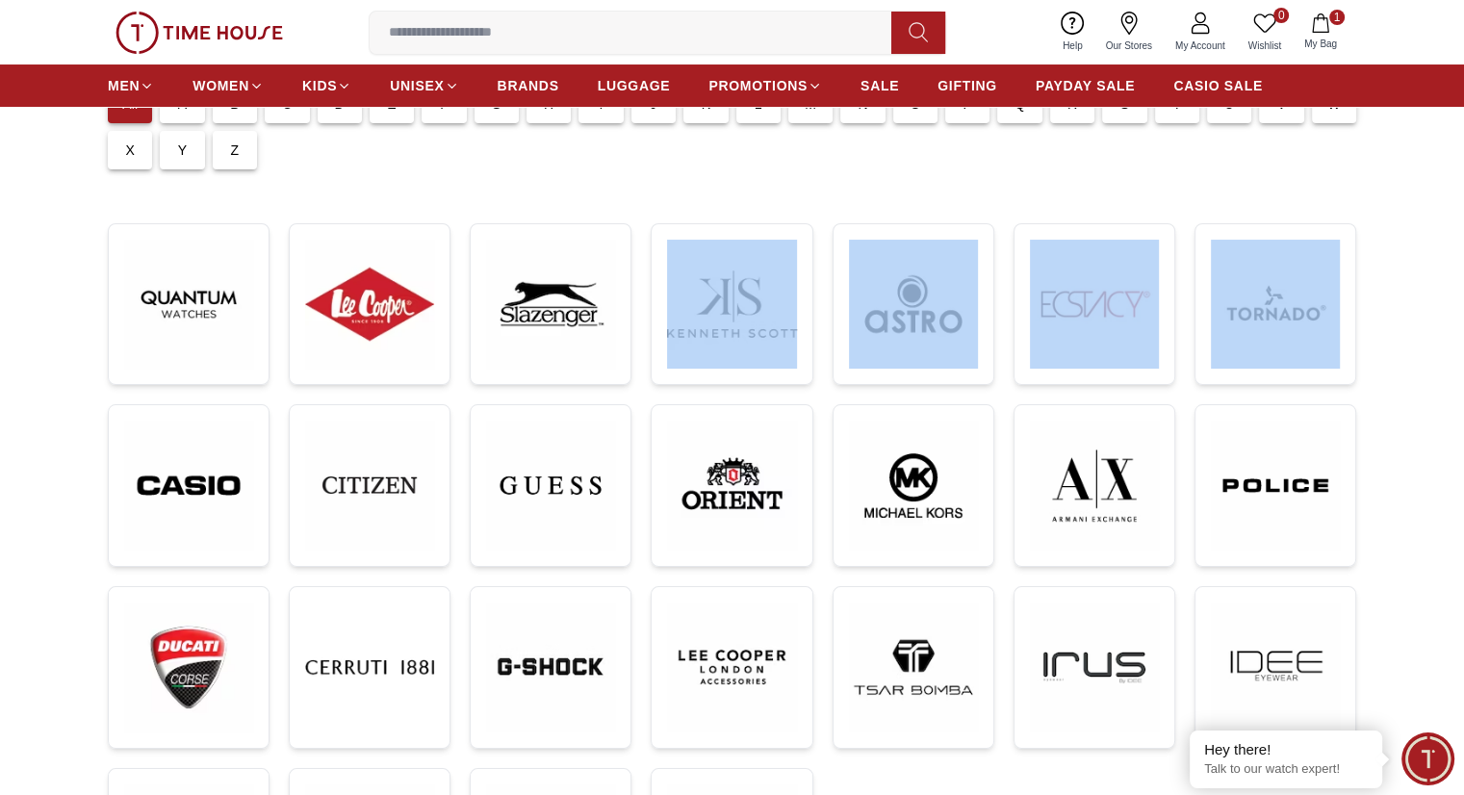
click at [666, 191] on section "Shop by Brands Check all items All A B C D E F G H I J K L M N O P Q R S T U V …" at bounding box center [732, 505] width 1464 height 972
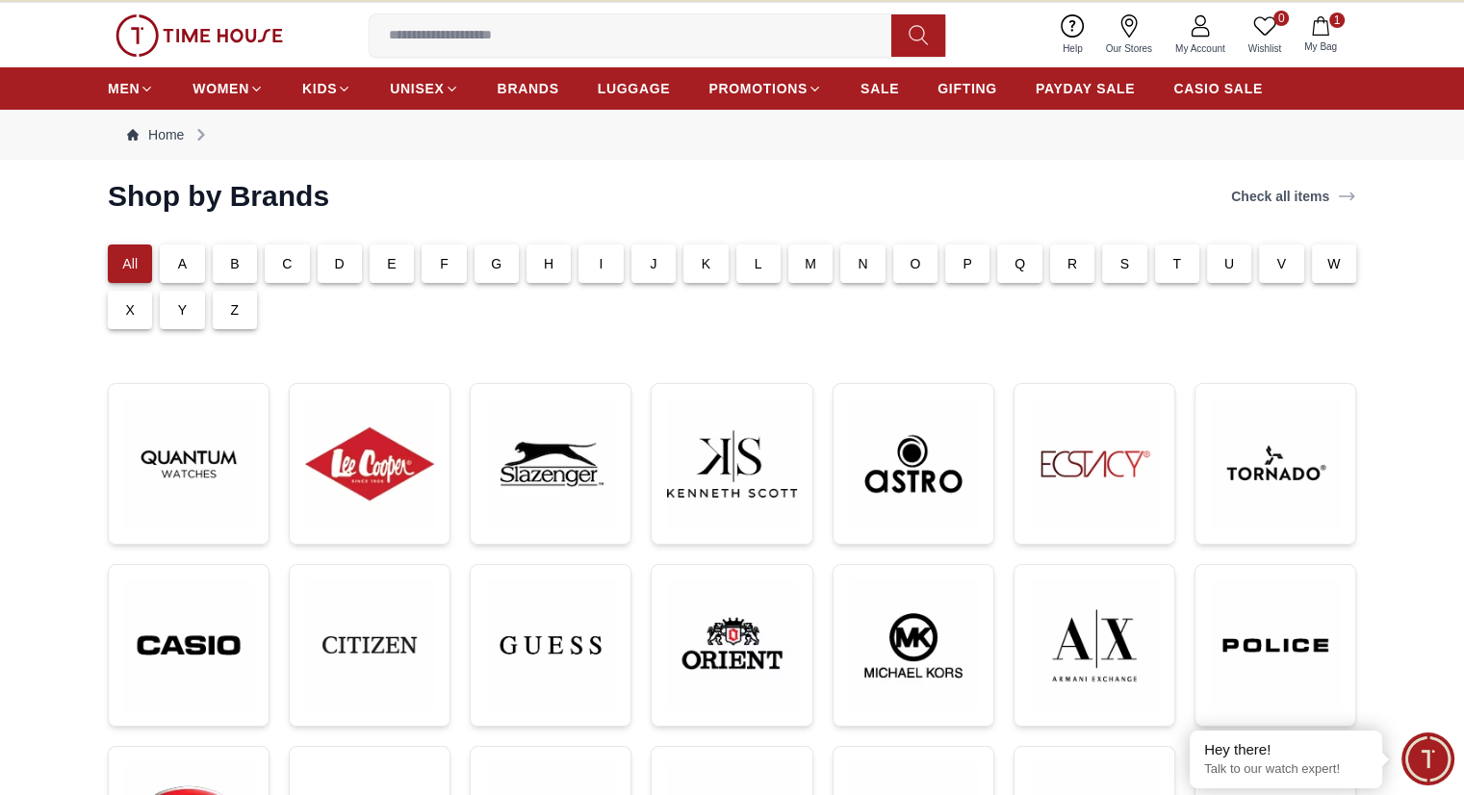
scroll to position [0, 0]
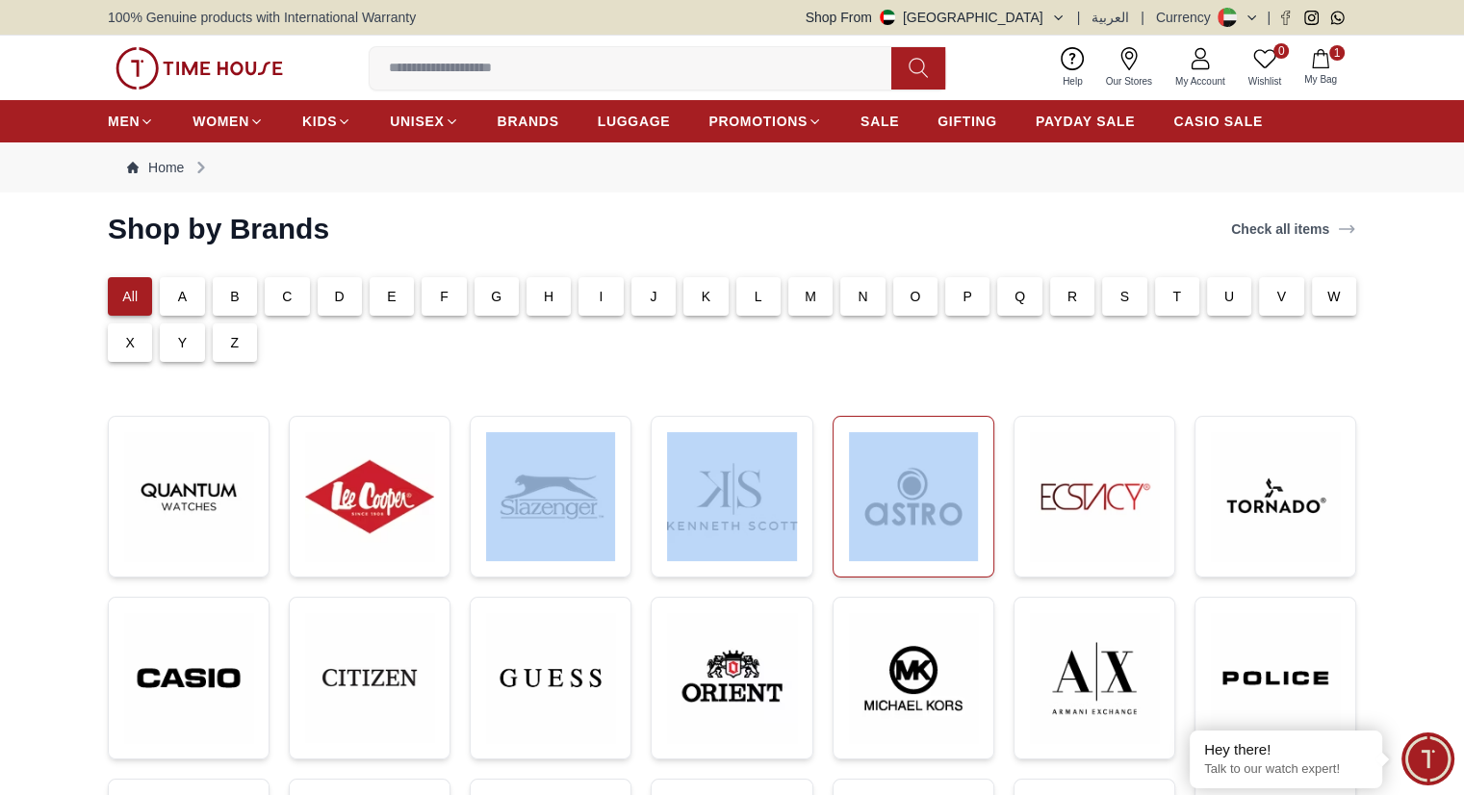
drag, startPoint x: 618, startPoint y: 371, endPoint x: 837, endPoint y: 459, distance: 236.2
click at [837, 459] on section "Shop by Brands Check all items All A B C D E F G H I J K L M N O P Q R S T U V …" at bounding box center [732, 698] width 1464 height 972
click at [811, 367] on section "Shop by Brands Check all items All A B C D E F G H I J K L M N O P Q R S T U V …" at bounding box center [732, 698] width 1464 height 972
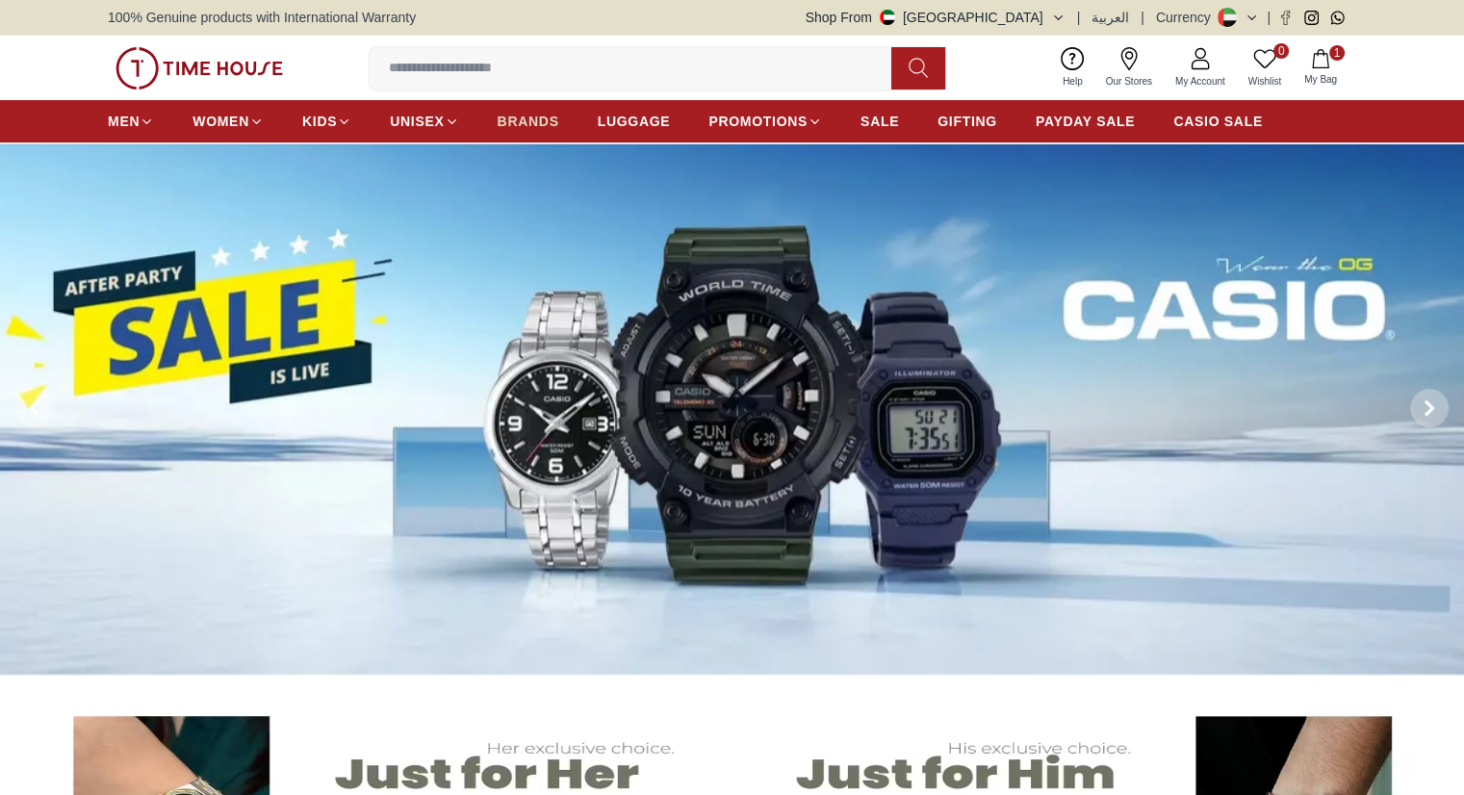
click at [536, 126] on span "BRANDS" at bounding box center [528, 121] width 62 height 19
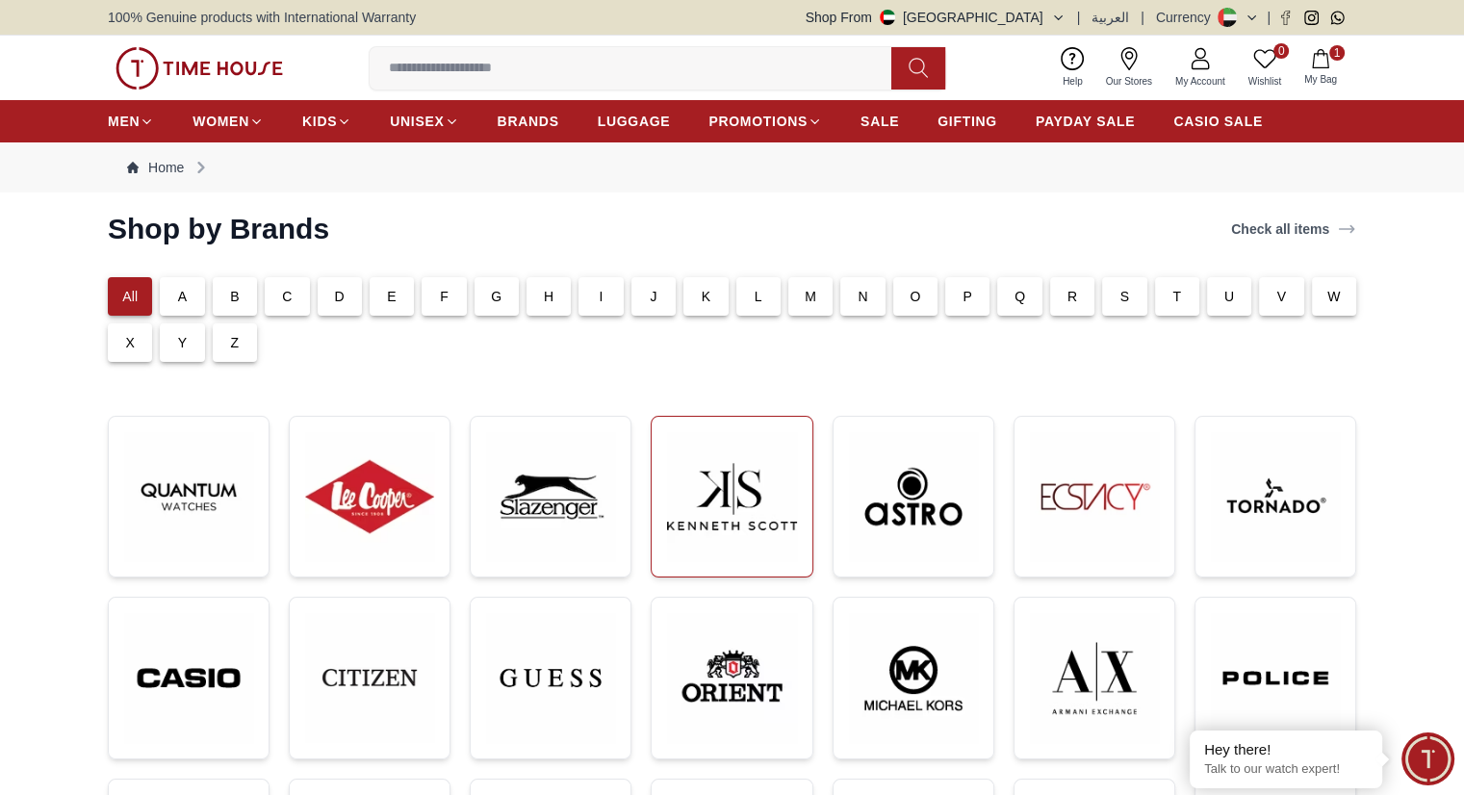
click at [725, 513] on img at bounding box center [731, 496] width 129 height 129
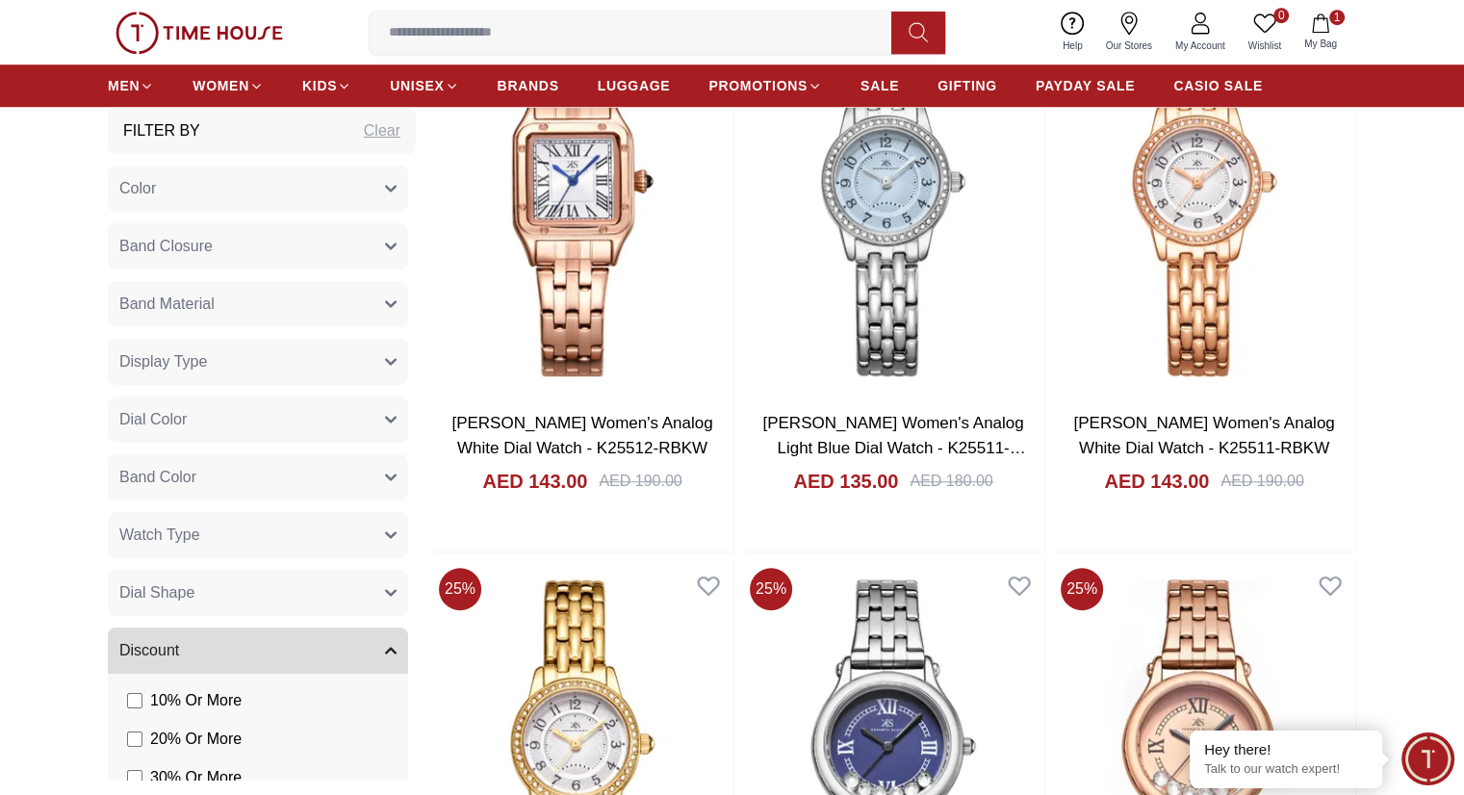
scroll to position [1636, 0]
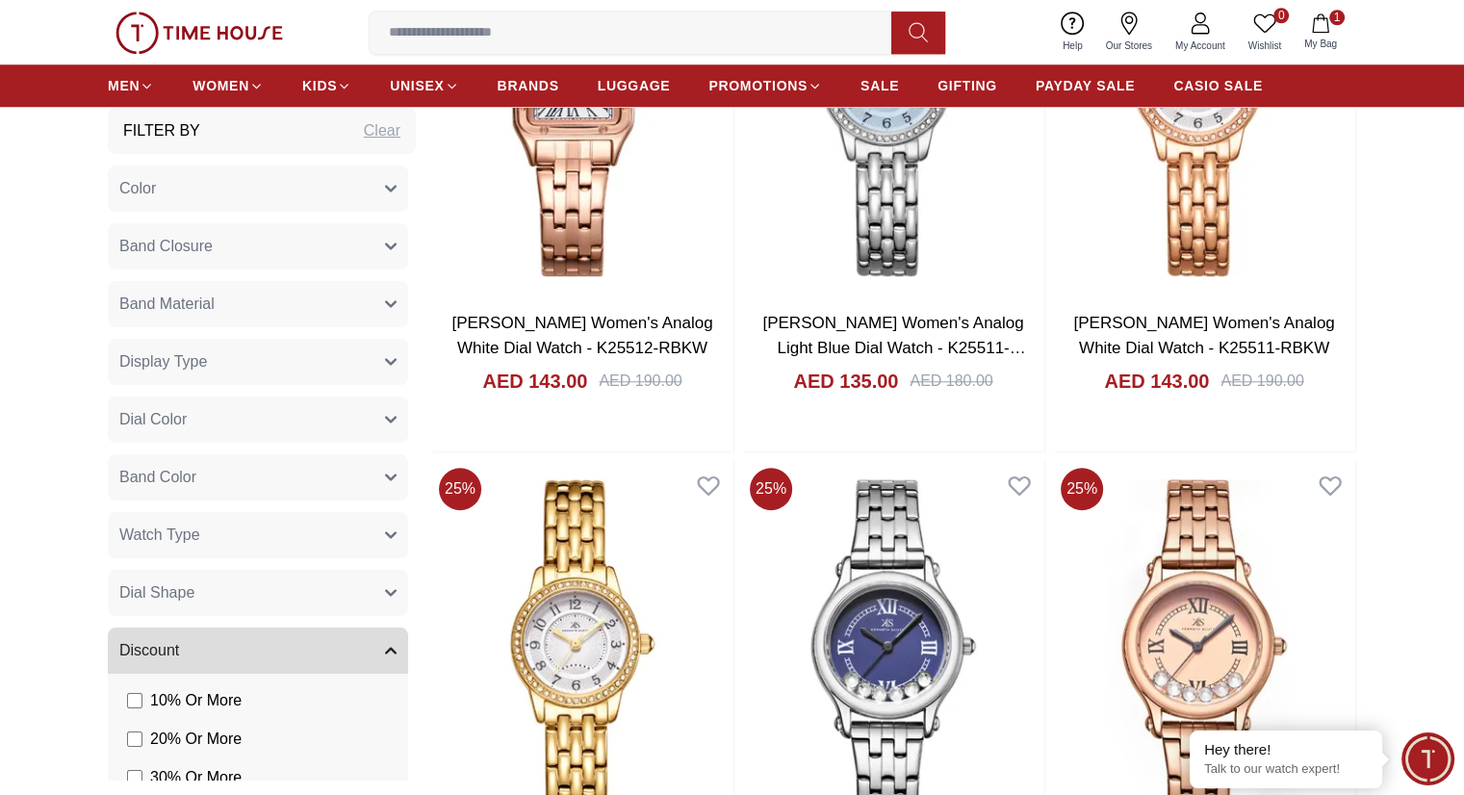
click at [565, 38] on input at bounding box center [638, 32] width 537 height 38
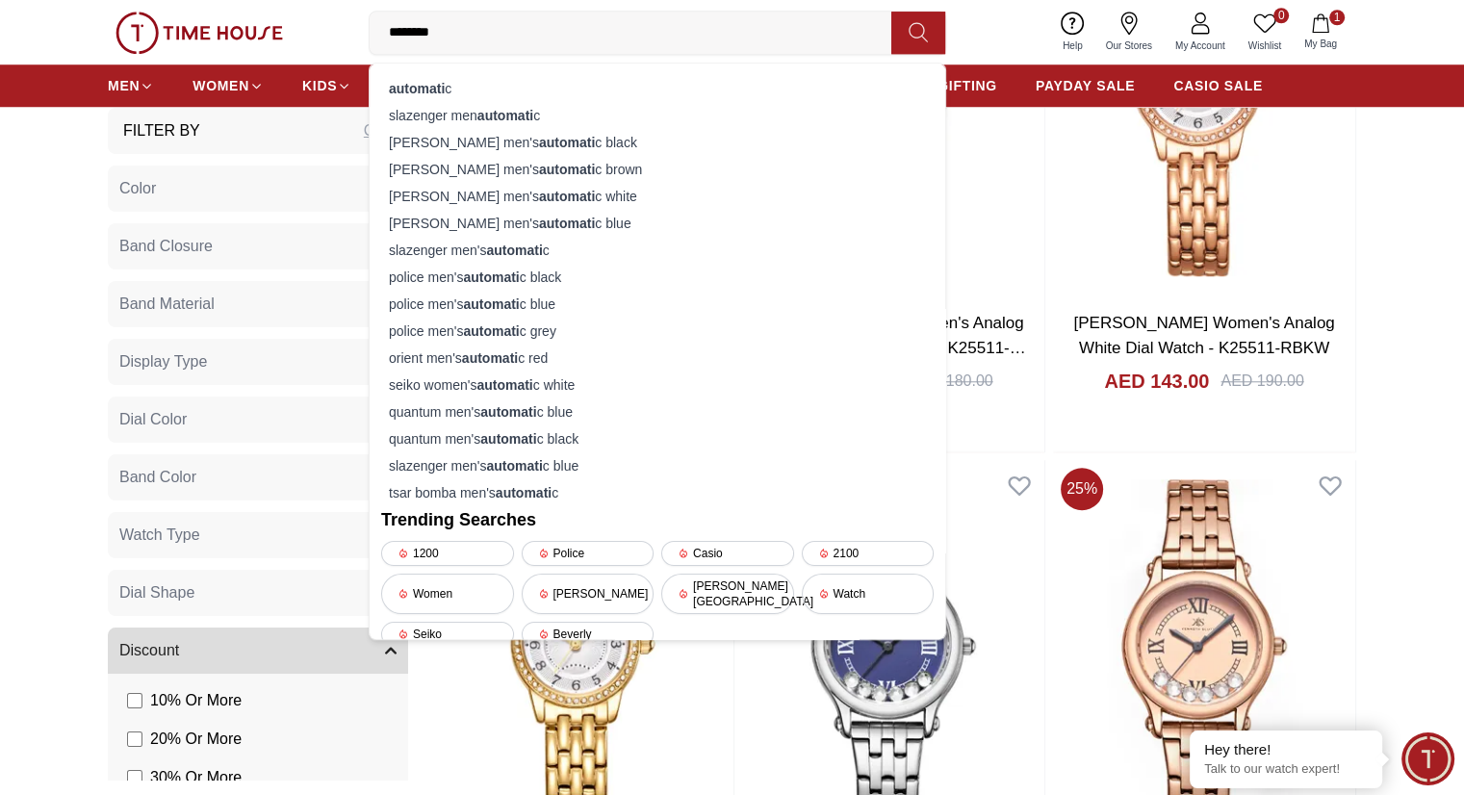
type input "*********"
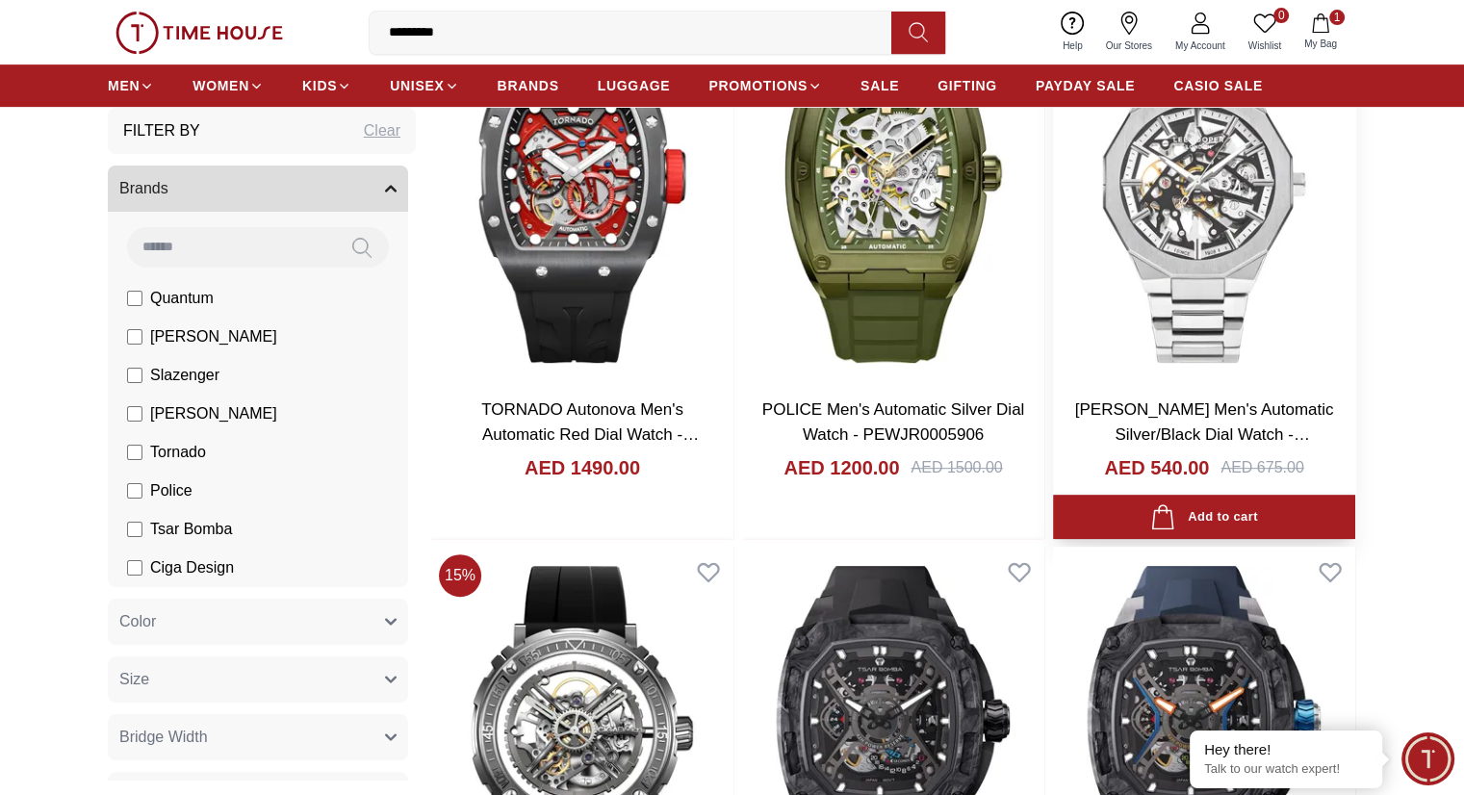
scroll to position [1155, 0]
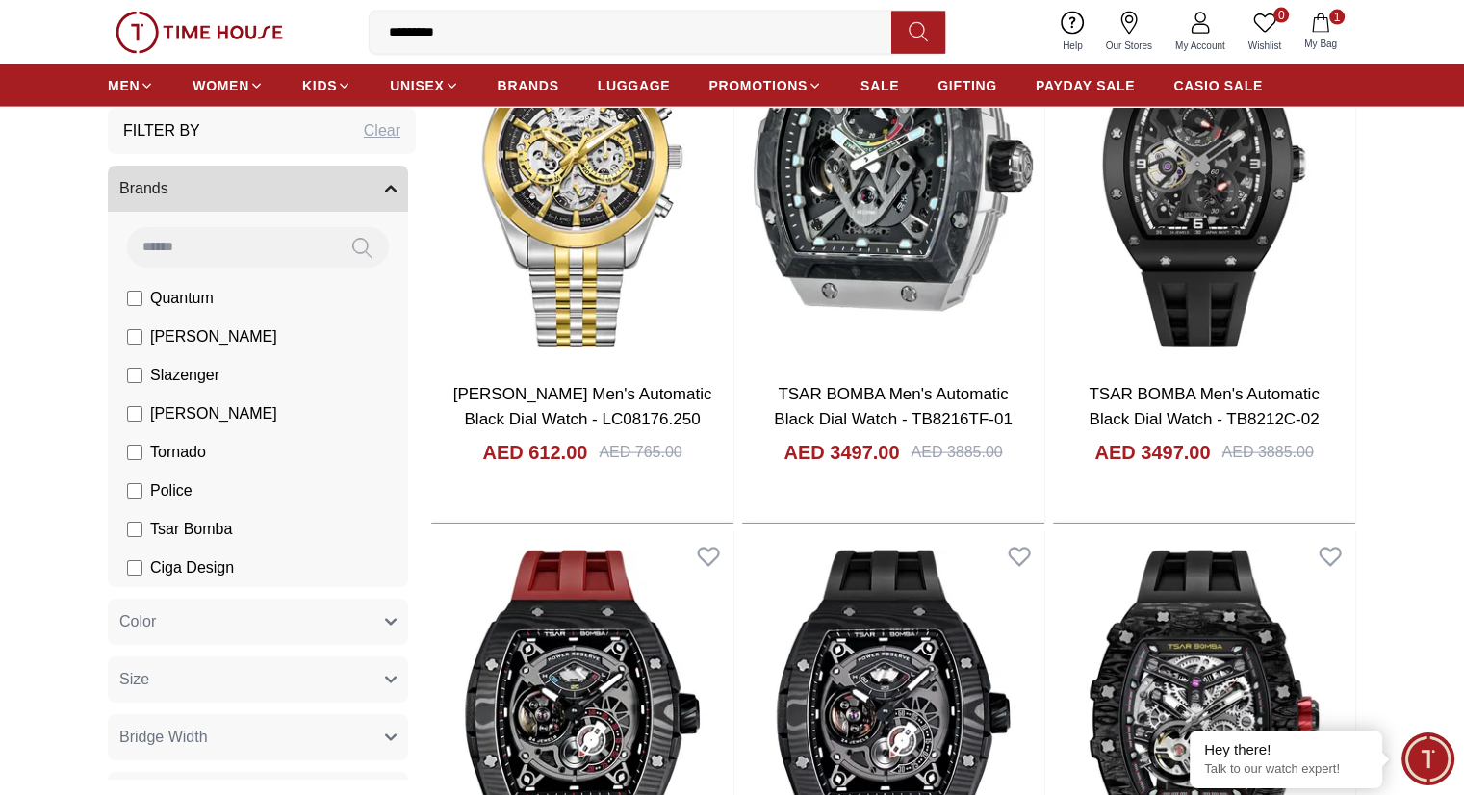
scroll to position [4330, 0]
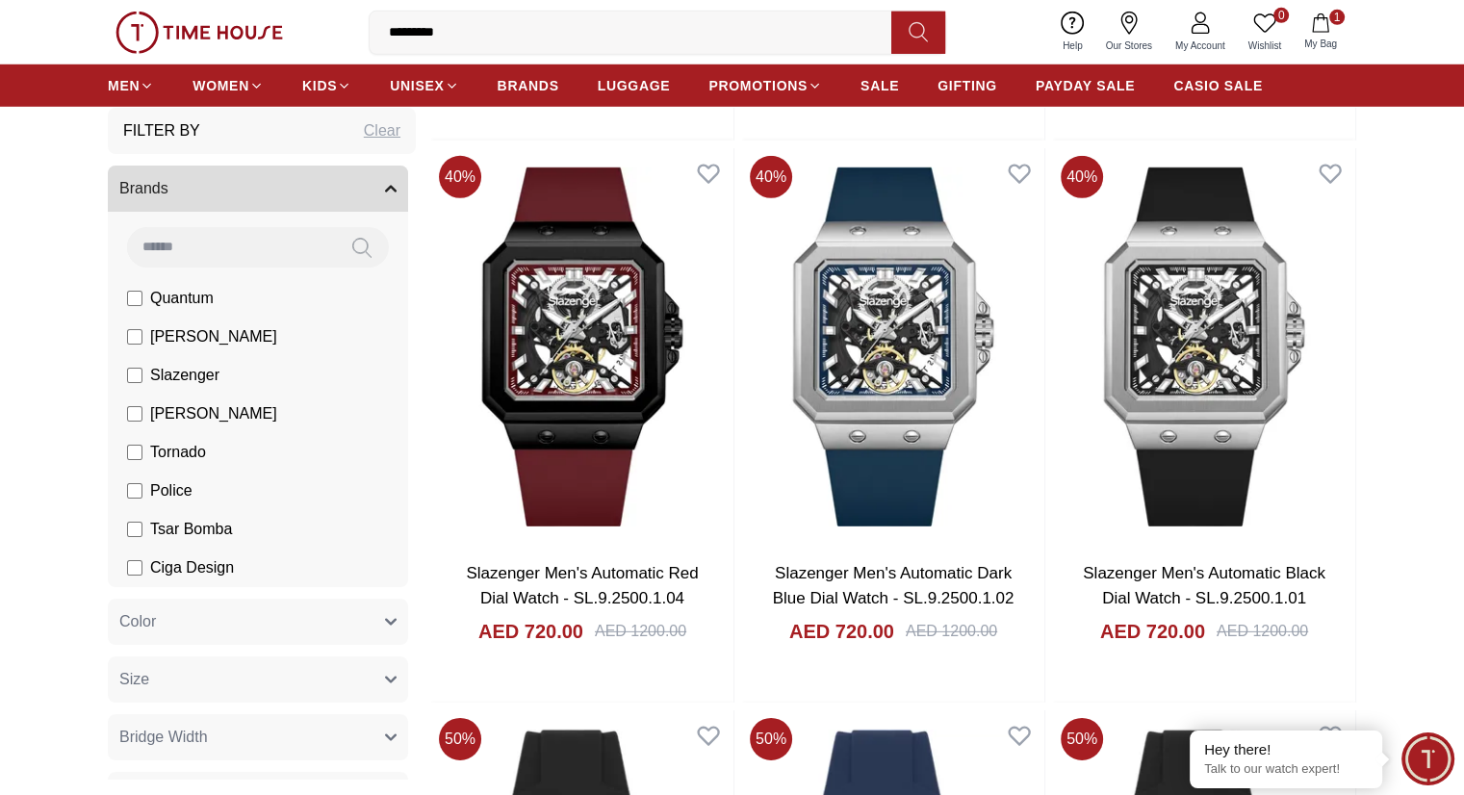
scroll to position [5870, 0]
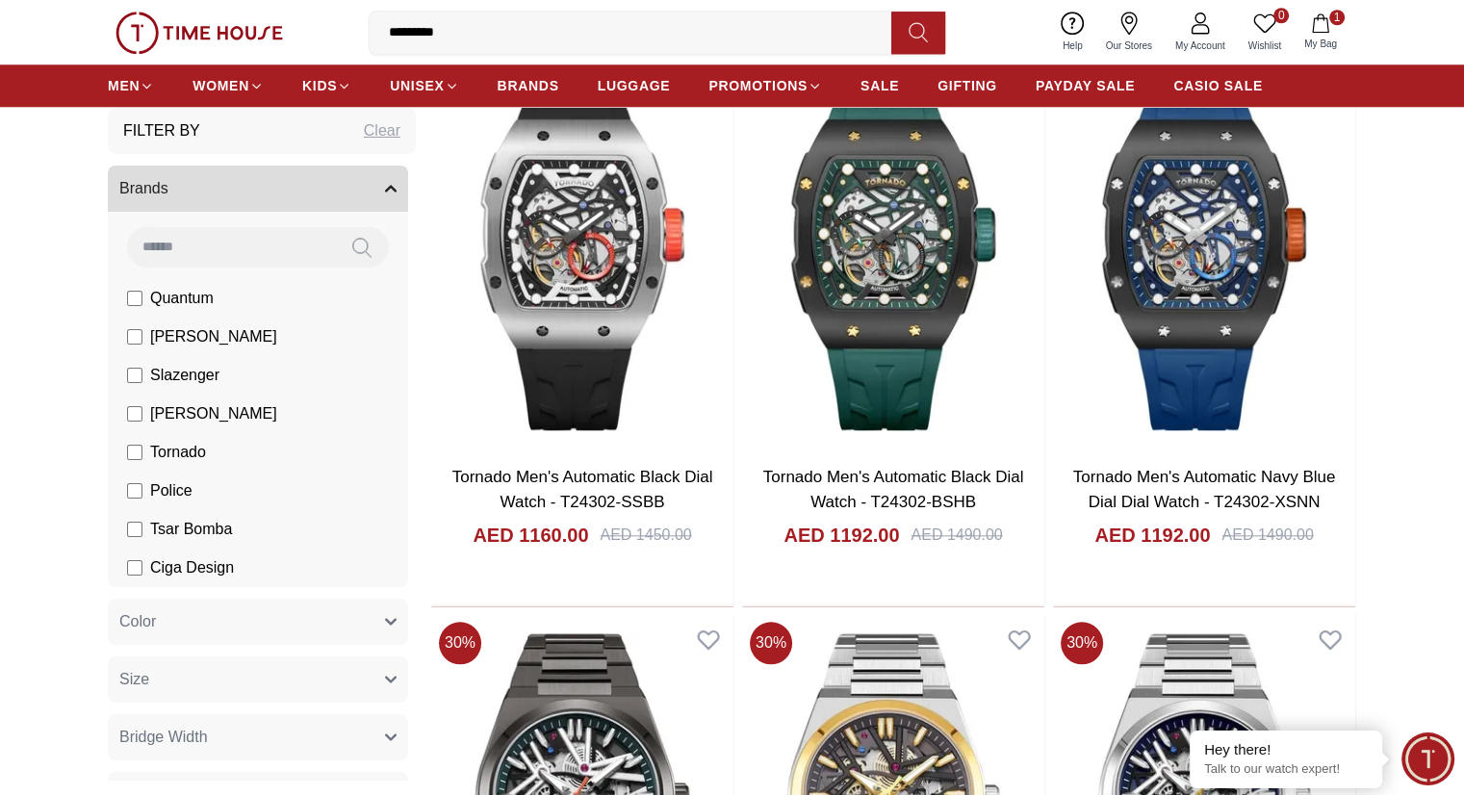
scroll to position [9334, 0]
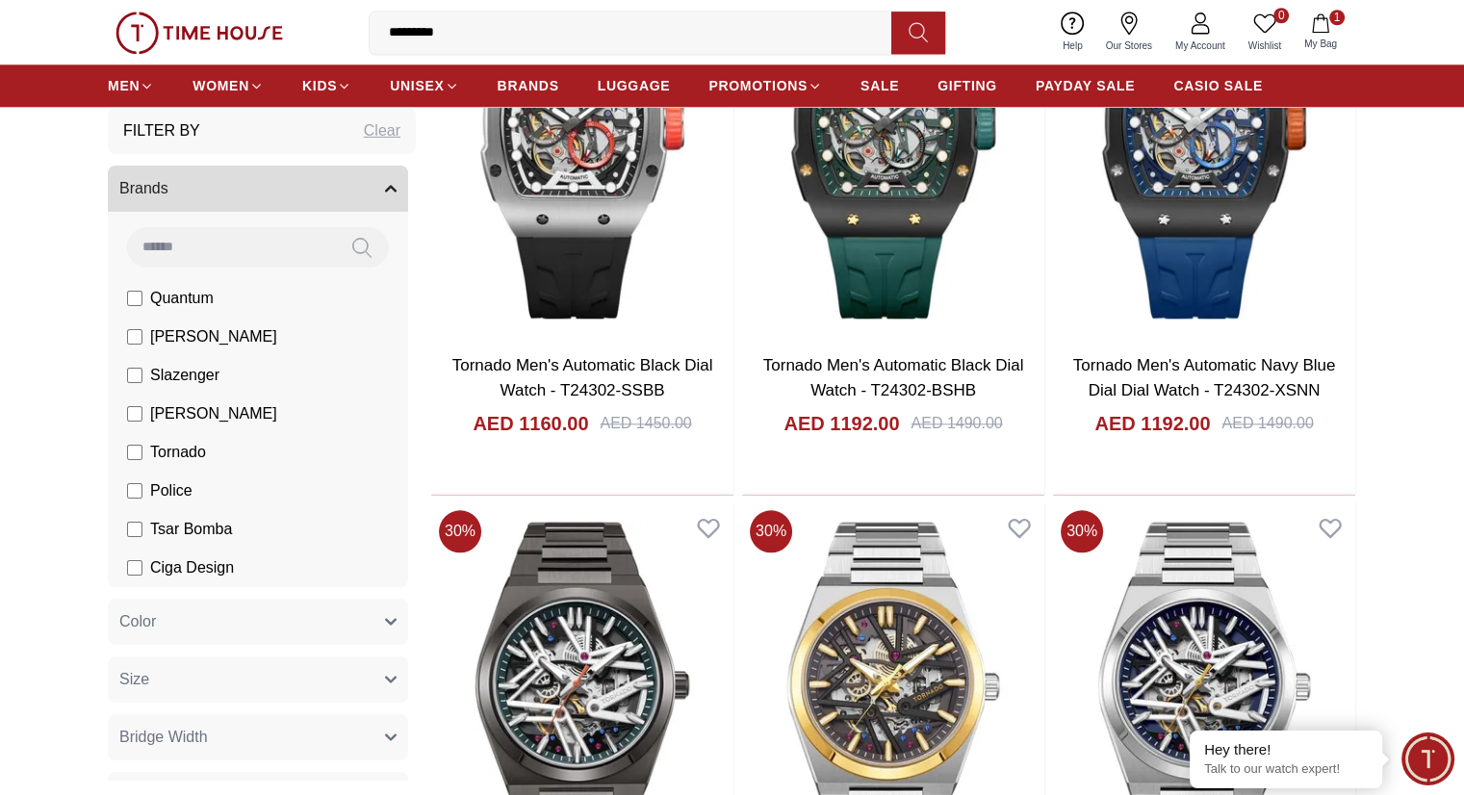
drag, startPoint x: 426, startPoint y: 212, endPoint x: 935, endPoint y: 625, distance: 655.4
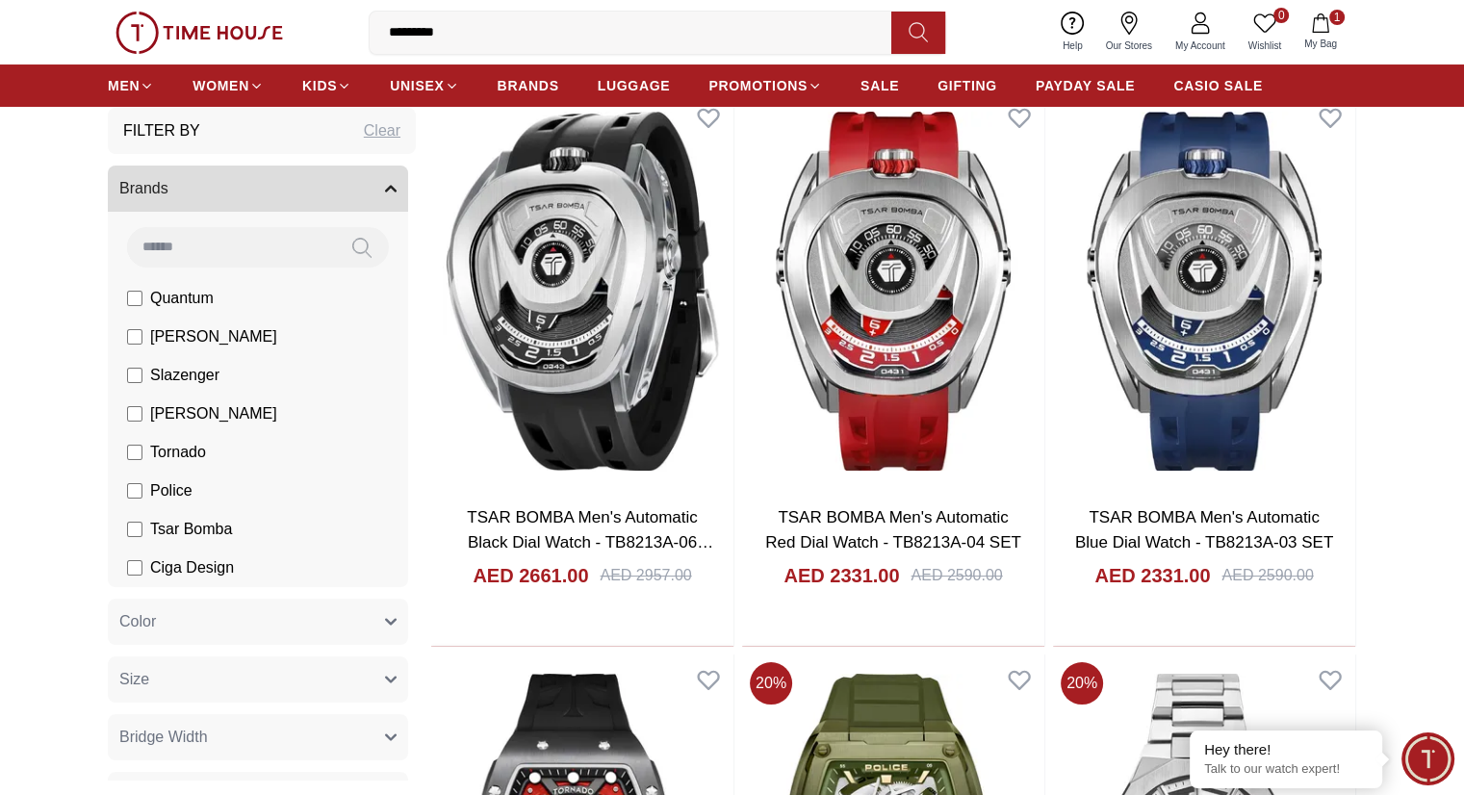
scroll to position [0, 0]
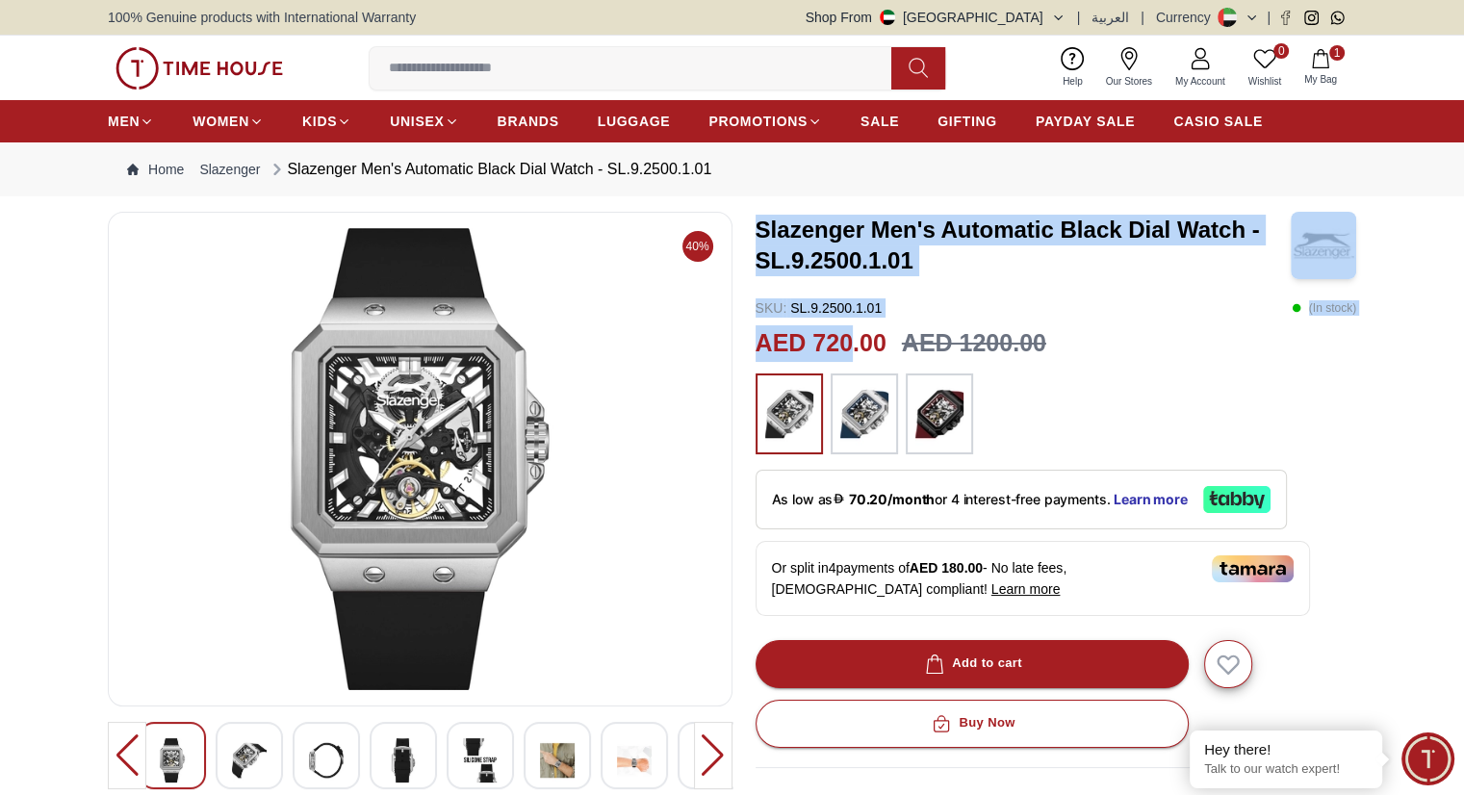
drag, startPoint x: 758, startPoint y: 231, endPoint x: 854, endPoint y: 338, distance: 143.8
click at [854, 338] on div "Slazenger Men's Automatic Black Dial Watch - SL.9.2500.1.01 SKU : SL.9.2500.1.0…" at bounding box center [1055, 700] width 601 height 977
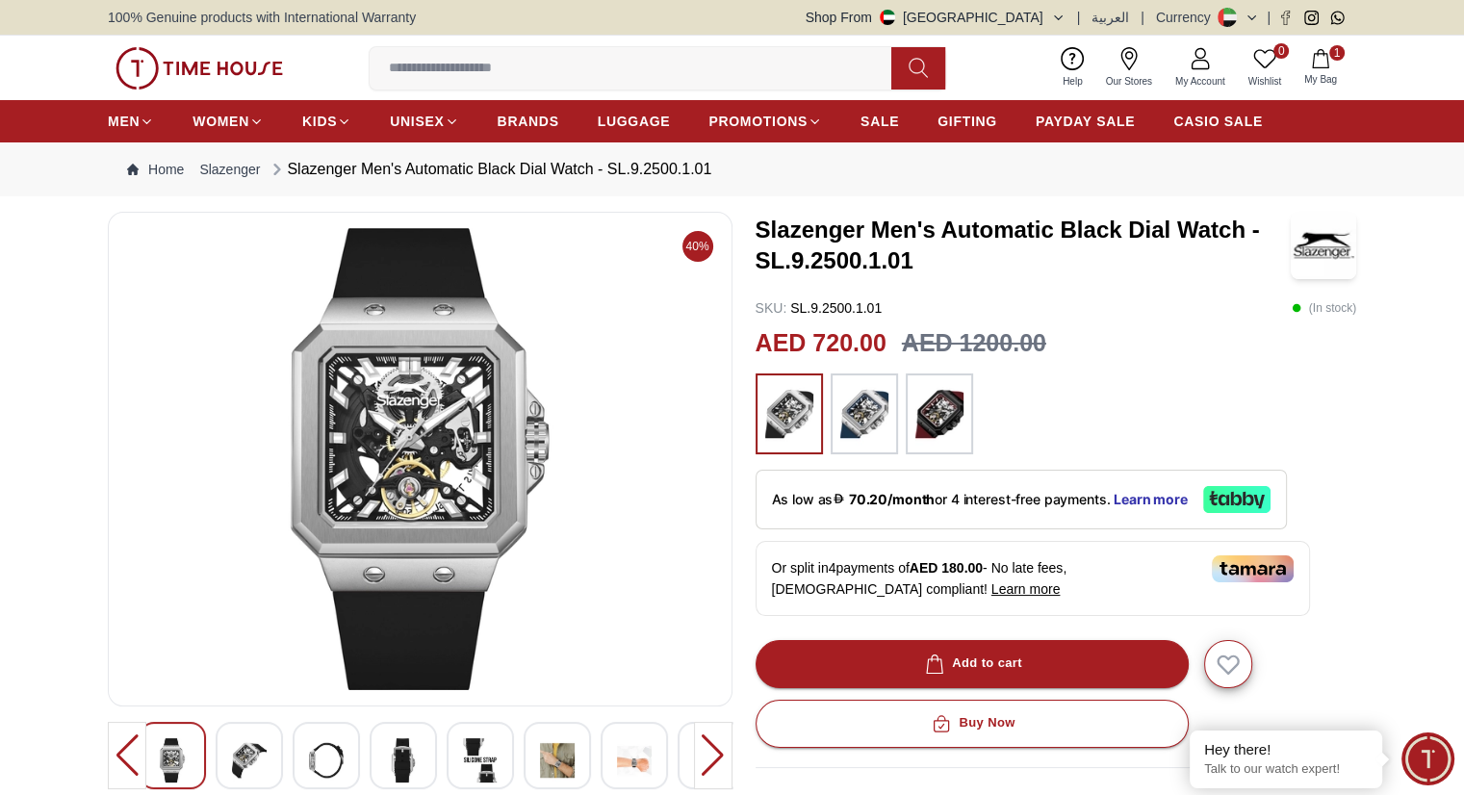
click at [57, 243] on section "40% Slazenger Men's Automatic Black Dial Watch - SL.9.2500.1.01 SKU : SL.9.2500…" at bounding box center [732, 758] width 1464 height 1093
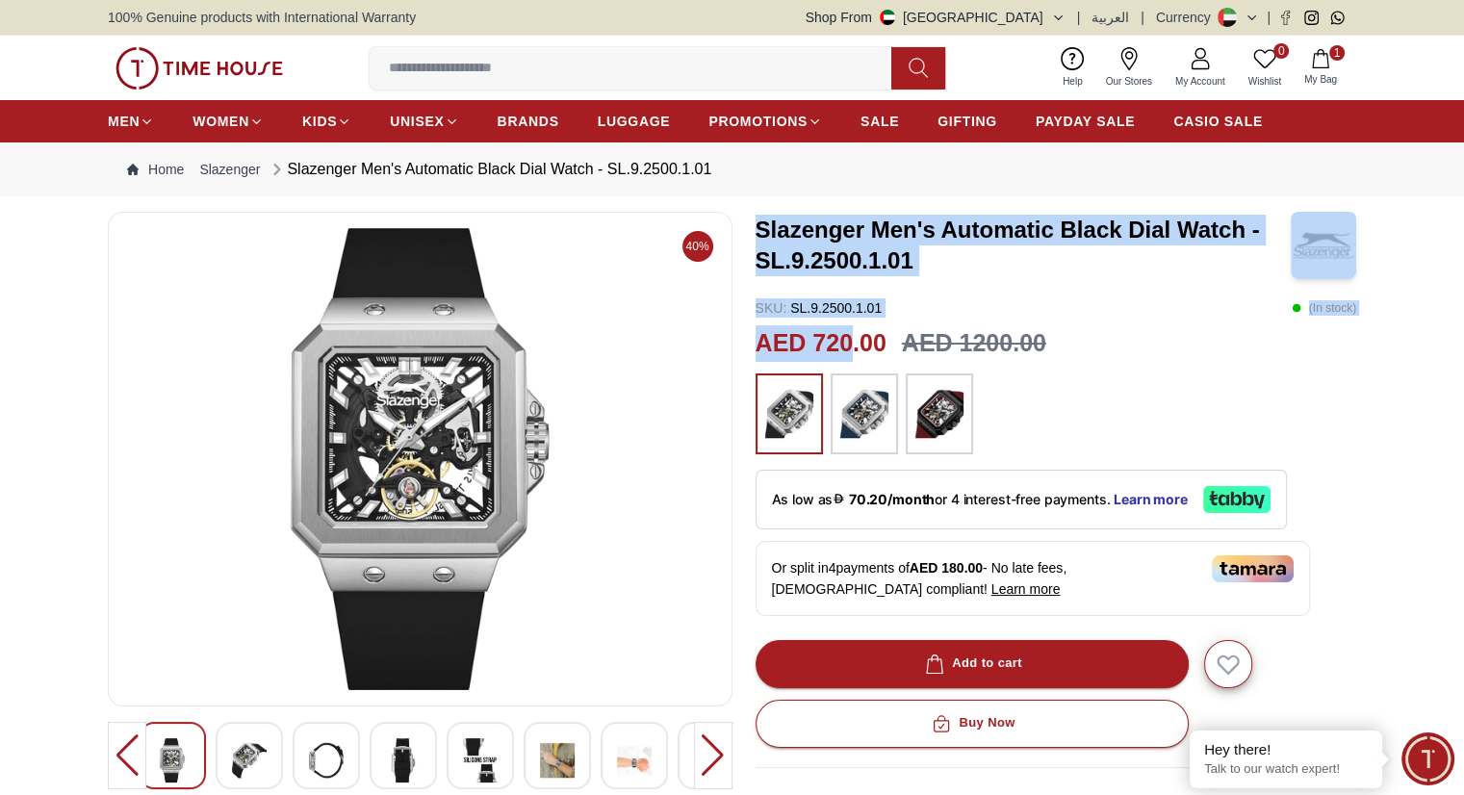
drag, startPoint x: 757, startPoint y: 221, endPoint x: 847, endPoint y: 336, distance: 145.3
click at [847, 336] on div "Slazenger Men's Automatic Black Dial Watch - SL.9.2500.1.01 SKU : SL.9.2500.1.0…" at bounding box center [1055, 700] width 601 height 977
copy div "Slazenger Men's Automatic Black Dial Watch - SL.9.2500.1.01 SKU : SL.9.2500.1.0…"
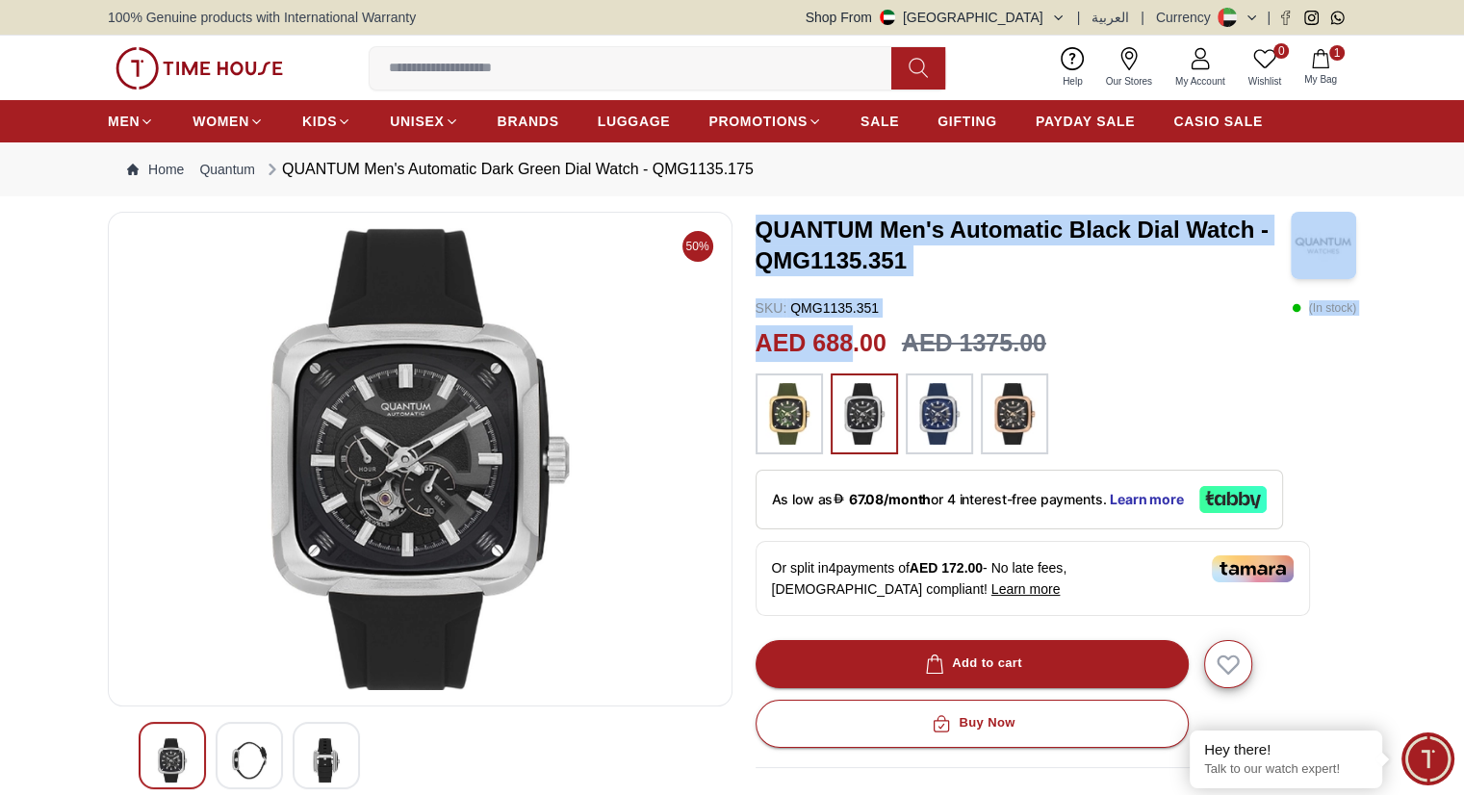
drag, startPoint x: 758, startPoint y: 224, endPoint x: 848, endPoint y: 338, distance: 144.6
click at [848, 338] on div "QUANTUM Men's Automatic Black Dial Watch - QMG1135.351 SKU : QMG1135.351 ( In s…" at bounding box center [1055, 700] width 601 height 977
copy div "QUANTUM Men's Automatic Black Dial Watch - QMG1135.351 SKU : QMG1135.351 ( In s…"
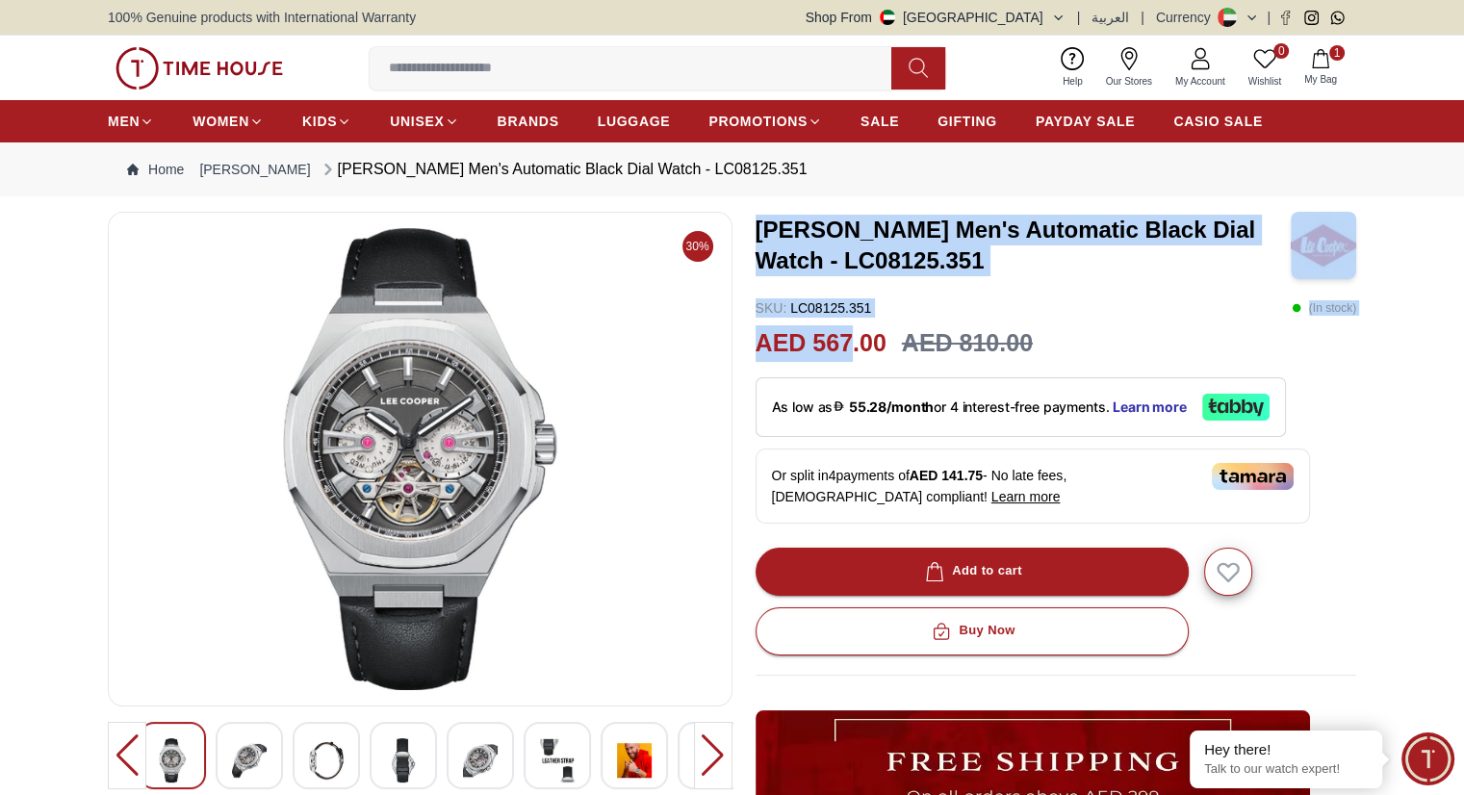
drag, startPoint x: 754, startPoint y: 229, endPoint x: 850, endPoint y: 335, distance: 142.4
click at [850, 335] on div "[PERSON_NAME] Men's Automatic Black Dial Watch - LC08125.351 SKU : LC08125.351 …" at bounding box center [1055, 654] width 601 height 884
copy div "[PERSON_NAME] Men's Automatic Black Dial Watch - LC08125.351 SKU : LC08125.351 …"
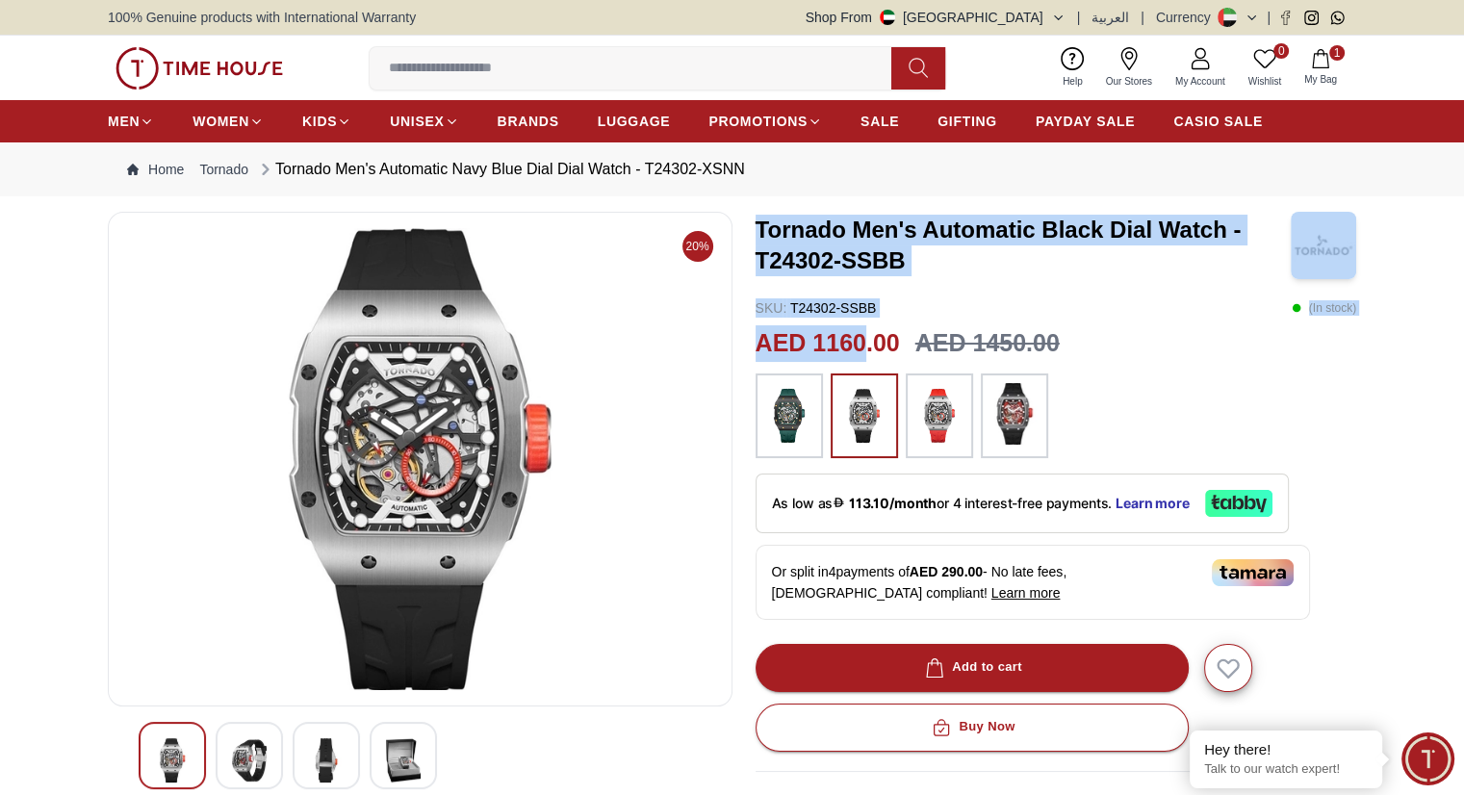
drag, startPoint x: 758, startPoint y: 225, endPoint x: 865, endPoint y: 334, distance: 152.4
click at [865, 334] on div "Tornado Men's Automatic Black Dial Watch - T24302-SSBB SKU : T24302-SSBB ( In s…" at bounding box center [1055, 712] width 601 height 1000
copy div "Tornado Men's Automatic Black Dial Watch - T24302-SSBB SKU : T24302-SSBB ( In s…"
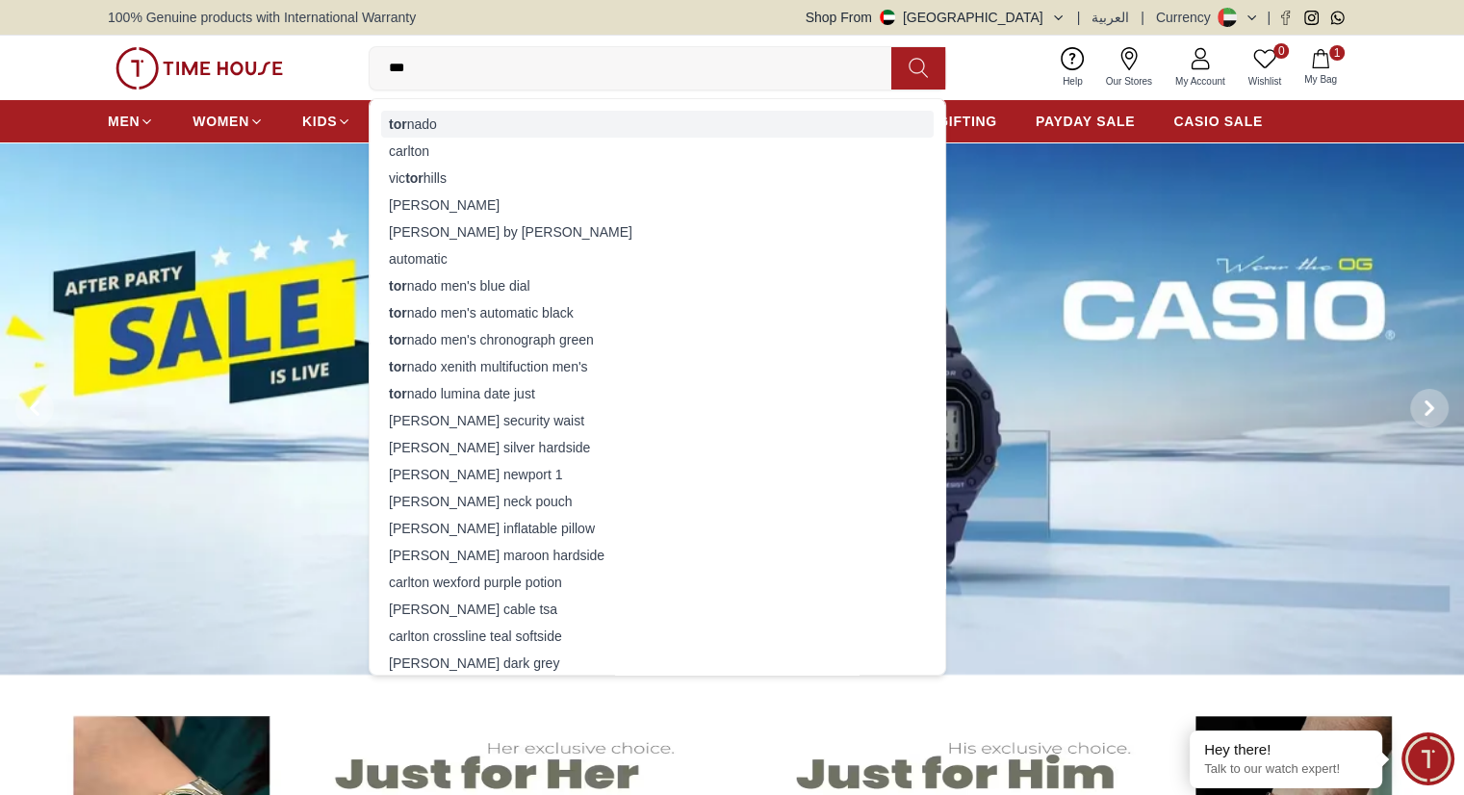
type input "***"
click at [417, 118] on div "tor nado" at bounding box center [657, 124] width 552 height 27
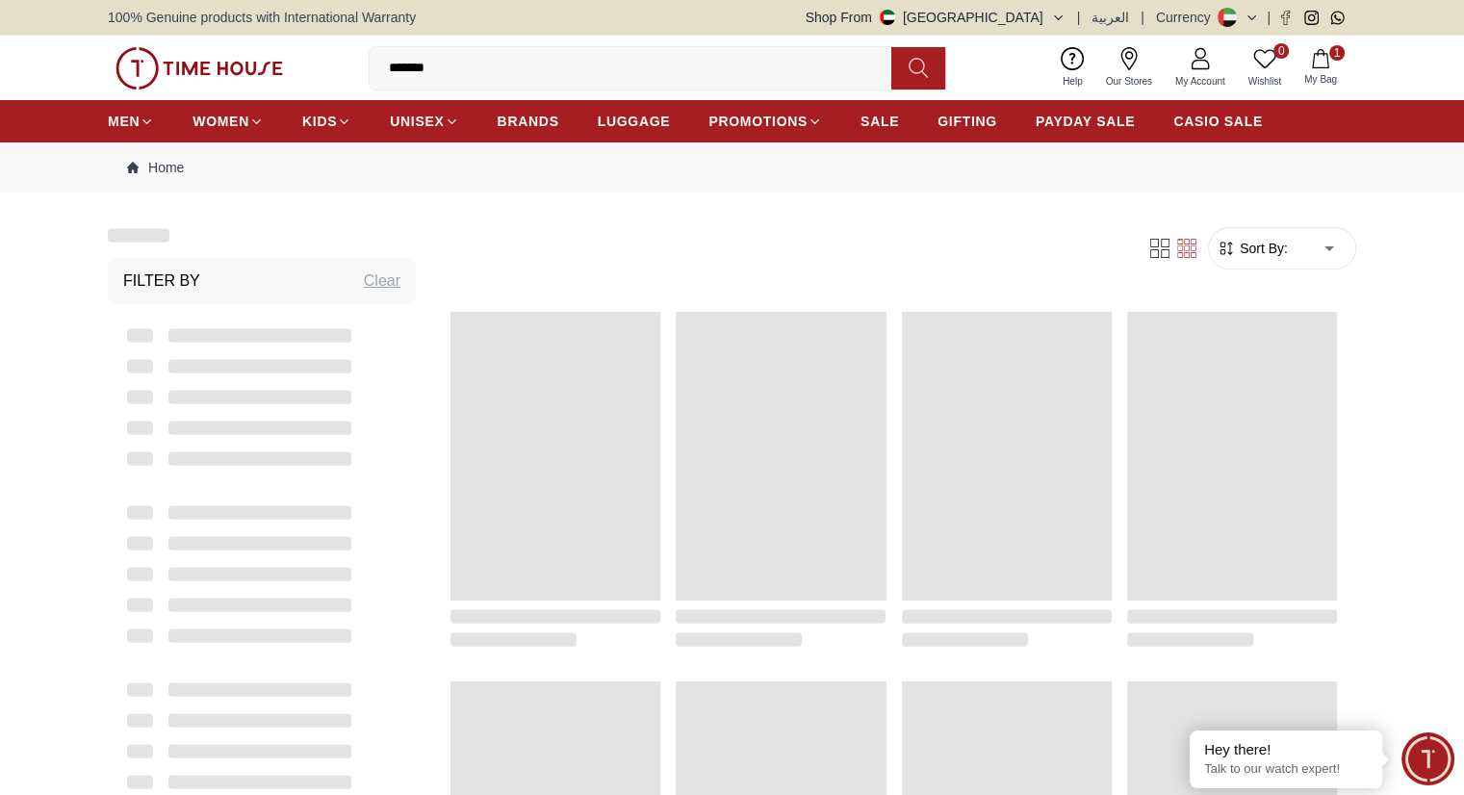
drag, startPoint x: 438, startPoint y: 65, endPoint x: 350, endPoint y: 69, distance: 87.7
click at [350, 69] on div "0 Wishlist 1 My Bag ******* tornado [PERSON_NAME] [PERSON_NAME] [PERSON_NAME] b…" at bounding box center [732, 68] width 1248 height 64
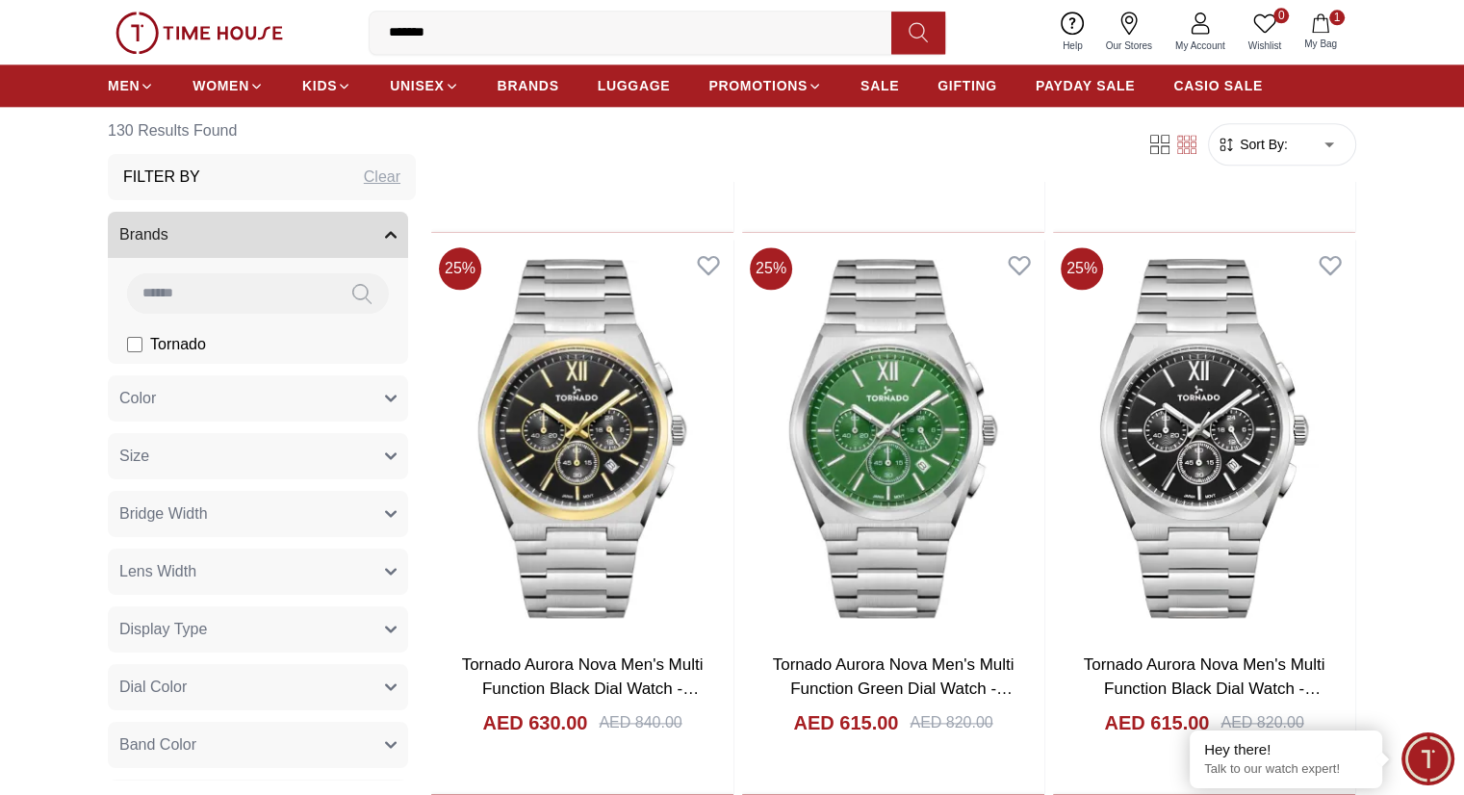
scroll to position [2406, 0]
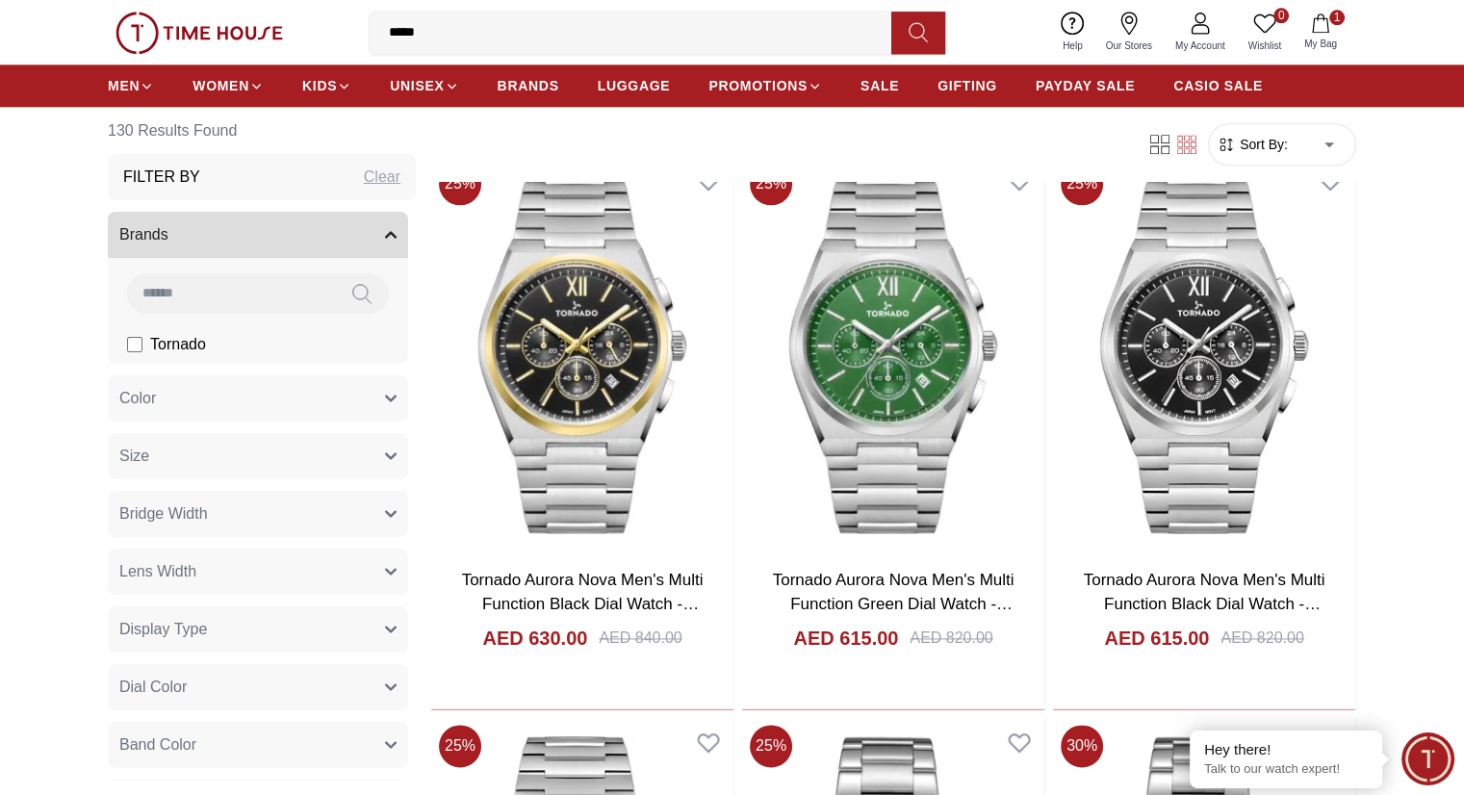
type input "******"
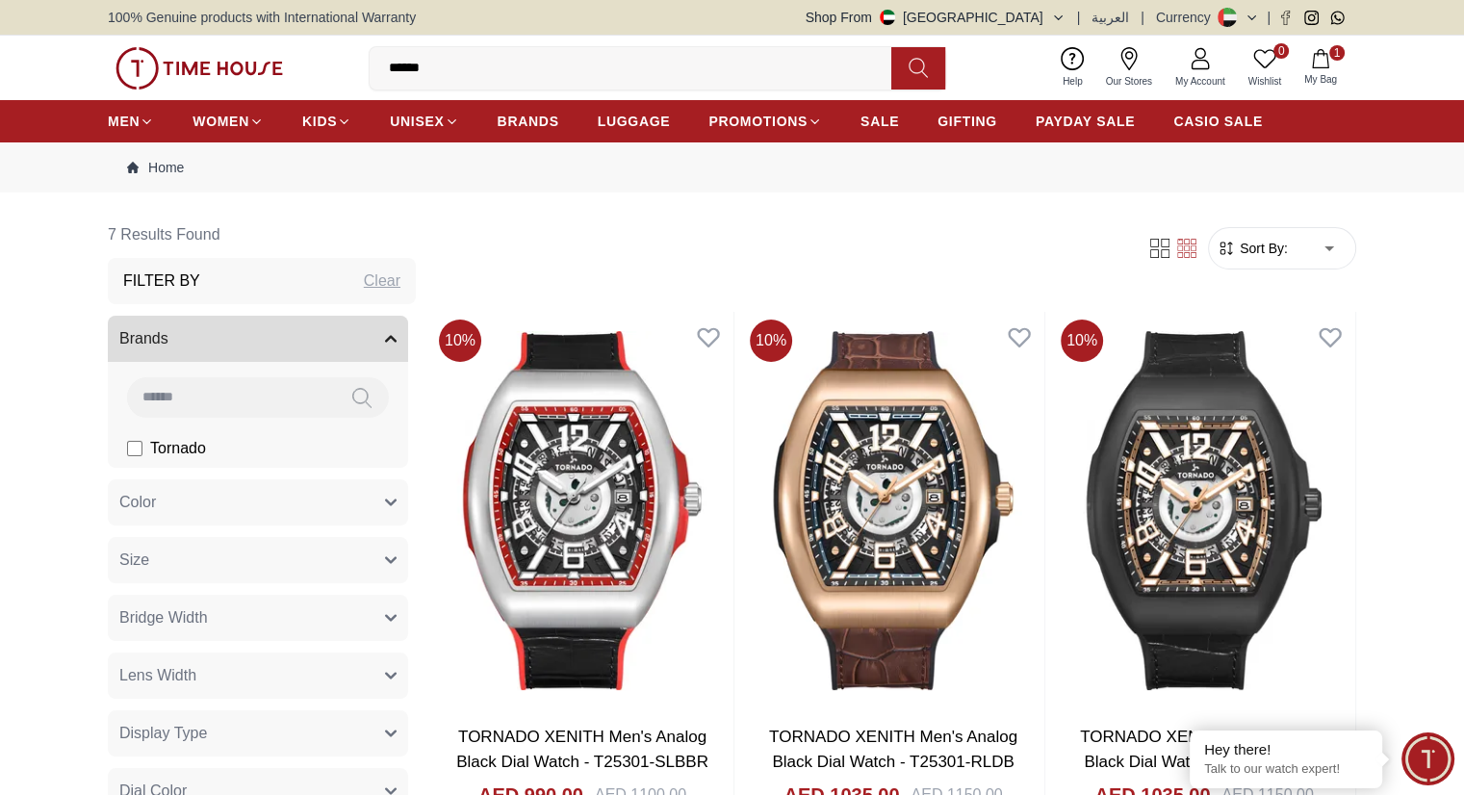
drag, startPoint x: 441, startPoint y: 70, endPoint x: 346, endPoint y: 64, distance: 94.5
click at [346, 64] on div "0 Wishlist 1 My Bag ****** tornado [PERSON_NAME] hills [PERSON_NAME] [PERSON_NA…" at bounding box center [732, 68] width 1248 height 64
type input "*******"
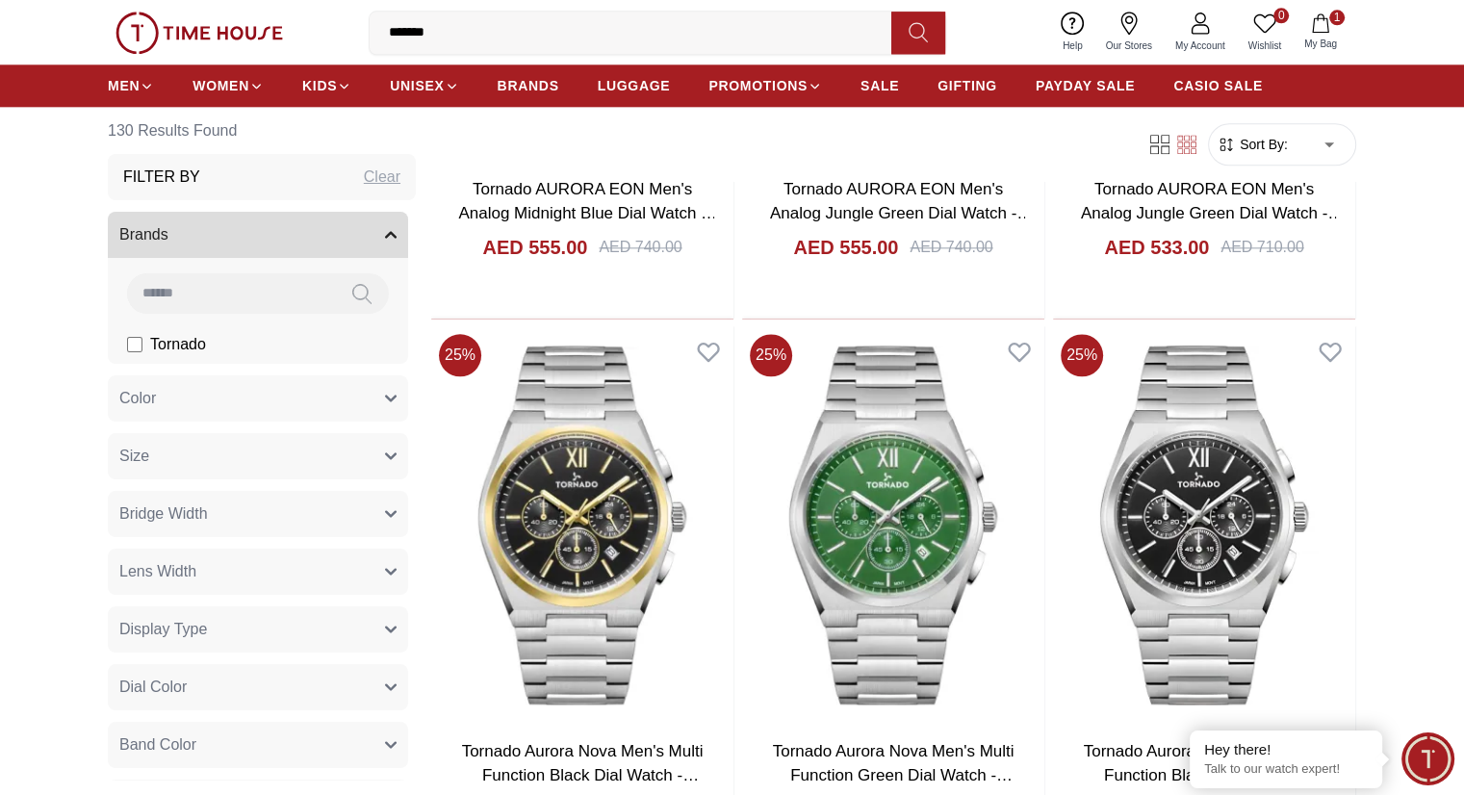
scroll to position [2309, 0]
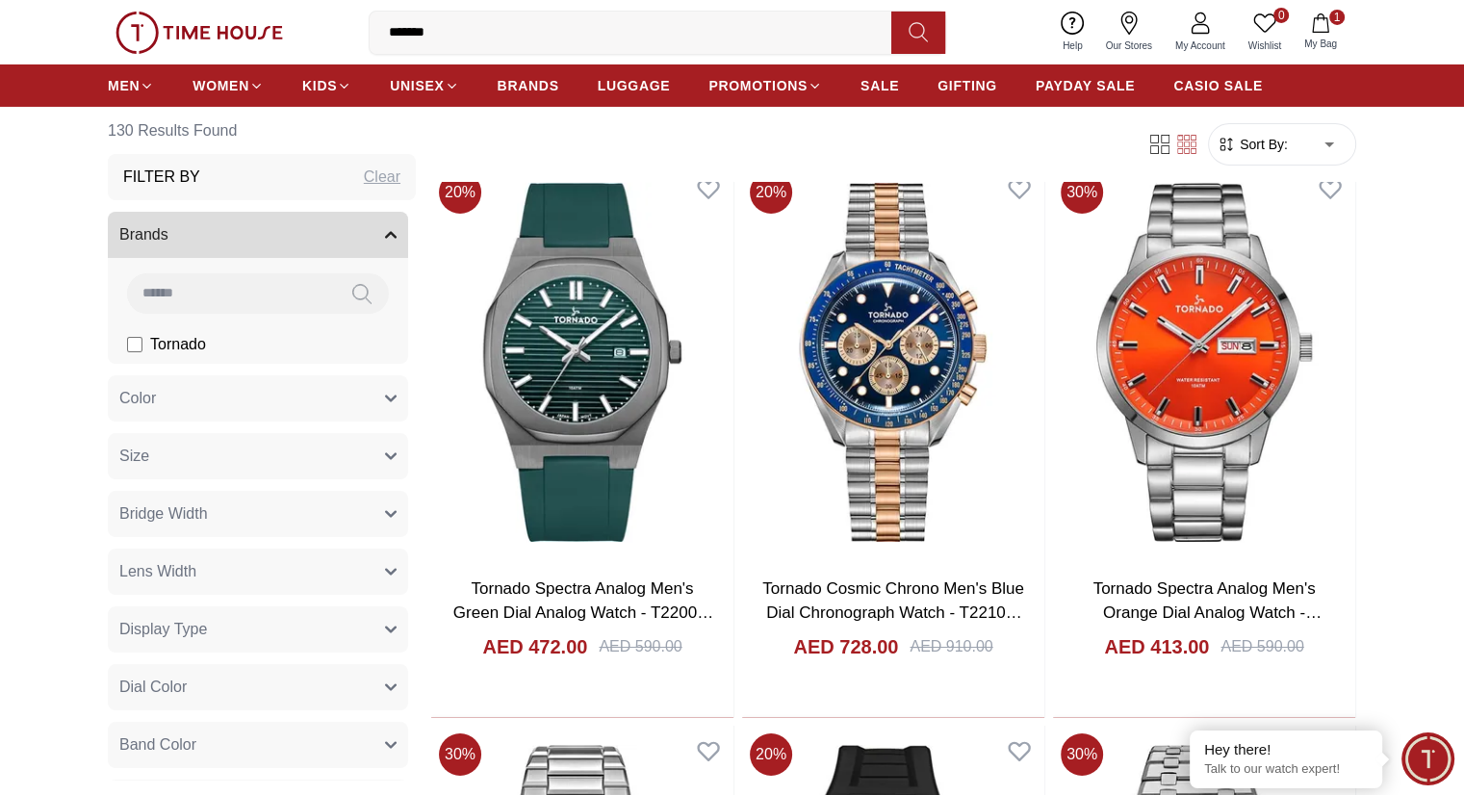
scroll to position [7121, 0]
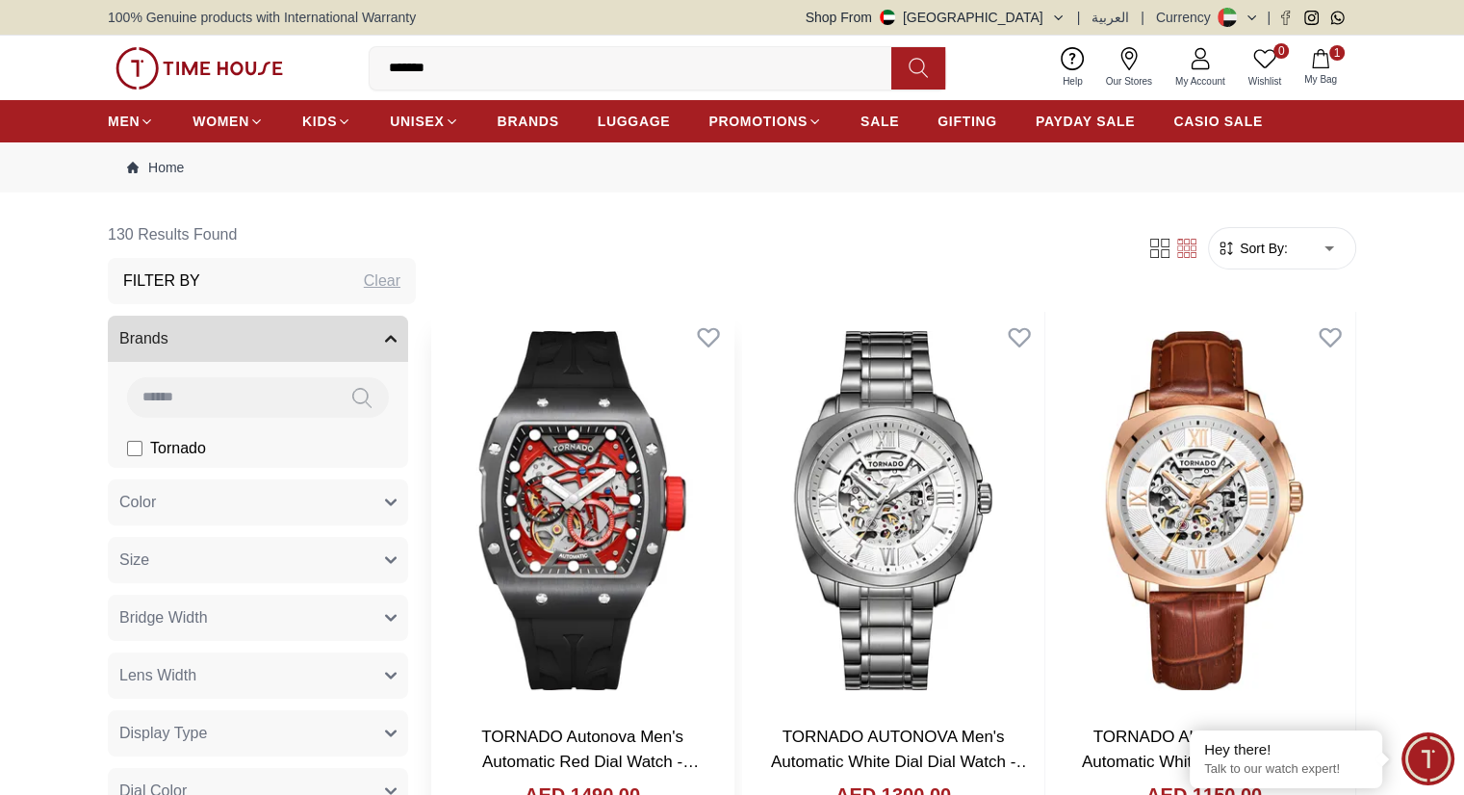
click at [553, 442] on img at bounding box center [582, 510] width 302 height 397
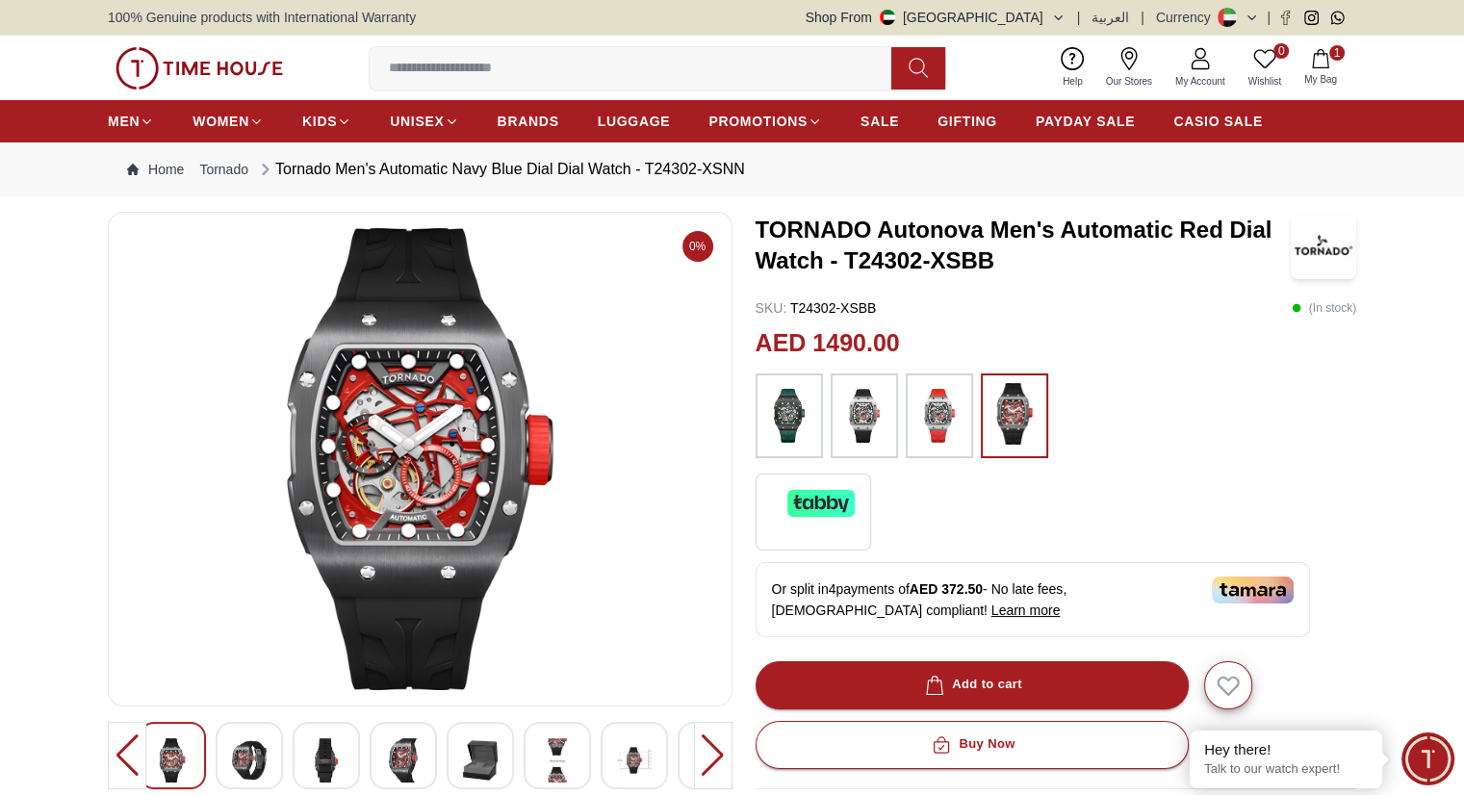
click at [873, 422] on img at bounding box center [864, 415] width 48 height 65
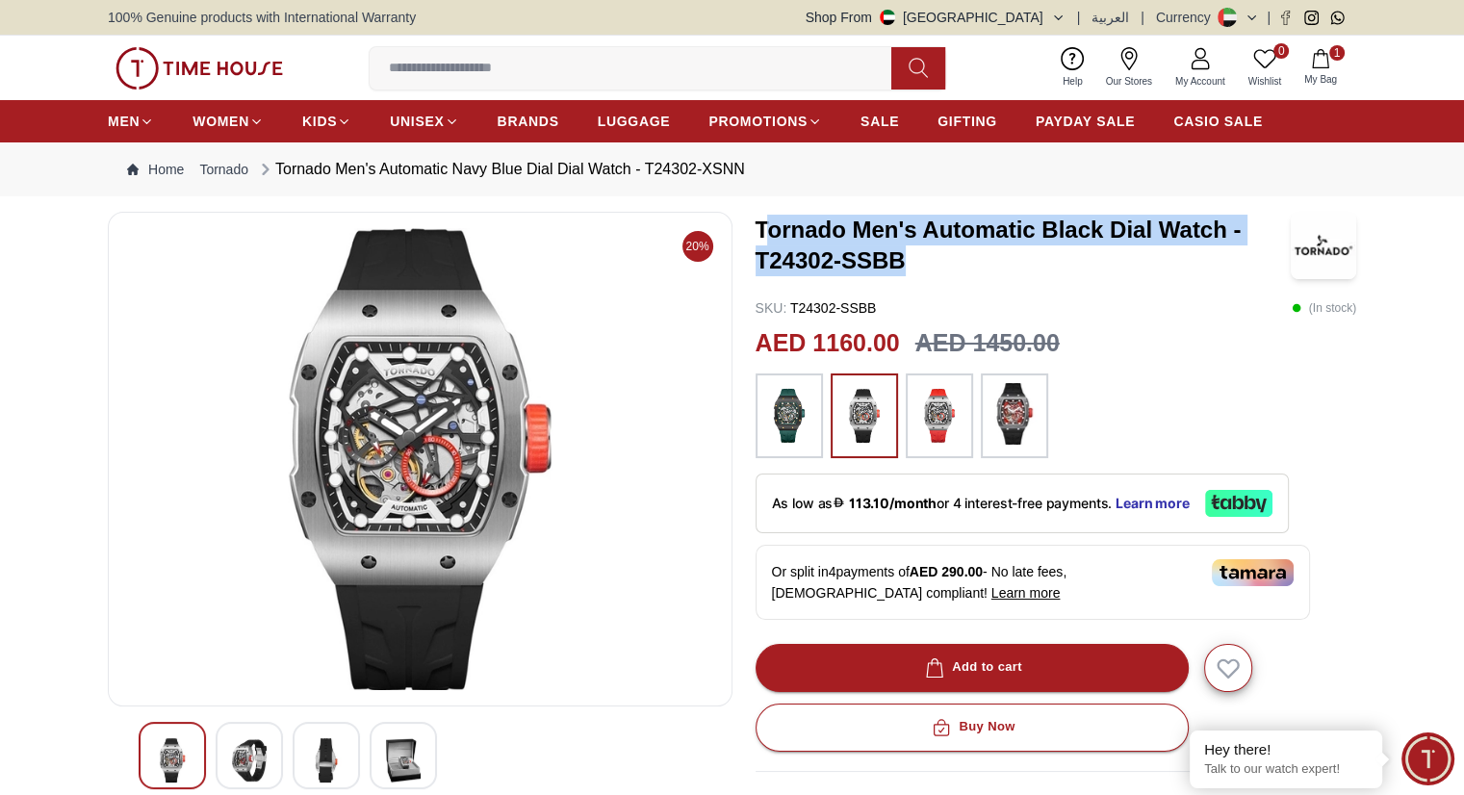
drag, startPoint x: 762, startPoint y: 224, endPoint x: 785, endPoint y: 251, distance: 35.5
click at [905, 256] on h3 "Tornado Men's Automatic Black Dial Watch - T24302-SSBB" at bounding box center [1022, 246] width 535 height 62
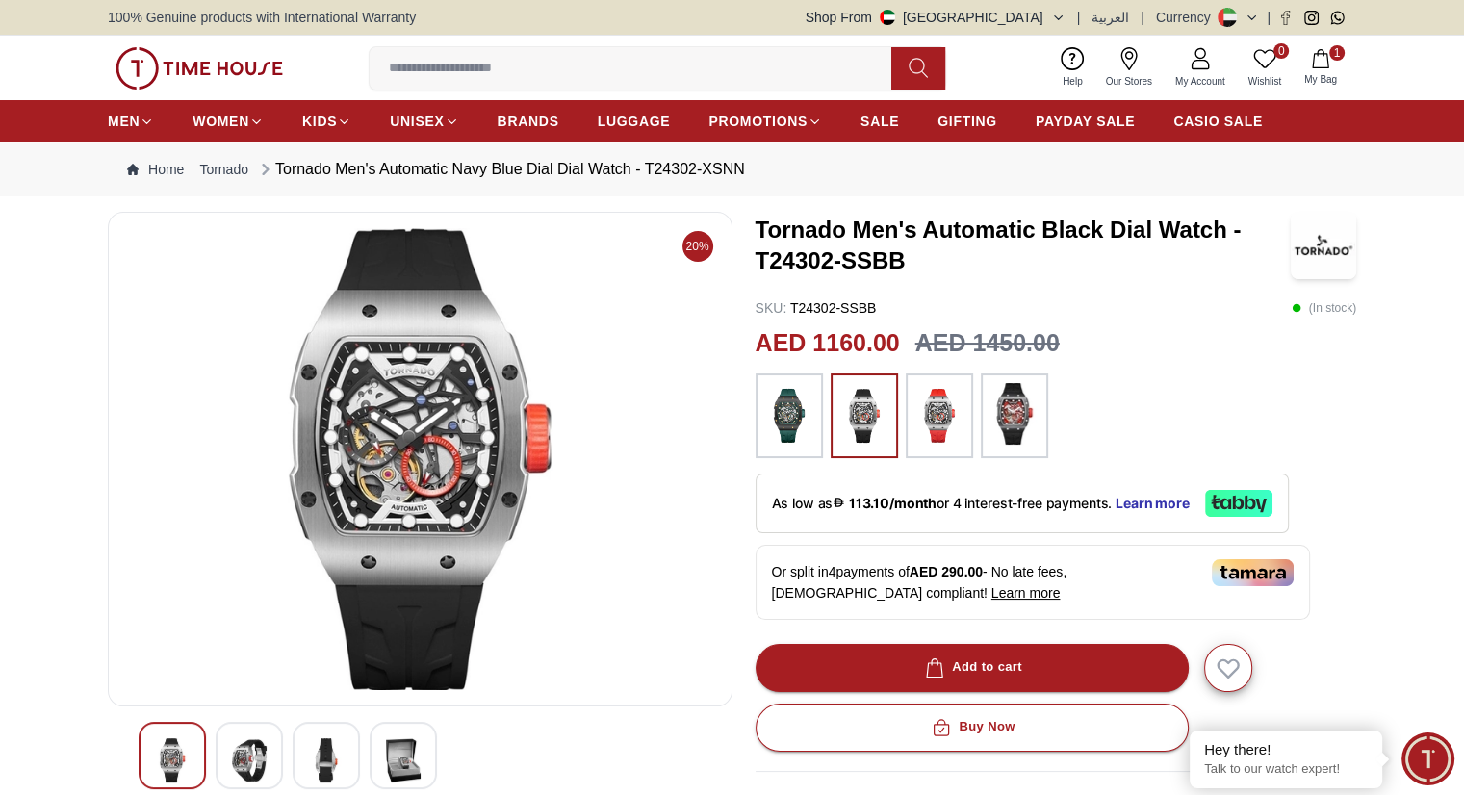
click at [753, 241] on div "20% Tornado Men's Automatic Black Dial Watch - T24302-SSBB SKU : T24302-SSBB ( …" at bounding box center [732, 712] width 1248 height 1000
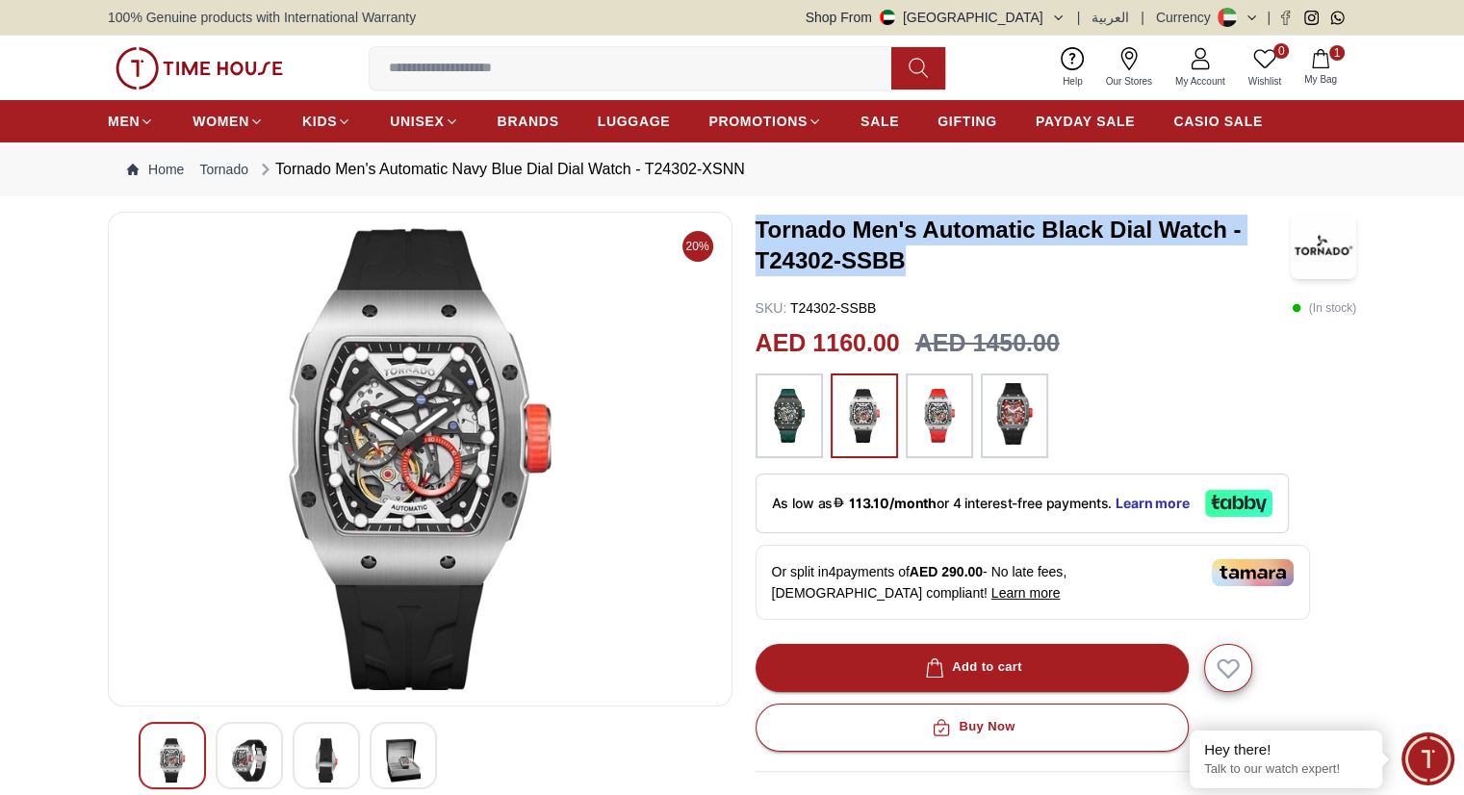
drag, startPoint x: 757, startPoint y: 221, endPoint x: 920, endPoint y: 262, distance: 167.6
click at [920, 262] on h3 "Tornado Men's Automatic Black Dial Watch - T24302-SSBB" at bounding box center [1022, 246] width 535 height 62
copy h3 "Tornado Men's Automatic Black Dial Watch - T24302-SSBB"
